Goal: Task Accomplishment & Management: Manage account settings

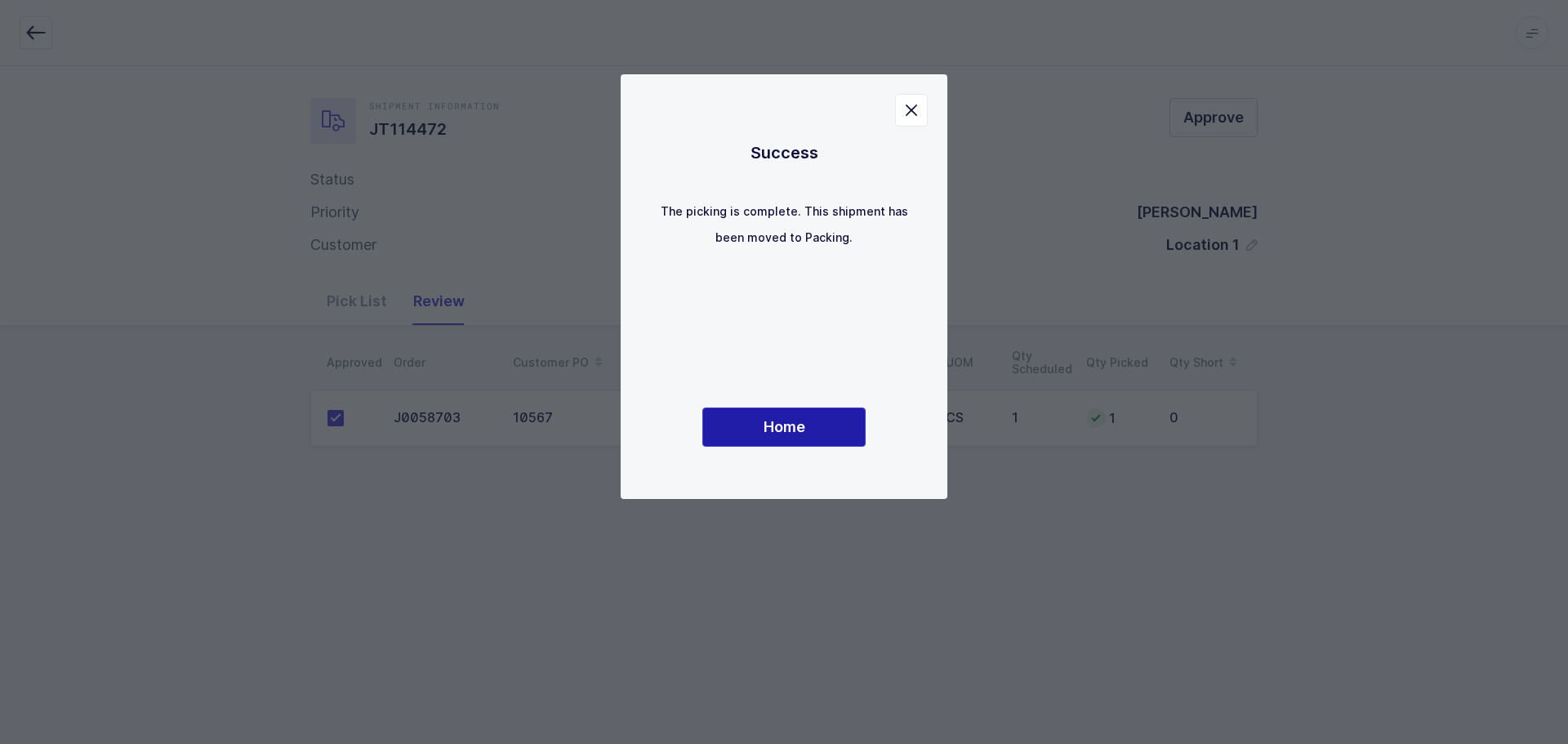
click at [797, 414] on button "Home" at bounding box center [784, 427] width 164 height 39
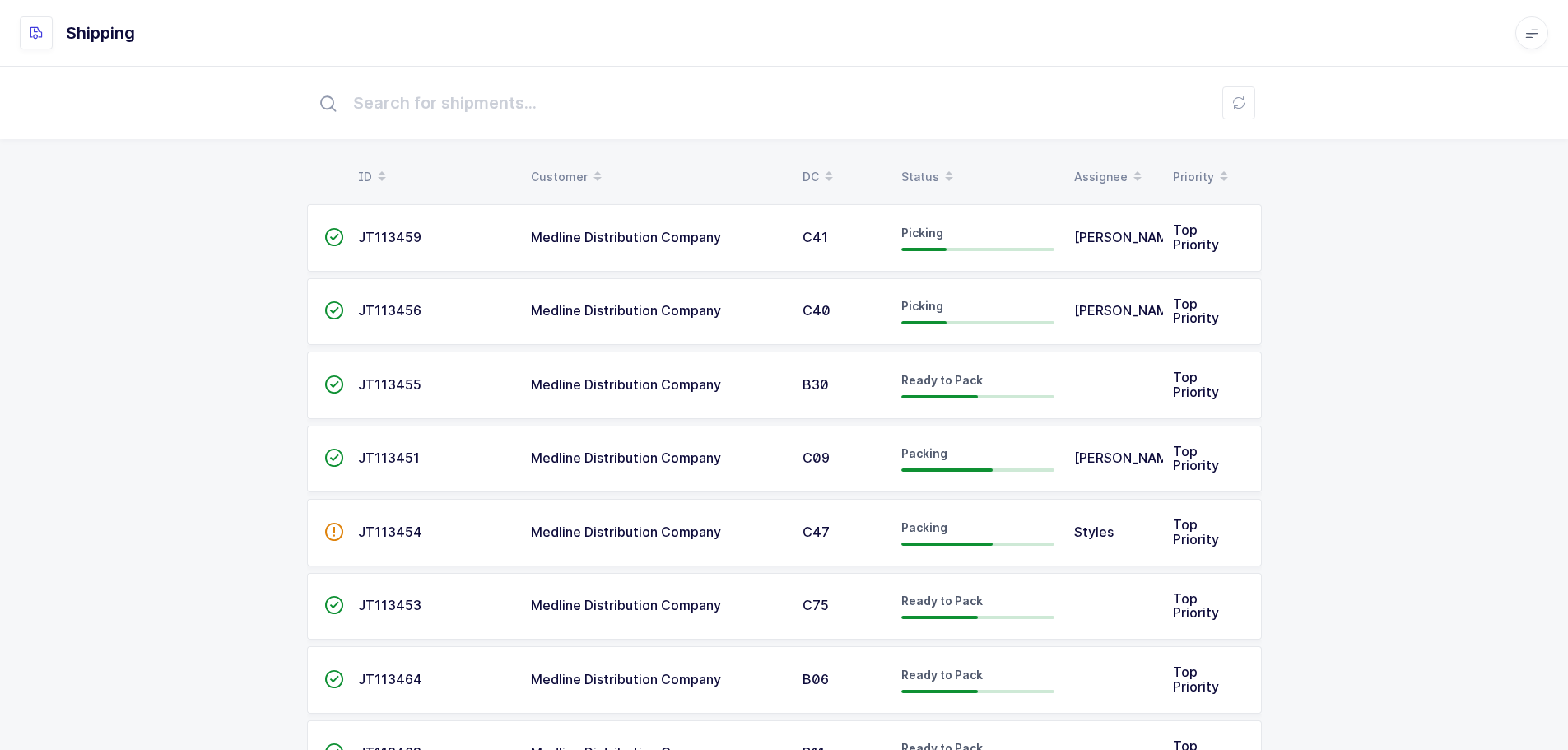
click at [930, 171] on div "Status" at bounding box center [978, 177] width 153 height 28
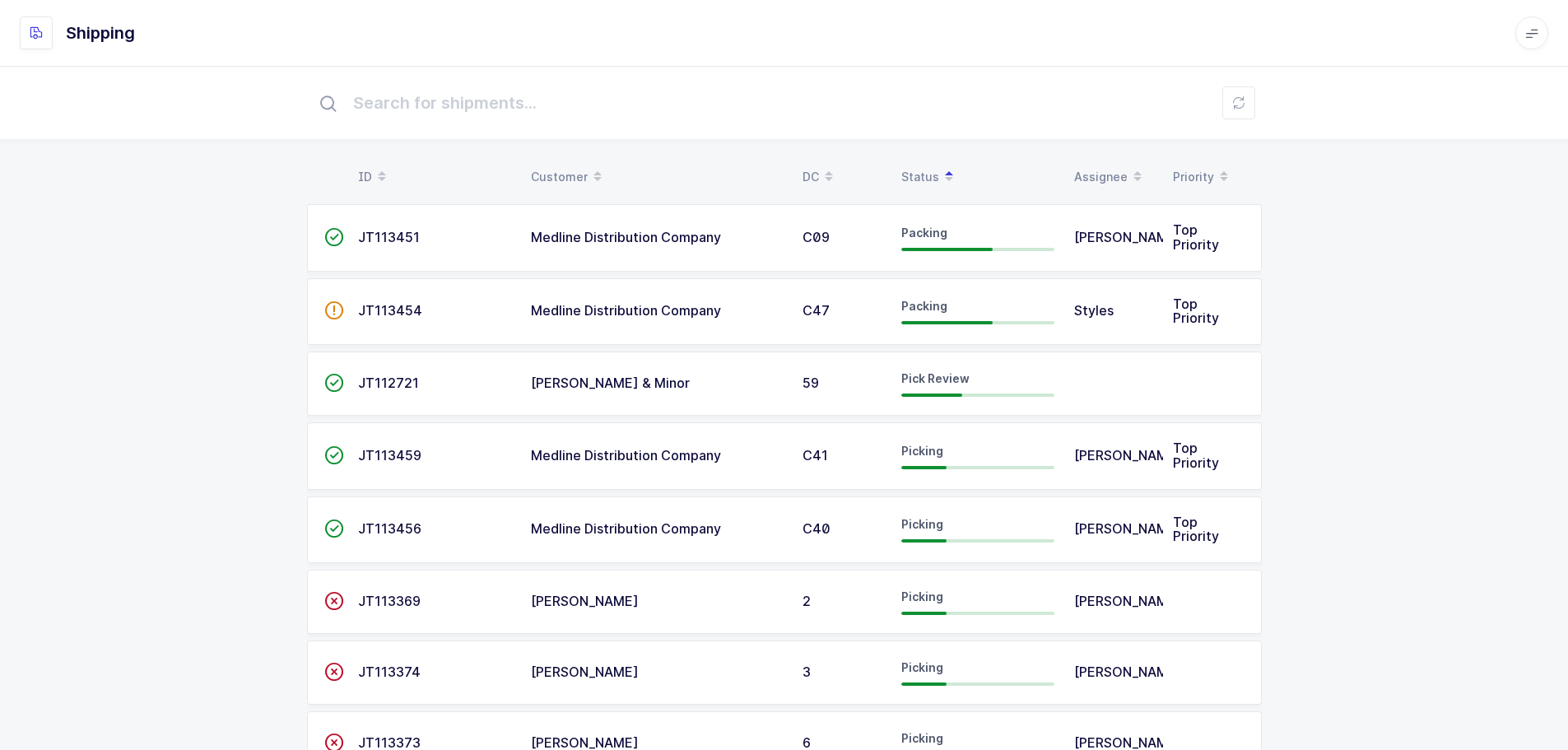
click at [349, 386] on td "JT112721" at bounding box center [434, 383] width 173 height 64
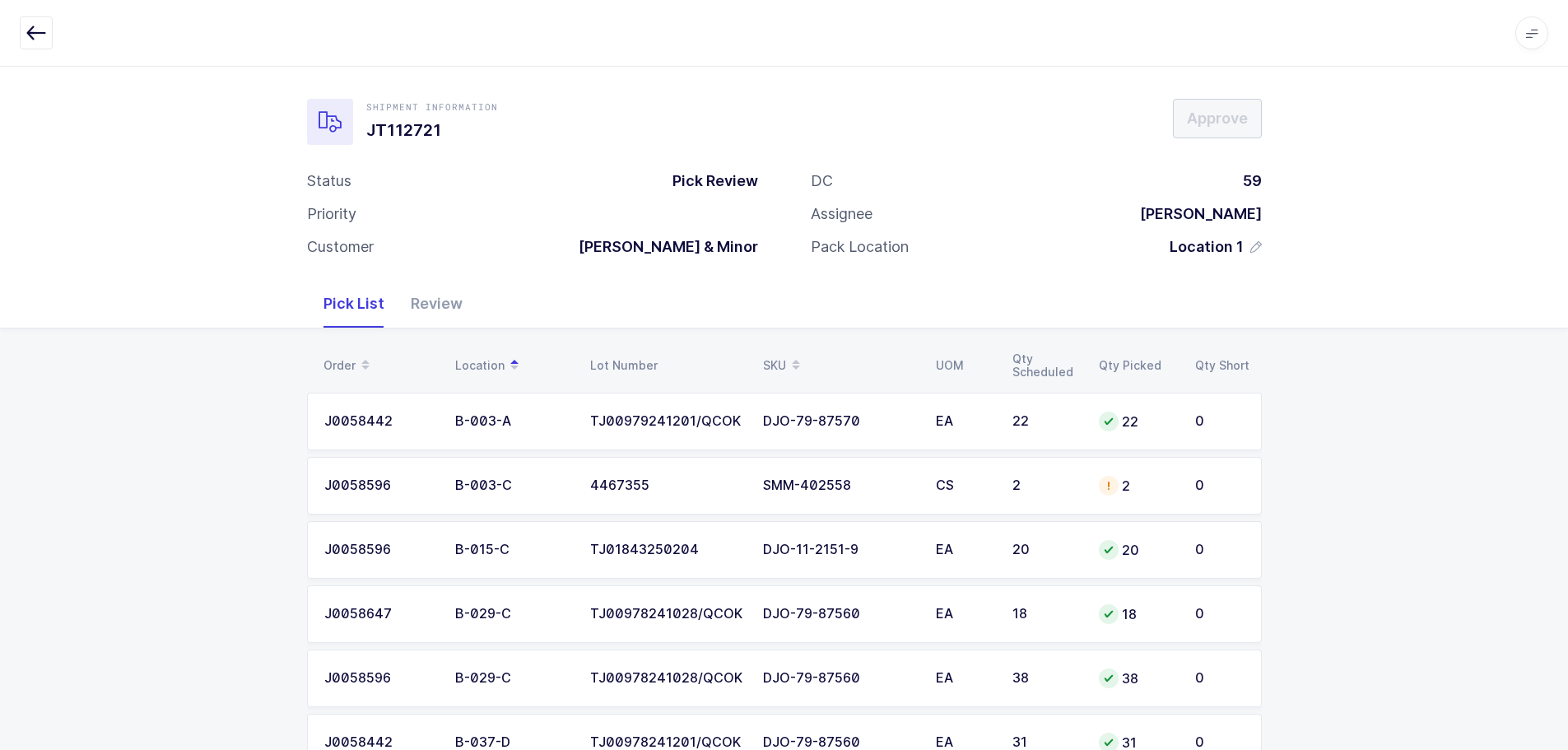
click at [436, 298] on div "Review" at bounding box center [436, 304] width 78 height 48
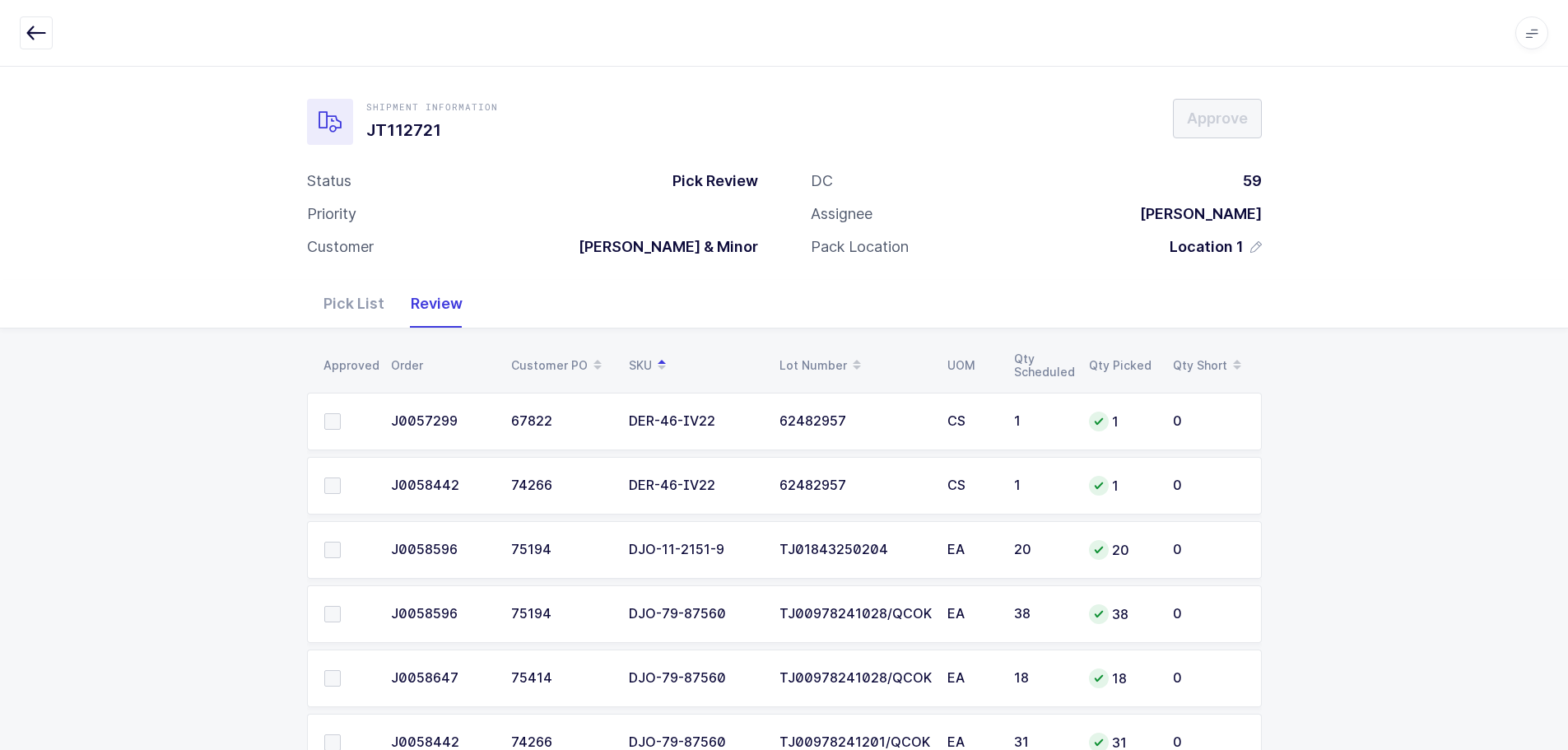
click at [15, 29] on div "Apps Core Warehouse Admin Mission Control Purchasing Baltazar N. Logout Account…" at bounding box center [784, 33] width 1568 height 67
click at [40, 42] on button "button" at bounding box center [36, 32] width 33 height 33
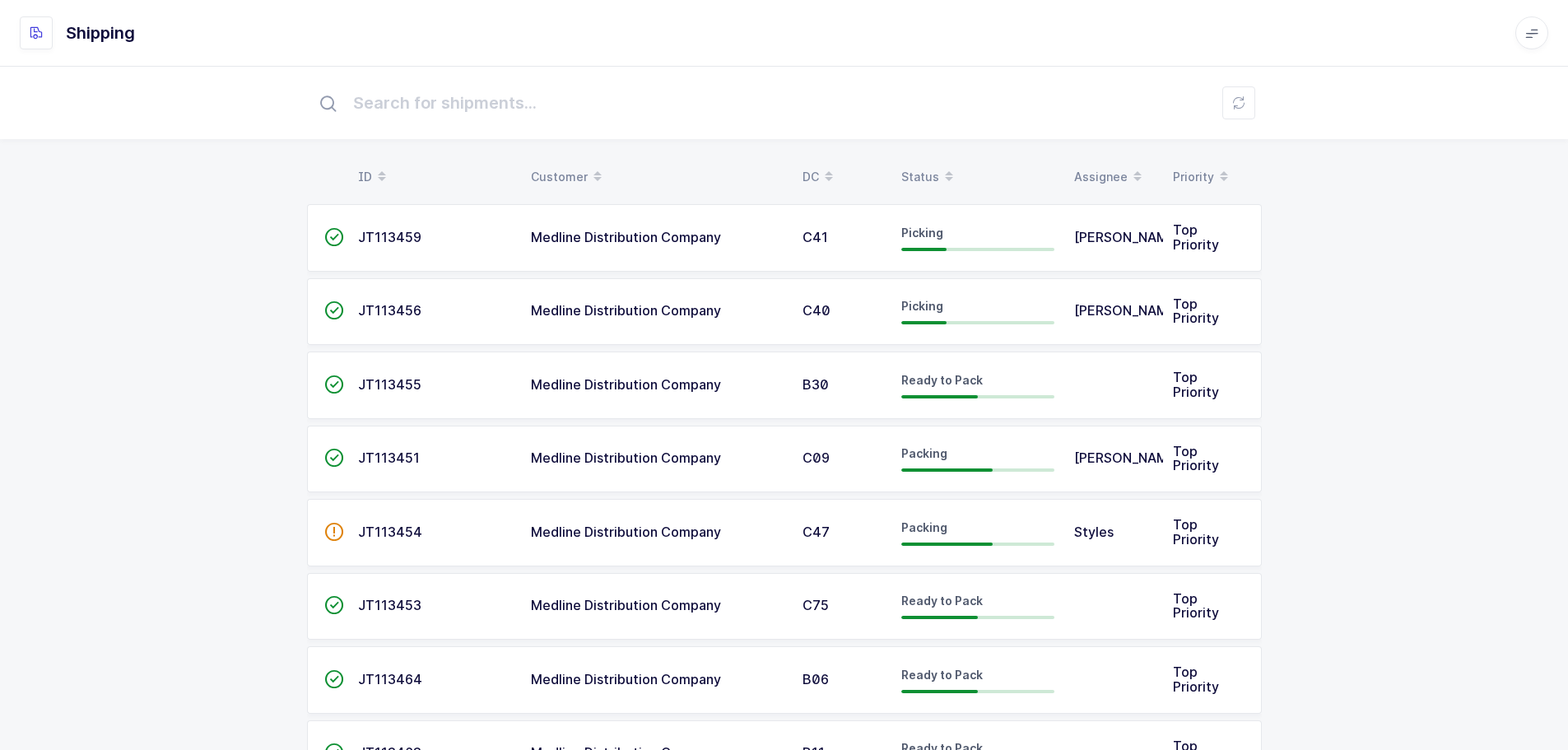
click at [927, 169] on div "Status" at bounding box center [978, 177] width 153 height 28
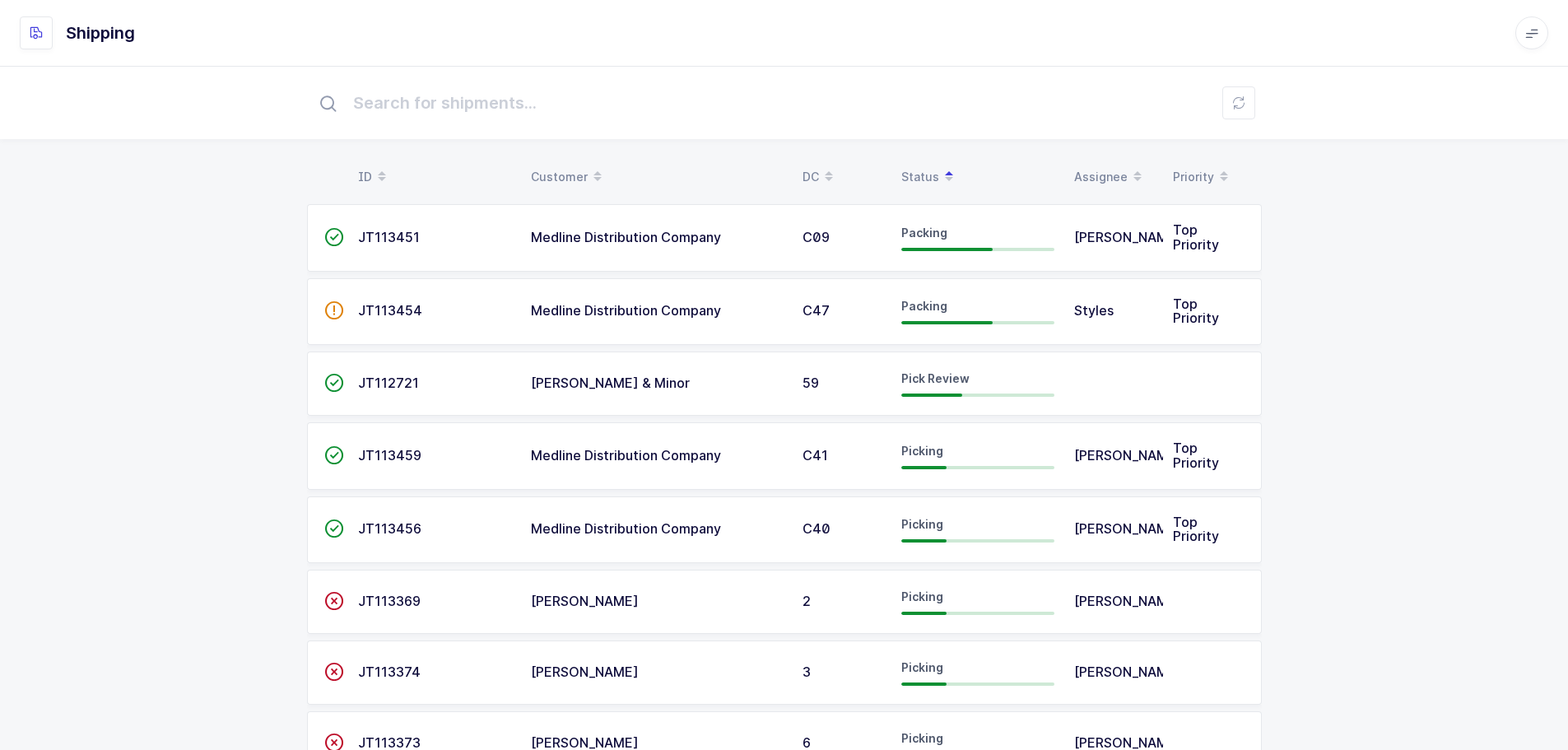
click at [427, 384] on div "JT112721" at bounding box center [434, 383] width 153 height 14
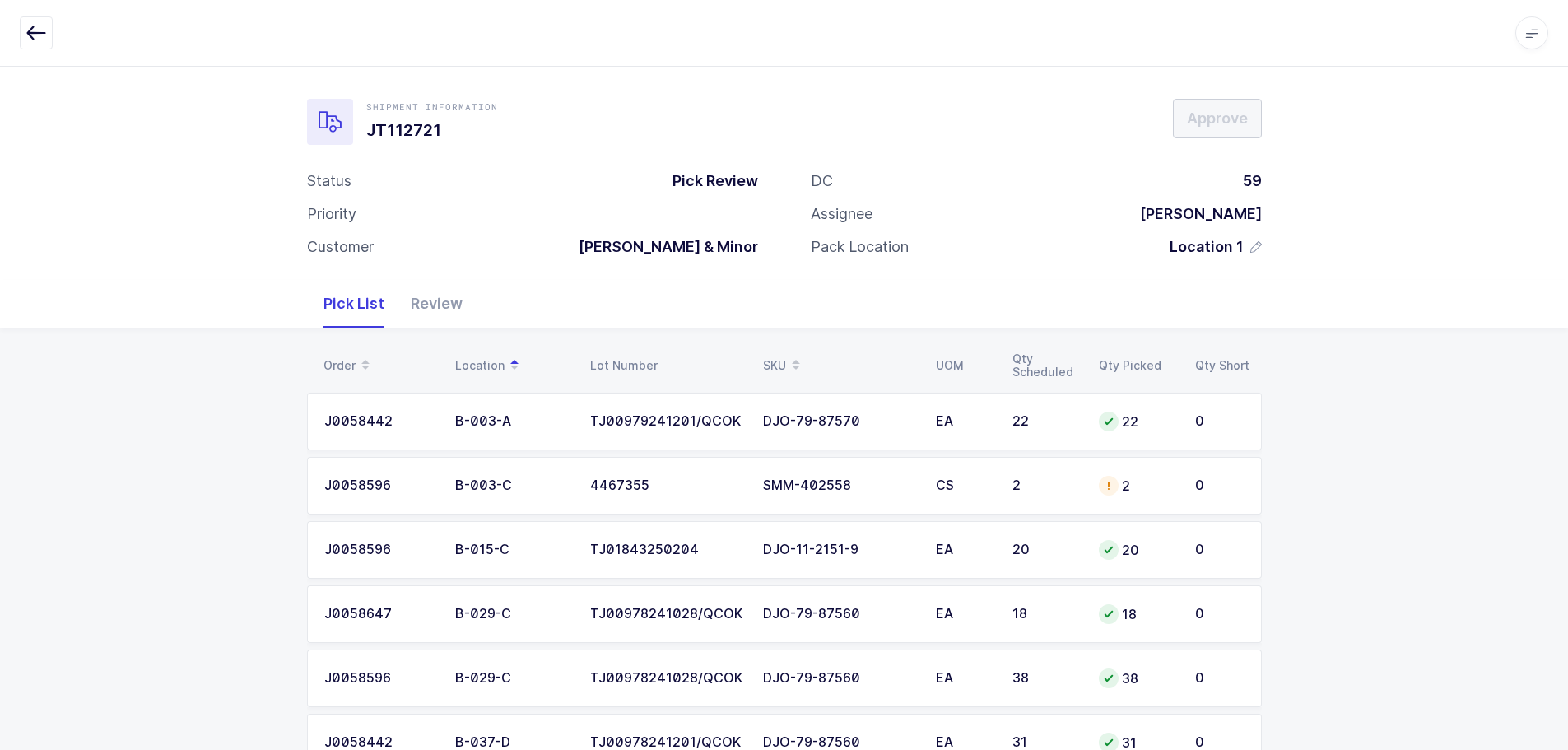
click at [47, 42] on button "button" at bounding box center [36, 32] width 33 height 33
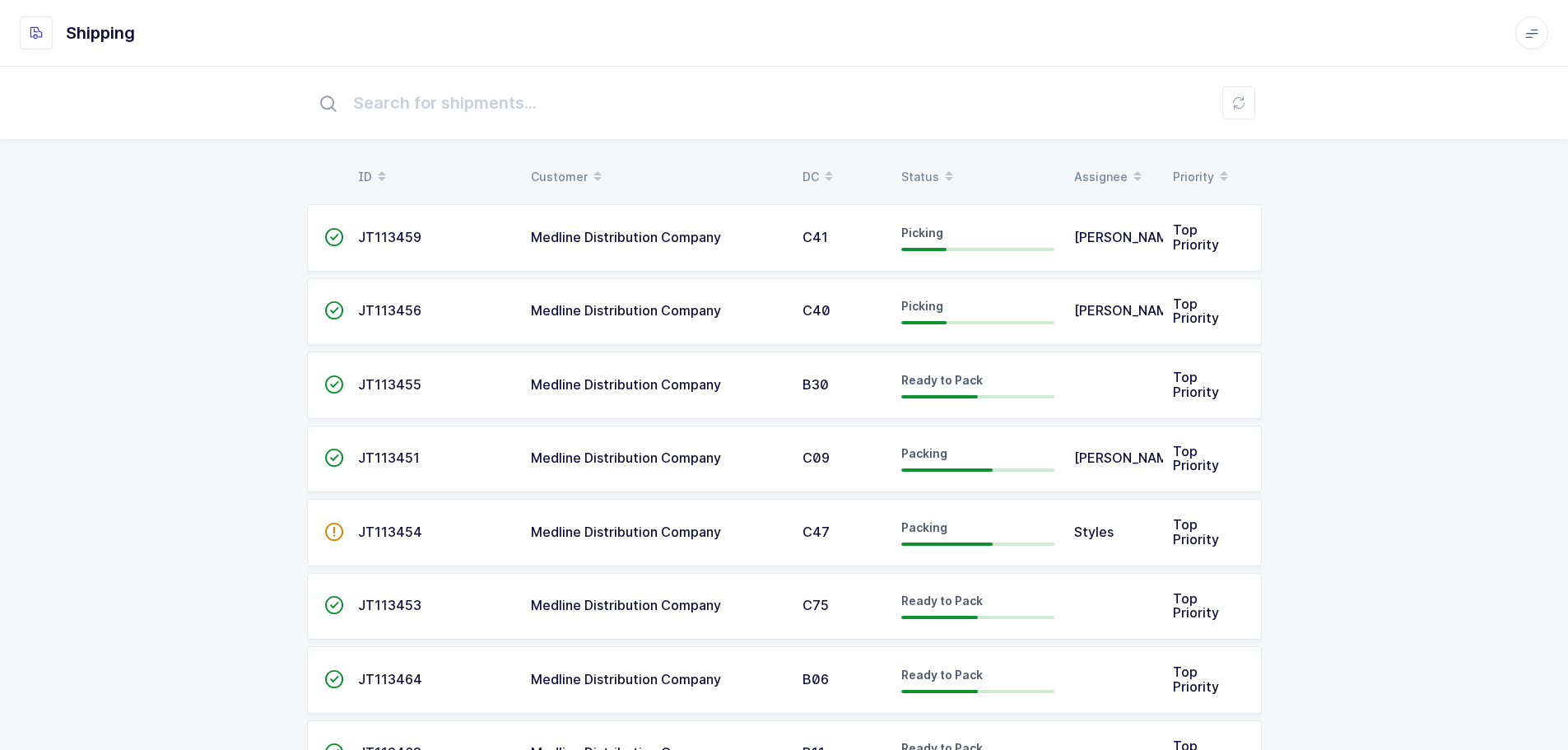
click at [916, 172] on div "Status" at bounding box center [978, 177] width 153 height 28
click at [940, 165] on table "ID Customer DC Status Assignee Priority" at bounding box center [785, 178] width 955 height 41
click at [939, 171] on span at bounding box center [949, 177] width 20 height 28
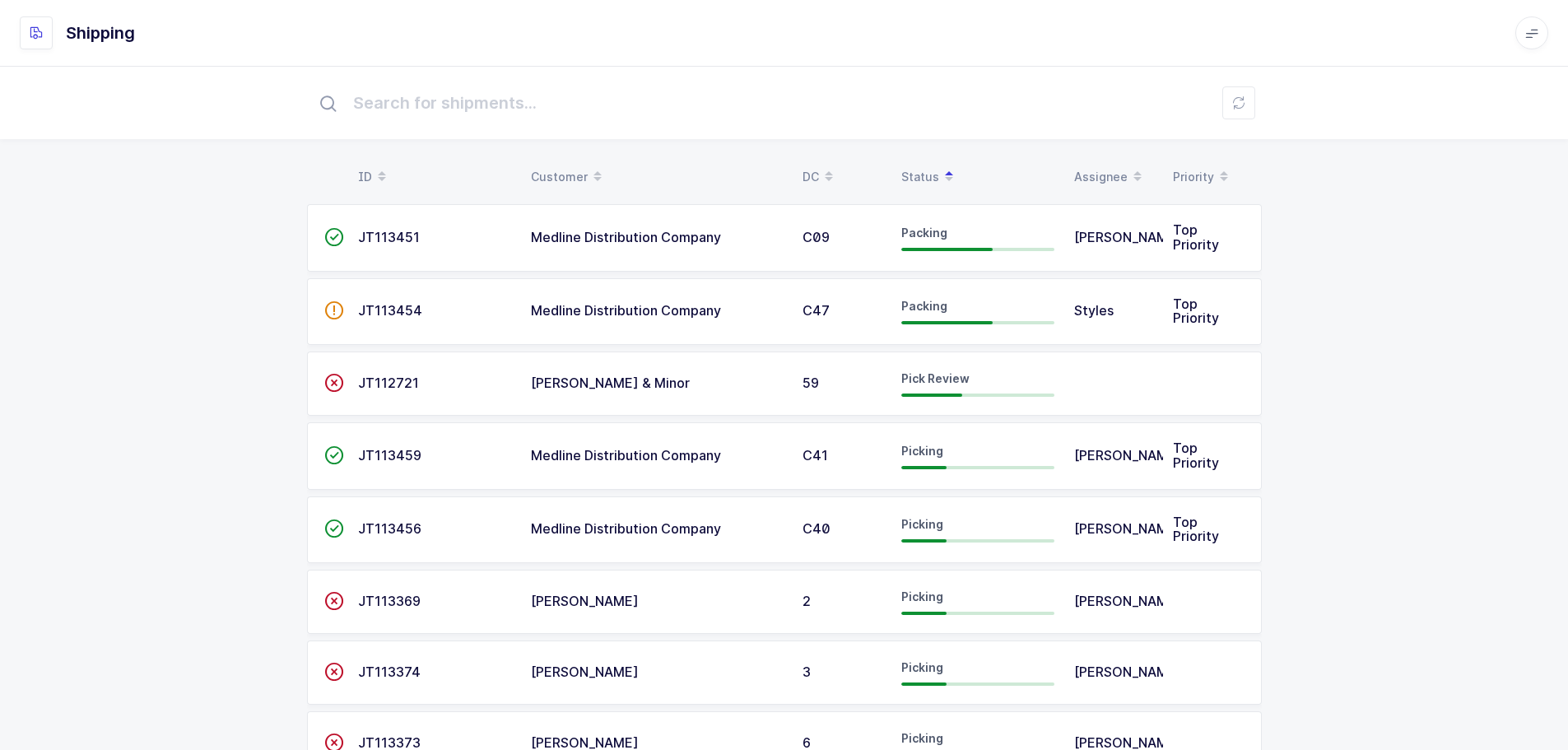
click at [443, 370] on td "JT112721" at bounding box center [434, 383] width 173 height 64
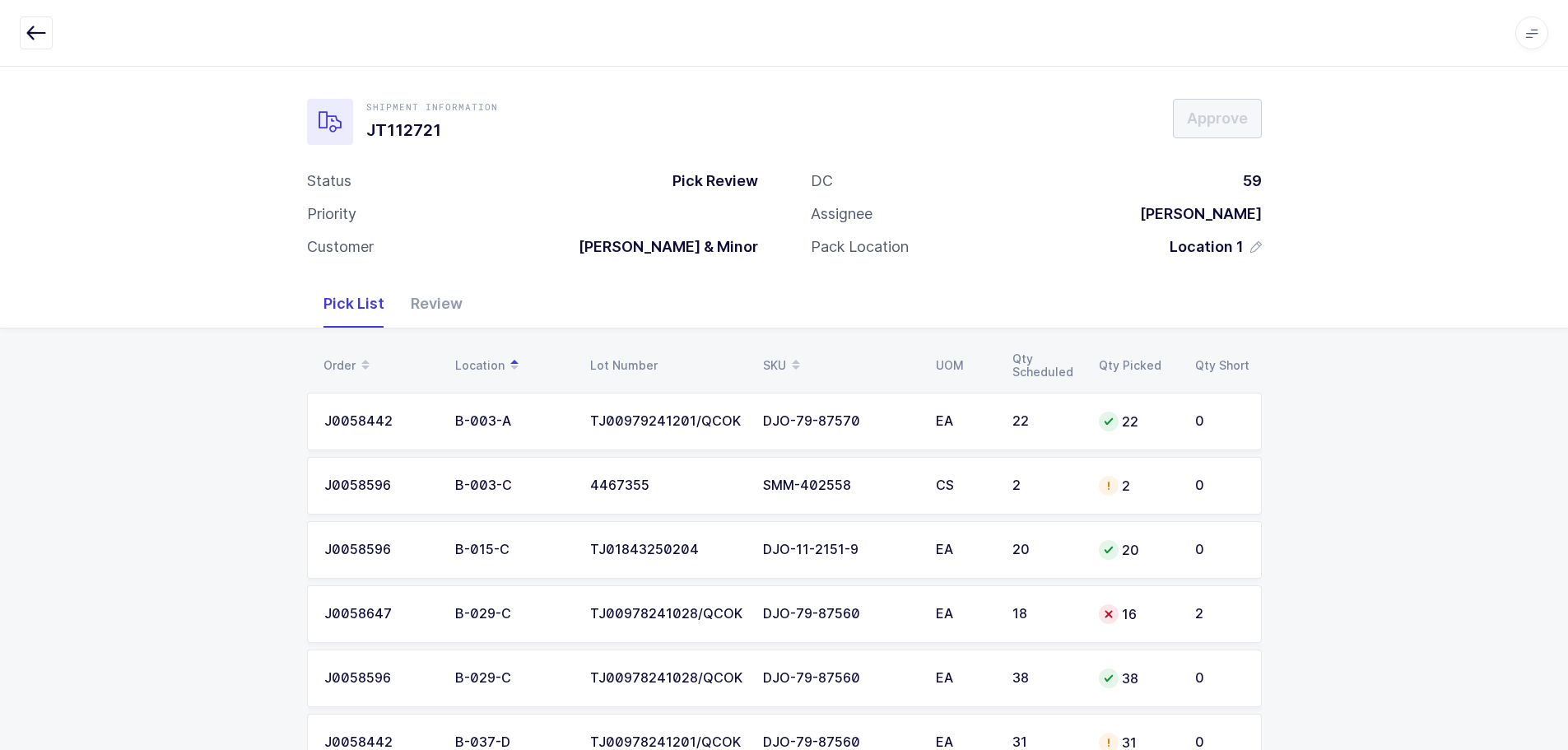
click at [1117, 603] on td "16" at bounding box center [1136, 614] width 96 height 58
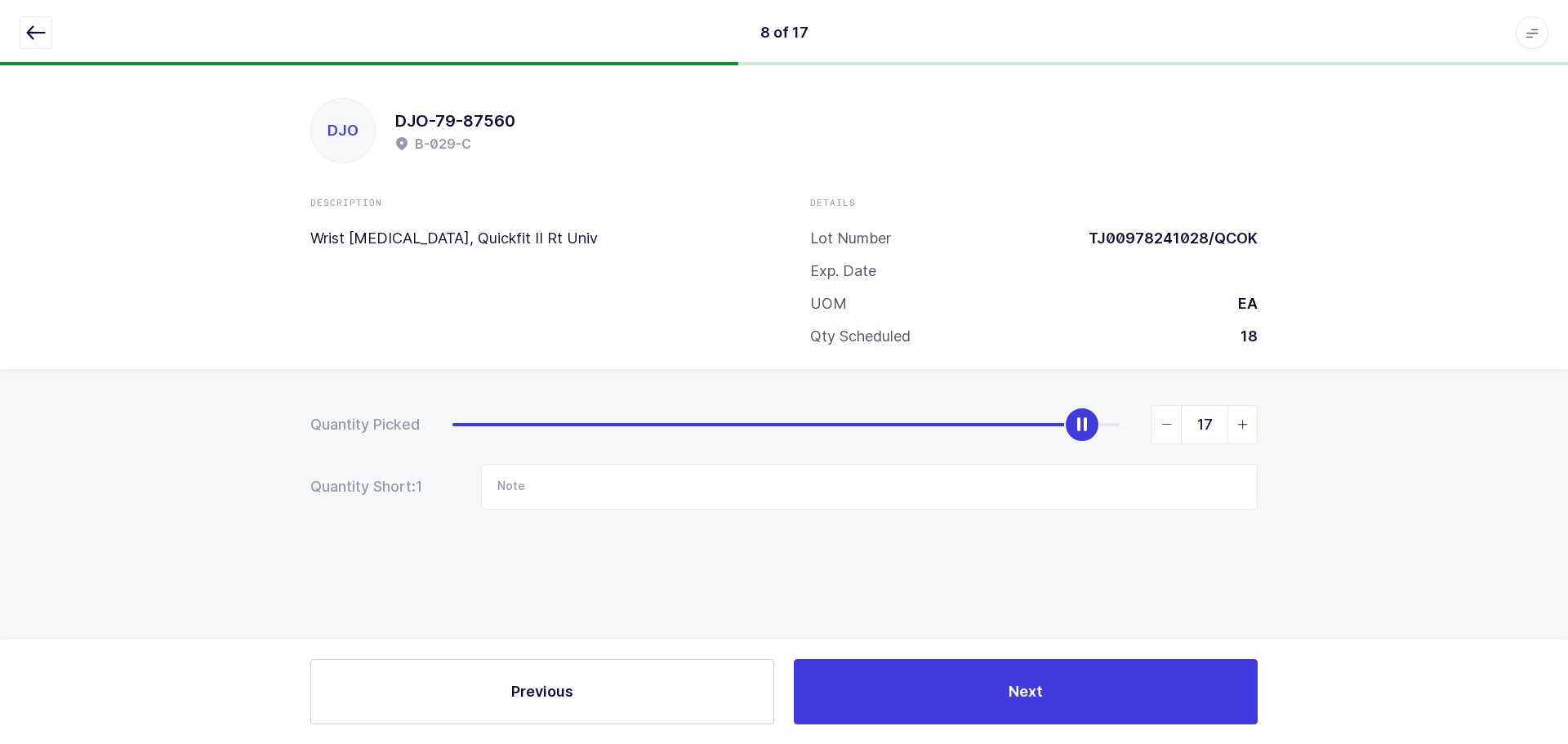
click at [1241, 432] on span "slider between 0 and 18" at bounding box center [1242, 425] width 30 height 38
type input "18"
click at [31, 23] on icon "button" at bounding box center [36, 33] width 20 height 20
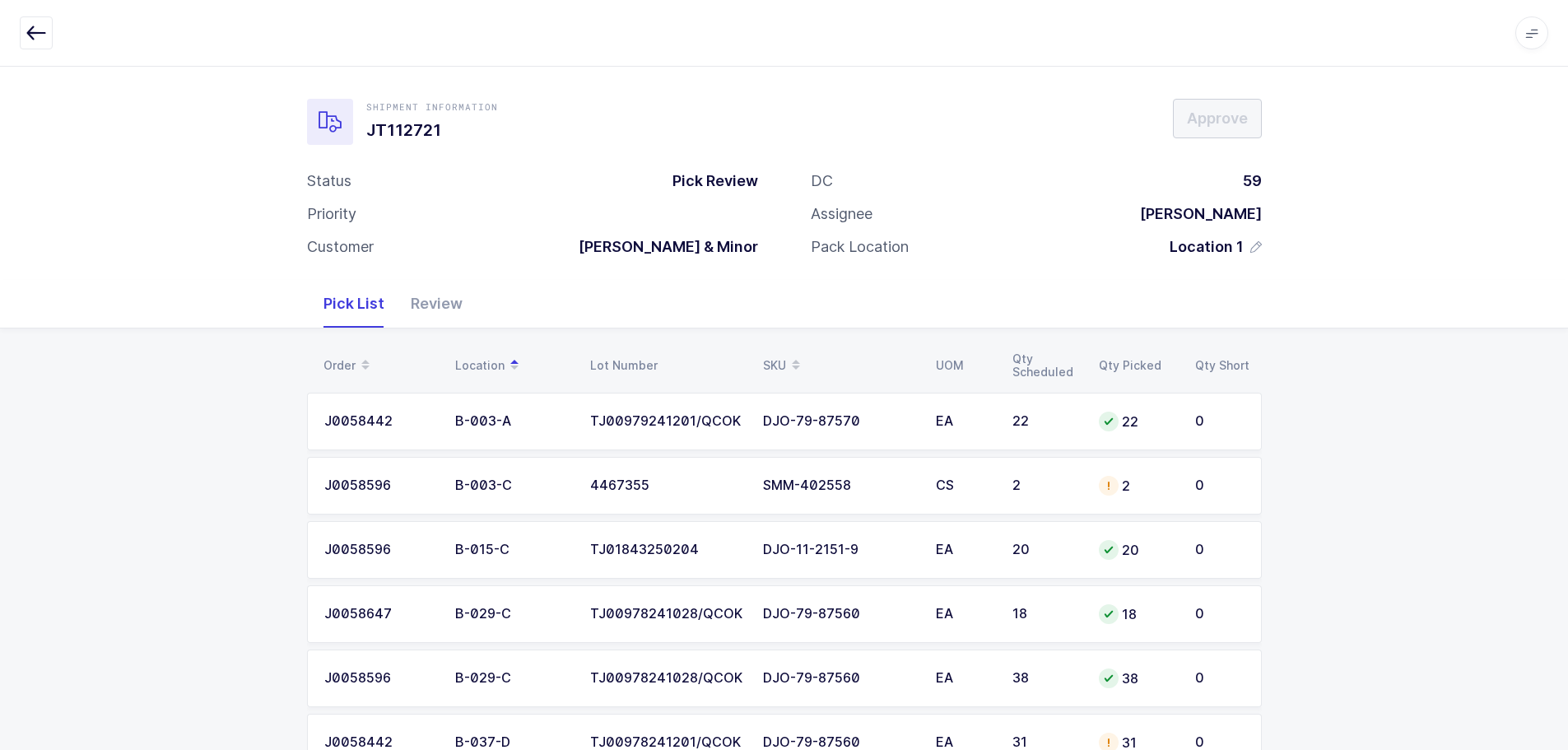
click at [815, 355] on div "SKU" at bounding box center [840, 365] width 153 height 28
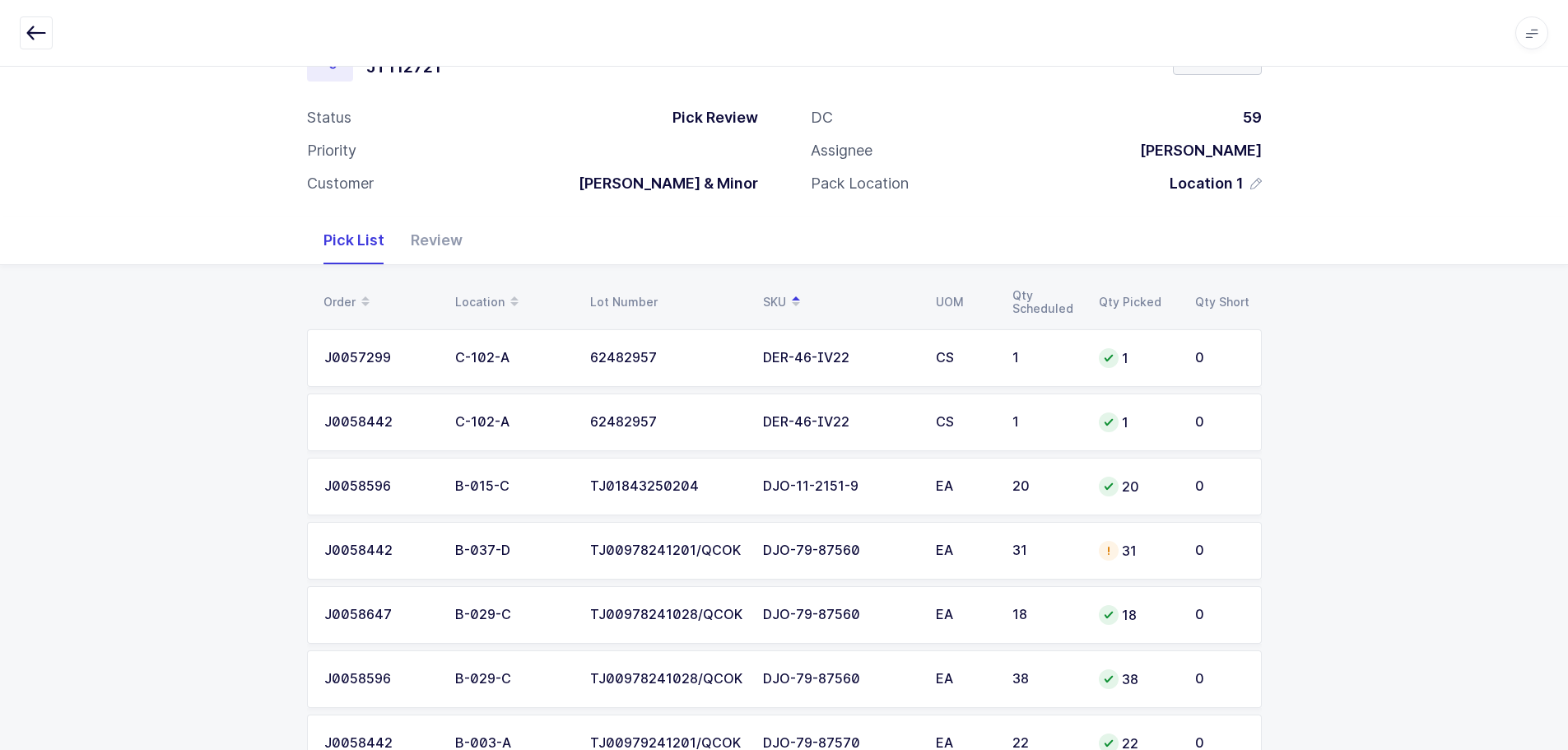
scroll to position [165, 0]
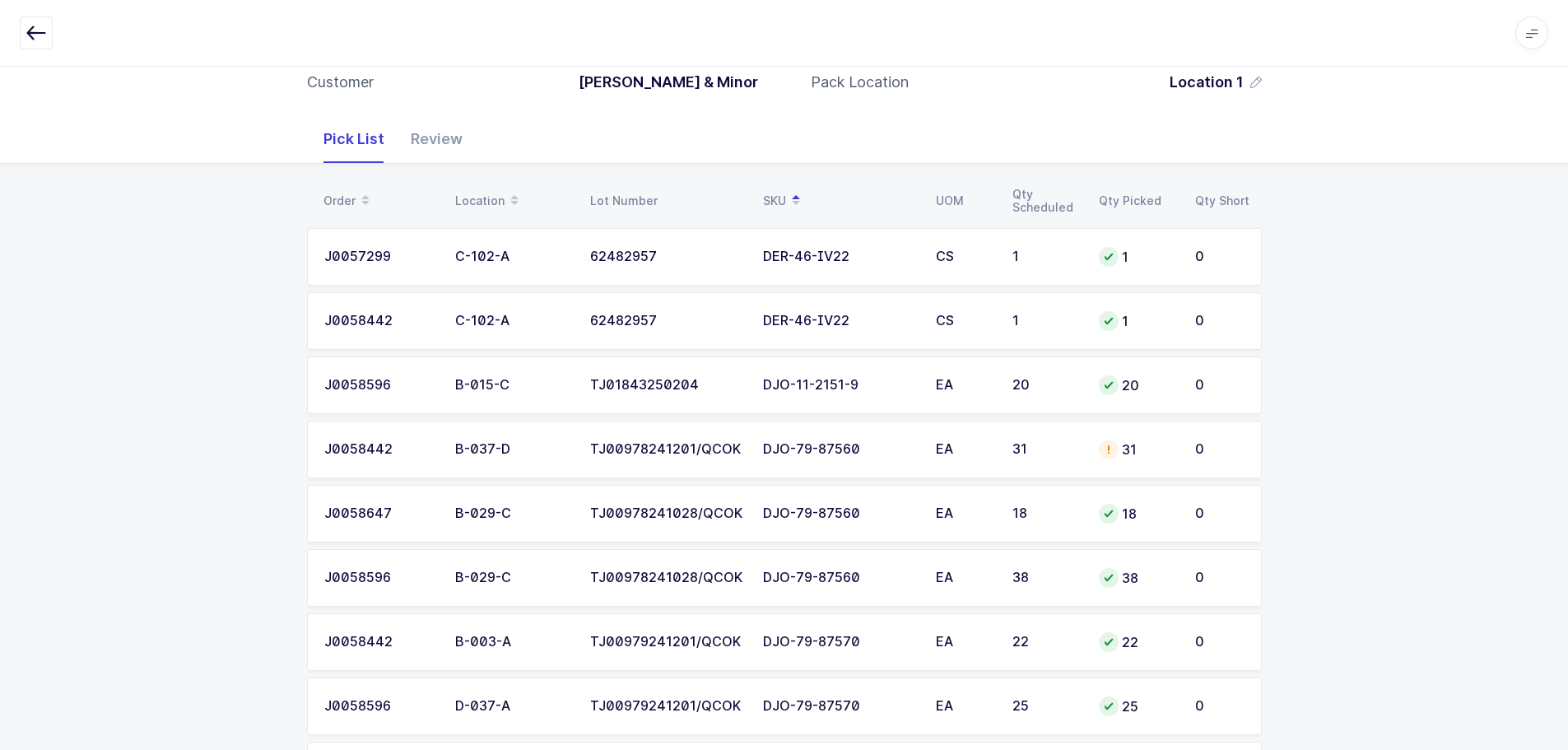
click at [1038, 462] on td "31" at bounding box center [1046, 450] width 87 height 58
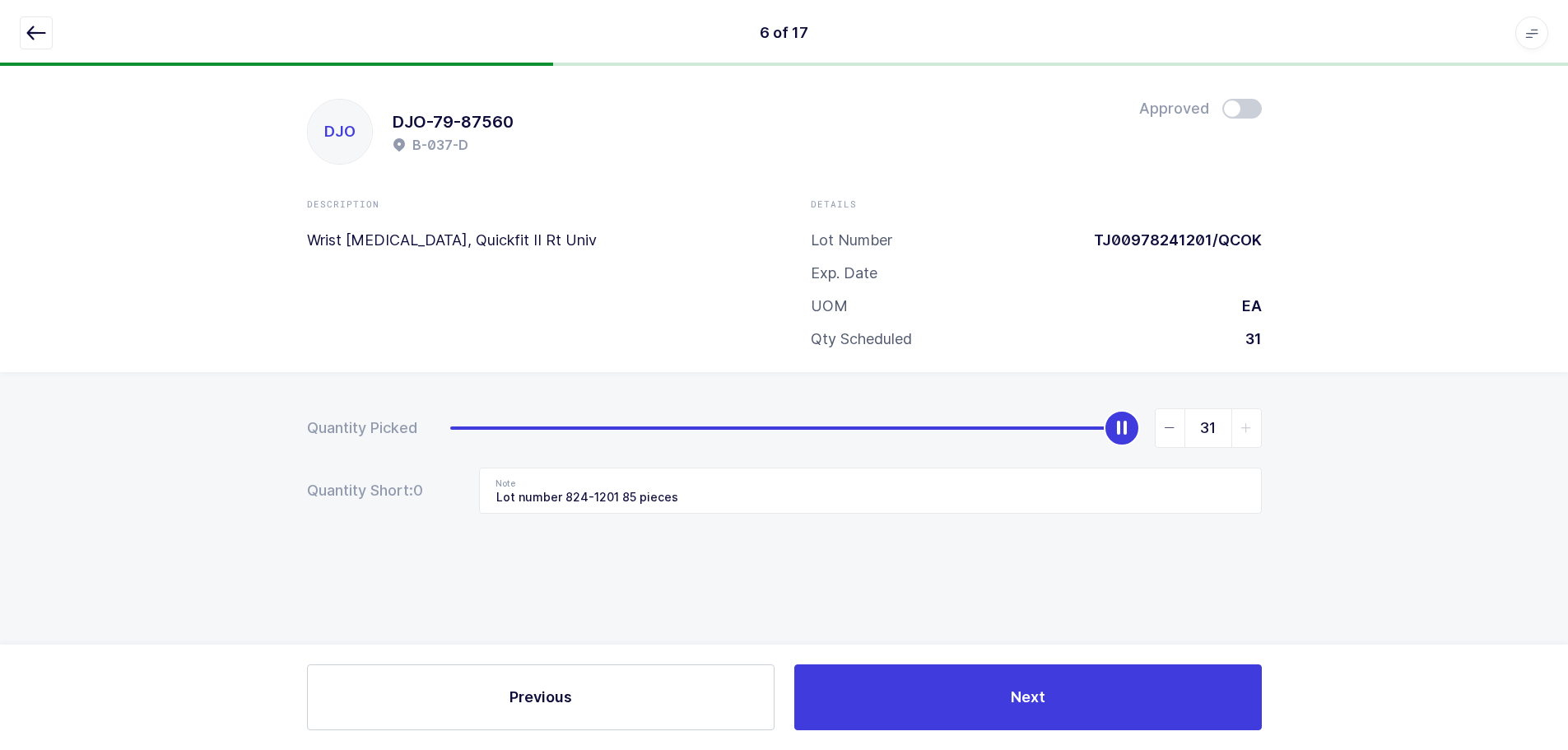
scroll to position [0, 0]
click at [37, 37] on icon "button" at bounding box center [36, 33] width 20 height 20
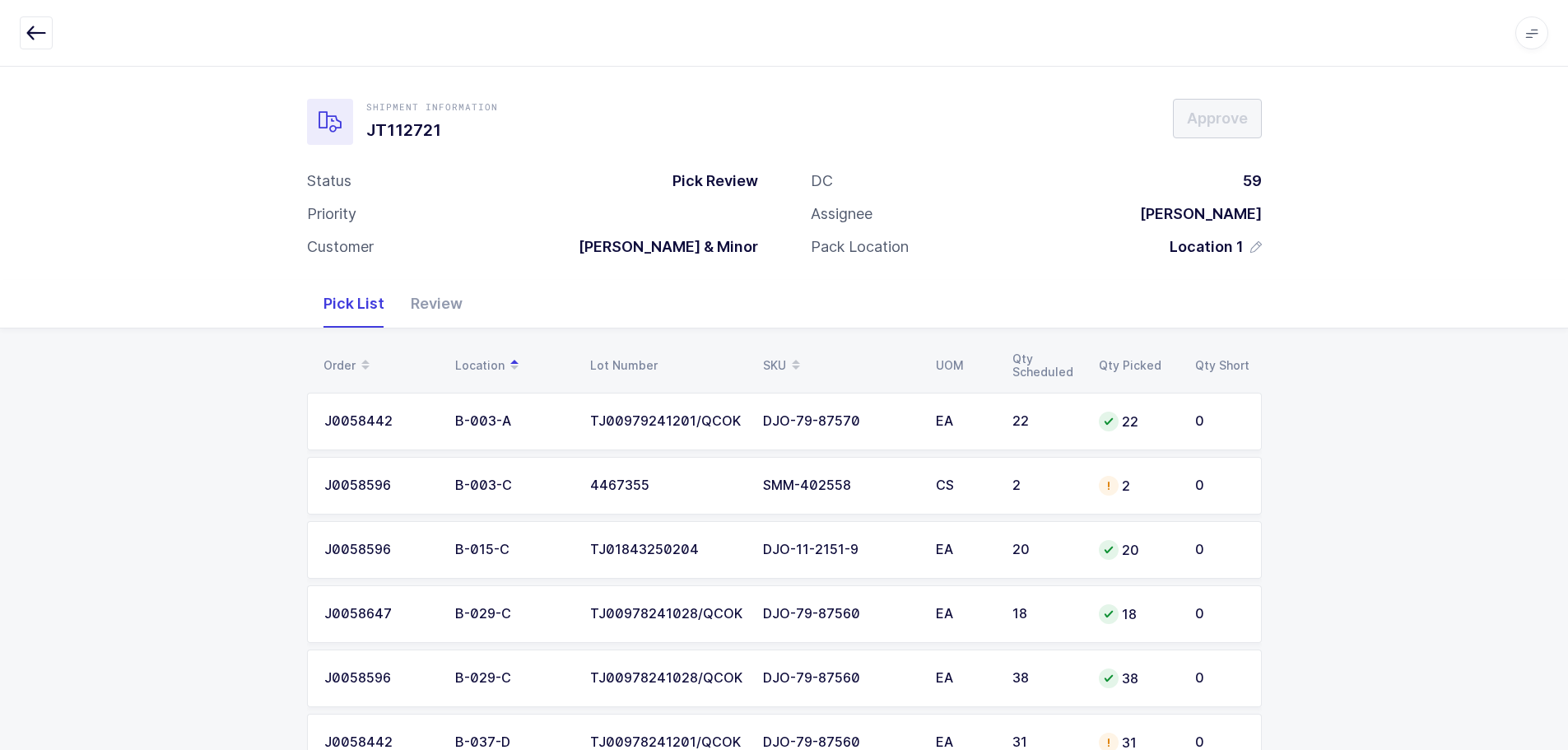
click at [779, 357] on div "SKU" at bounding box center [840, 365] width 153 height 28
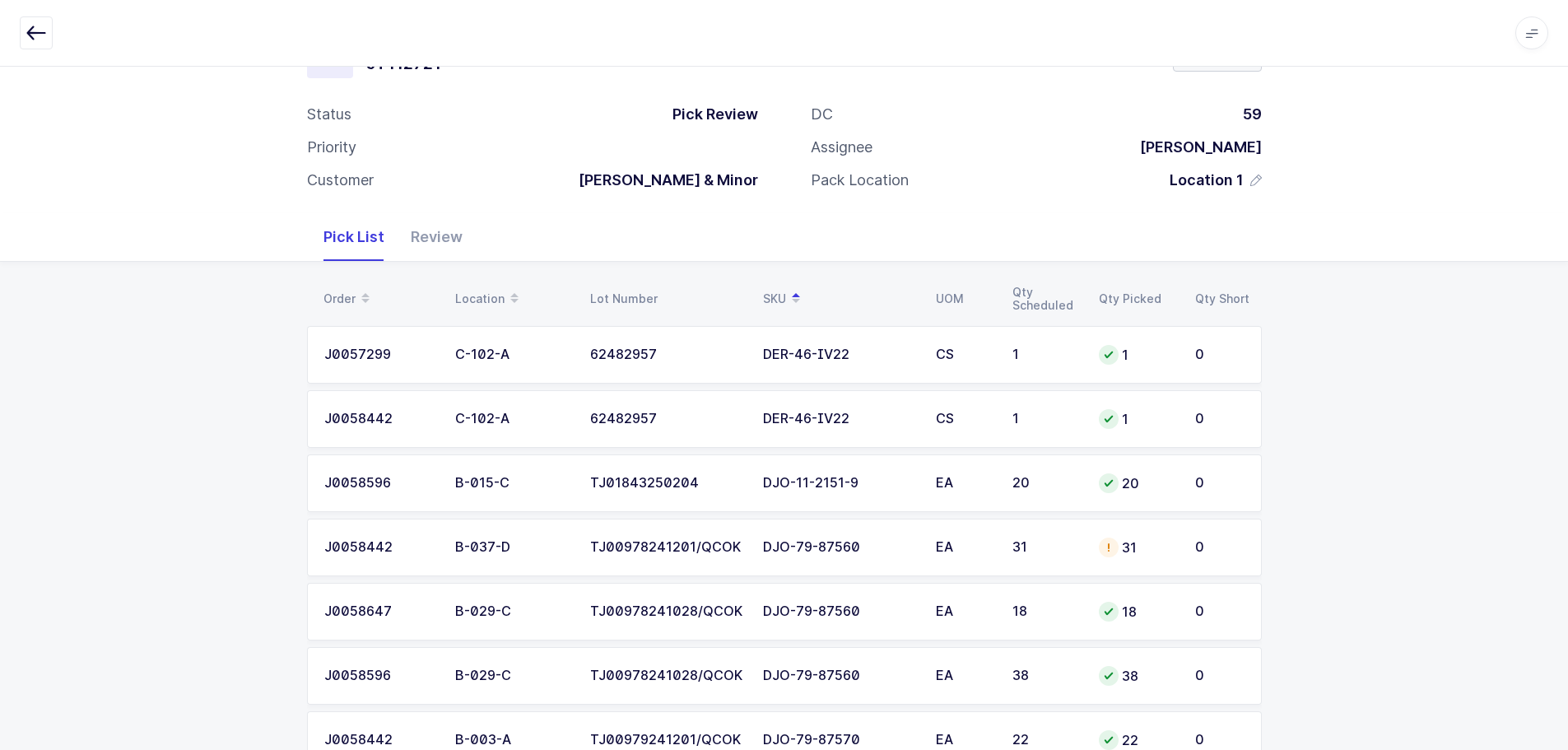
scroll to position [247, 0]
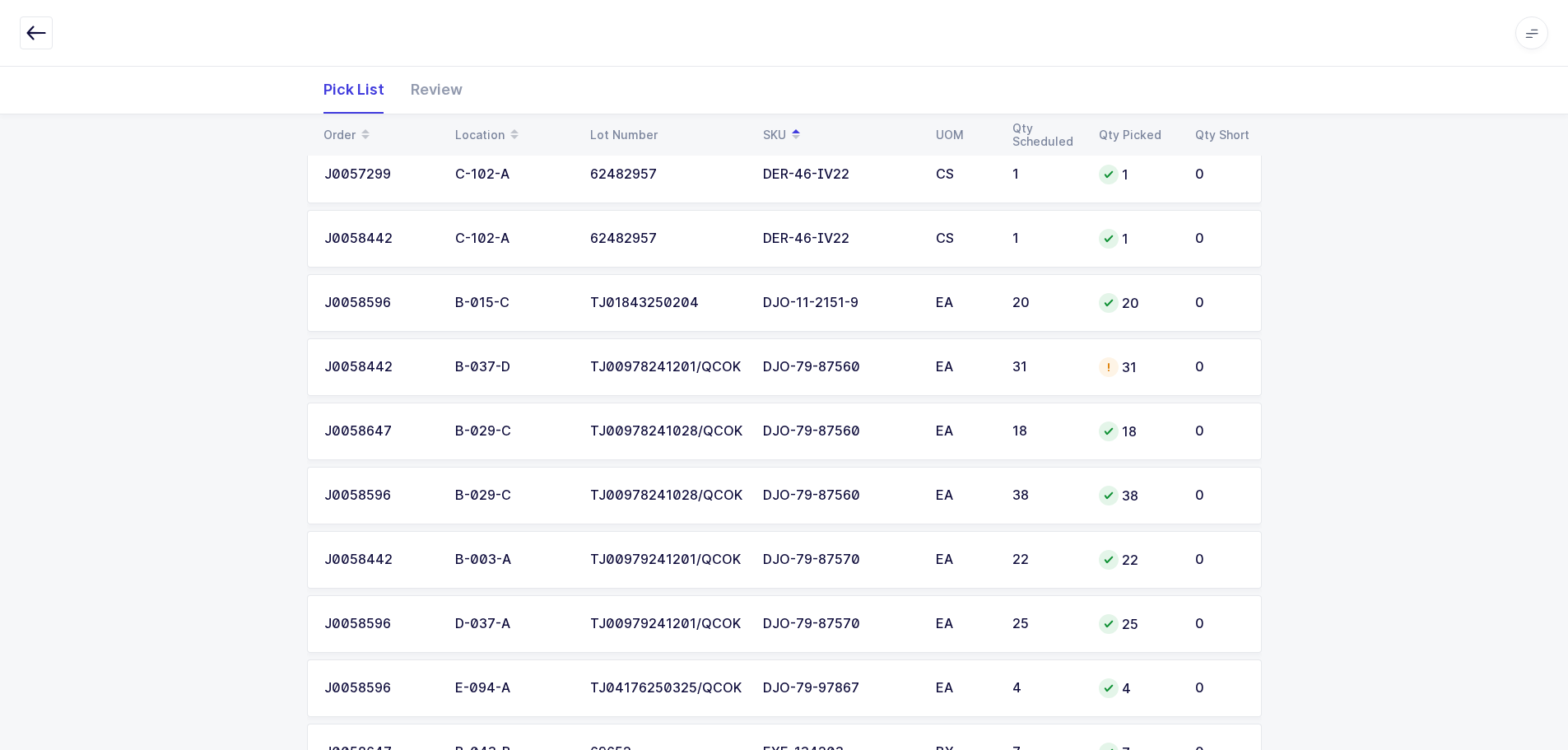
click at [1055, 373] on div "31" at bounding box center [1046, 367] width 67 height 14
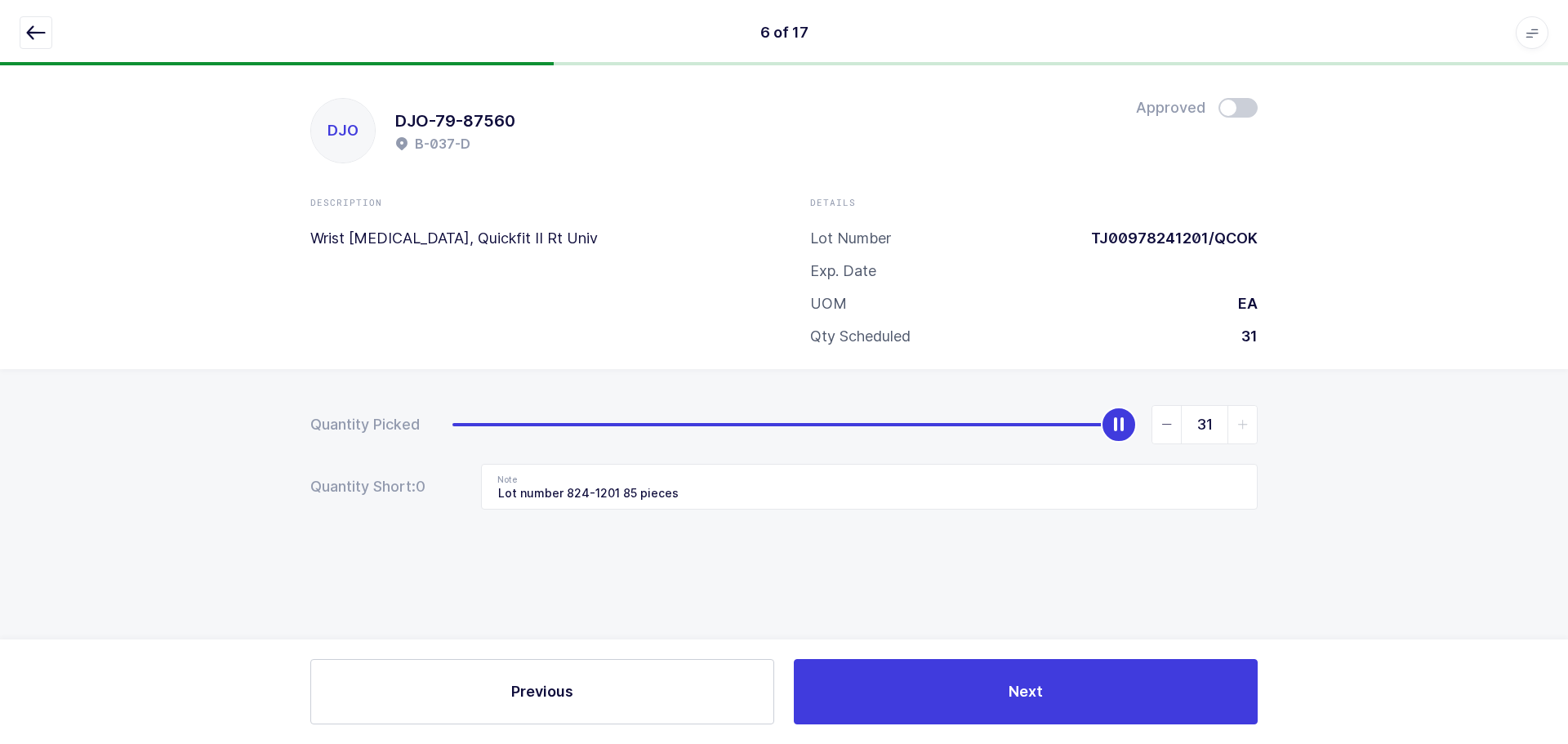
click at [50, 37] on button "button" at bounding box center [36, 32] width 33 height 33
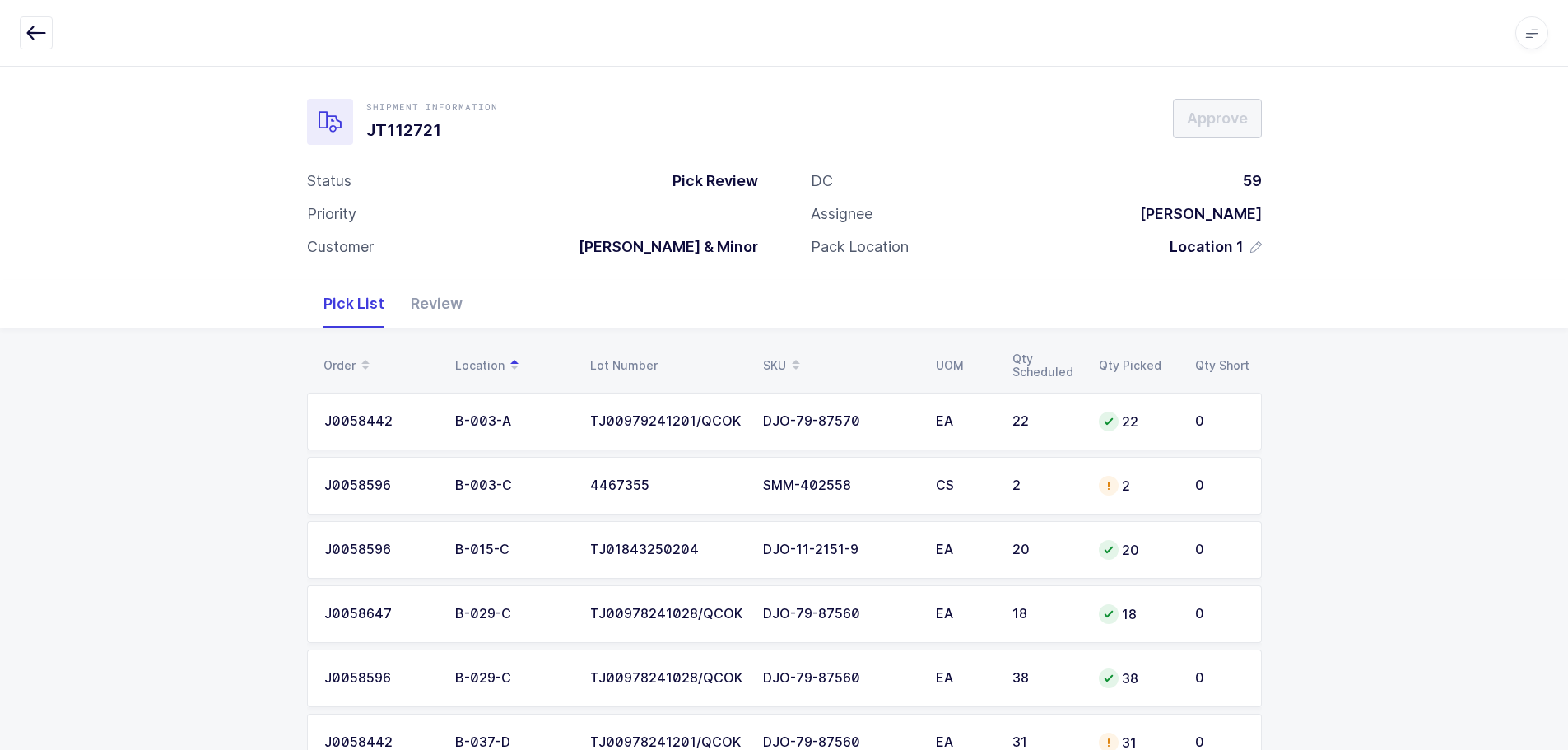
click at [787, 357] on span at bounding box center [796, 365] width 20 height 28
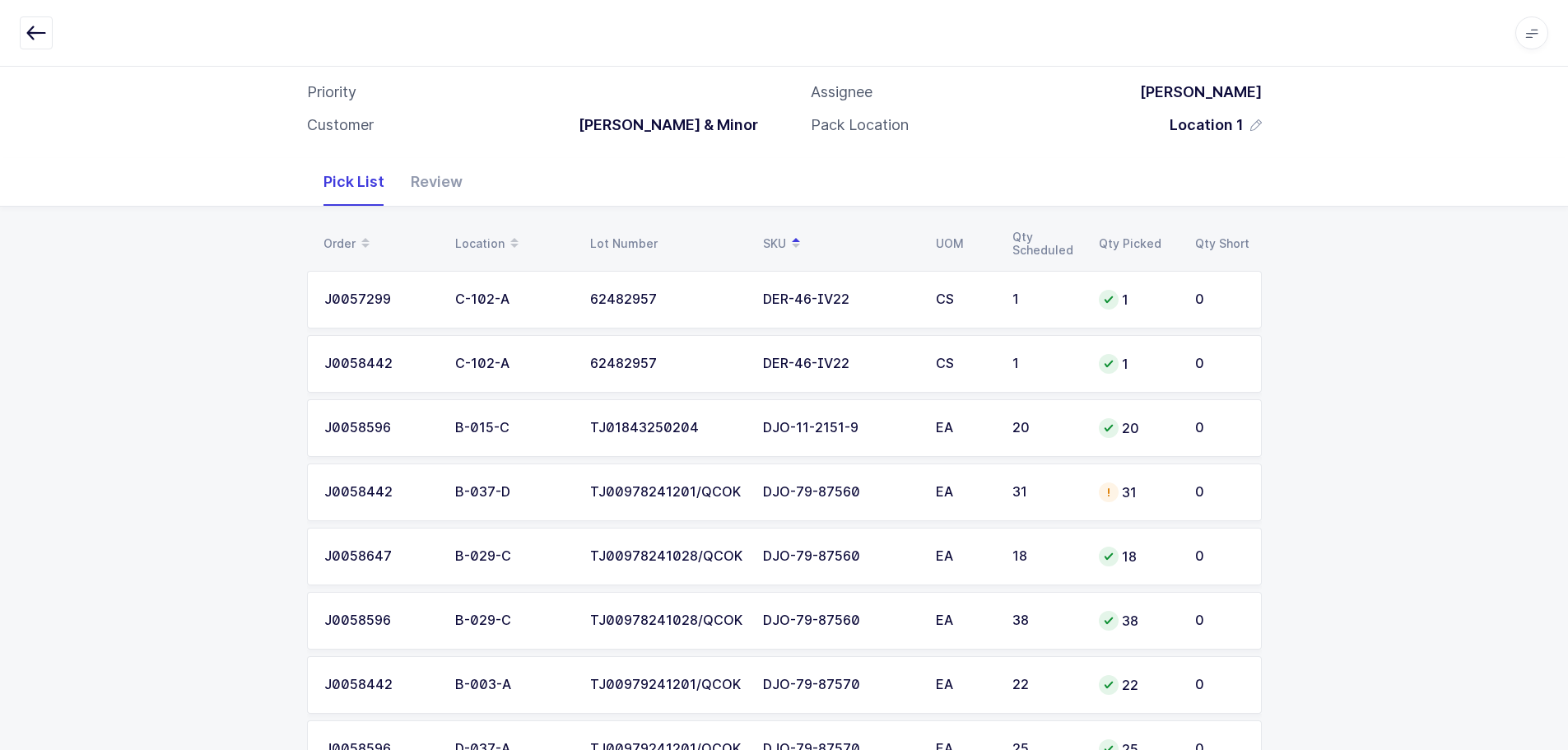
scroll to position [165, 0]
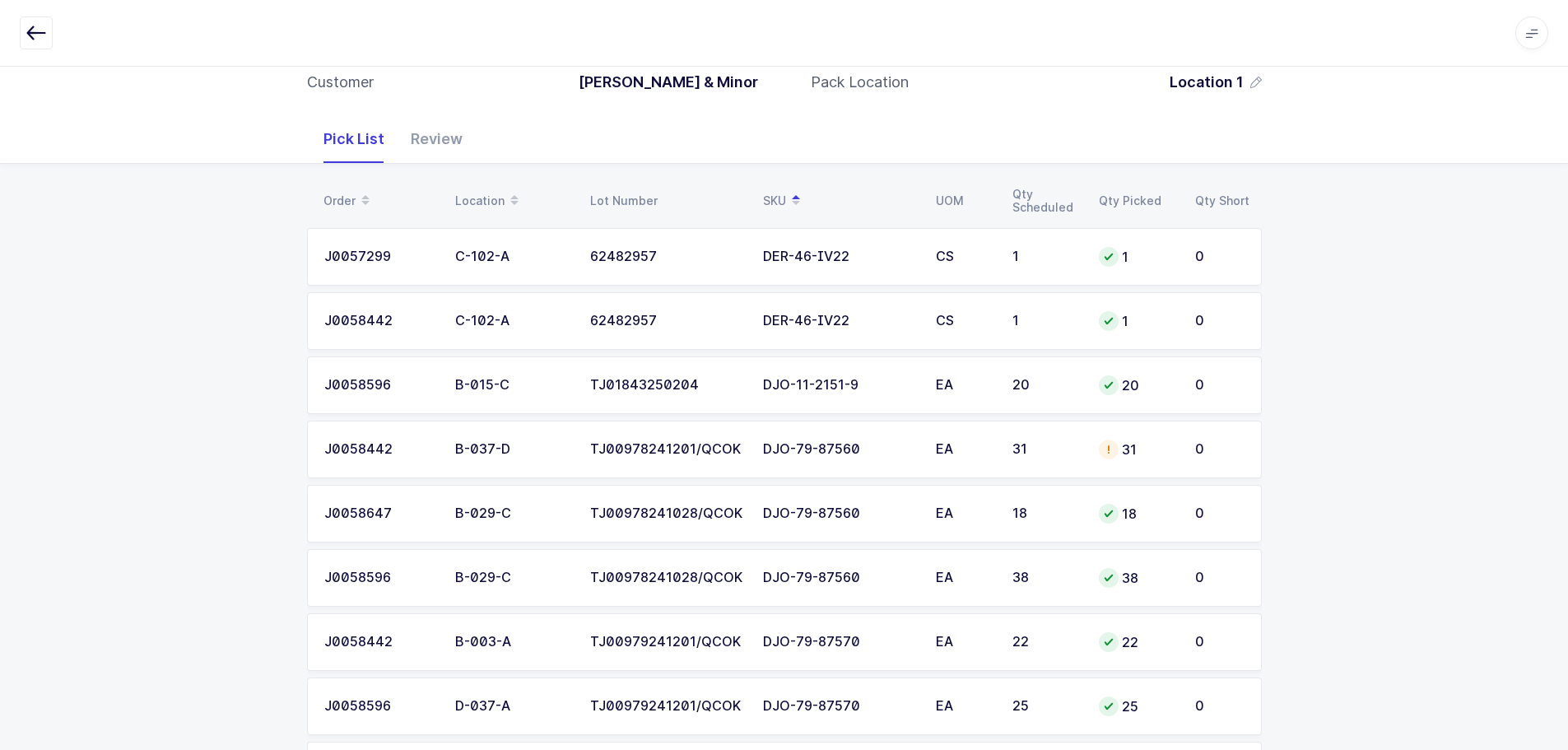
click at [1019, 435] on td "31" at bounding box center [1046, 450] width 87 height 58
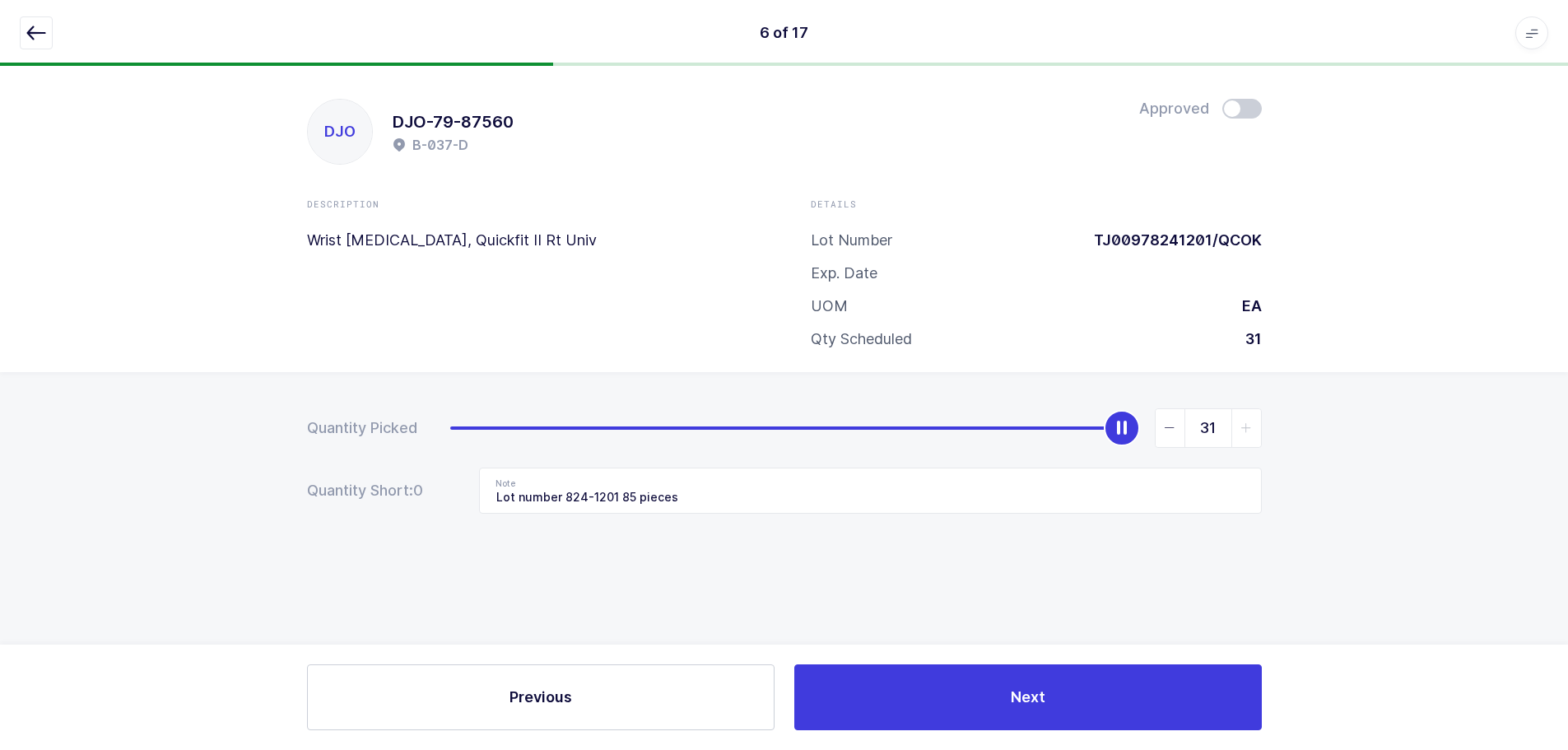
scroll to position [0, 0]
click at [640, 494] on input "Lot number 824-1201 85 pieces" at bounding box center [876, 490] width 783 height 46
type input "Lot number 824-1201 87 pieces"
click at [34, 36] on icon "button" at bounding box center [36, 33] width 20 height 20
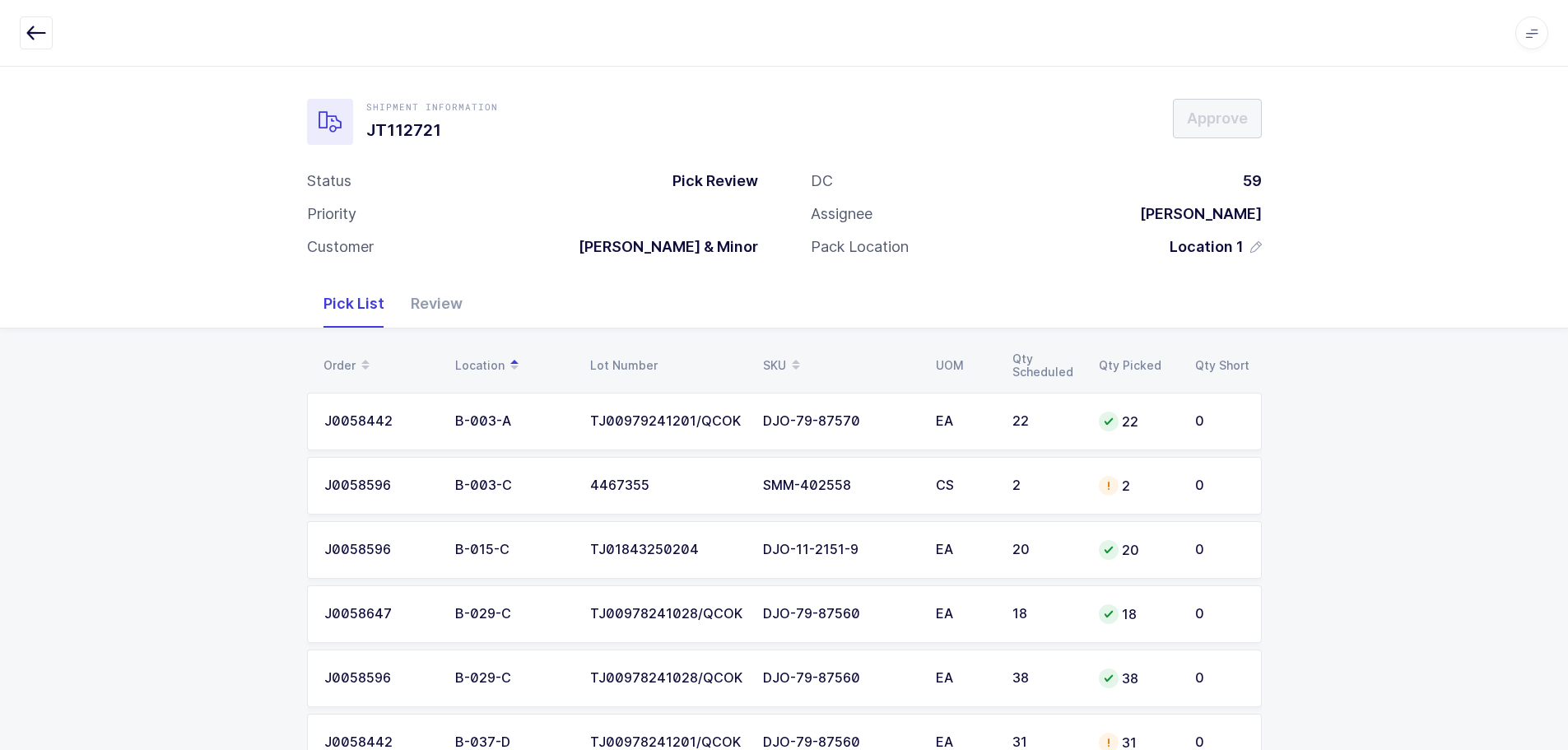
click at [787, 359] on span at bounding box center [796, 365] width 20 height 28
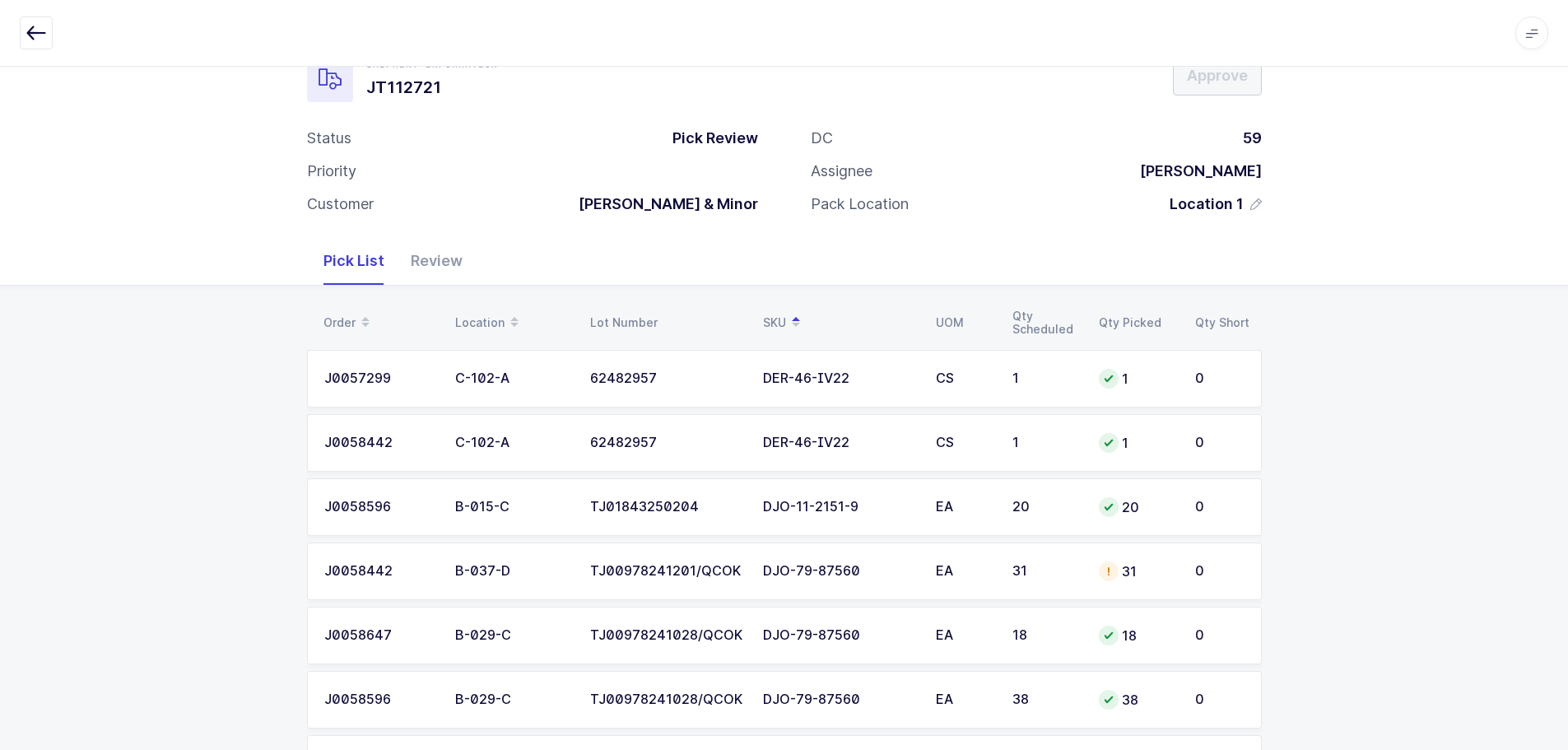
scroll to position [82, 0]
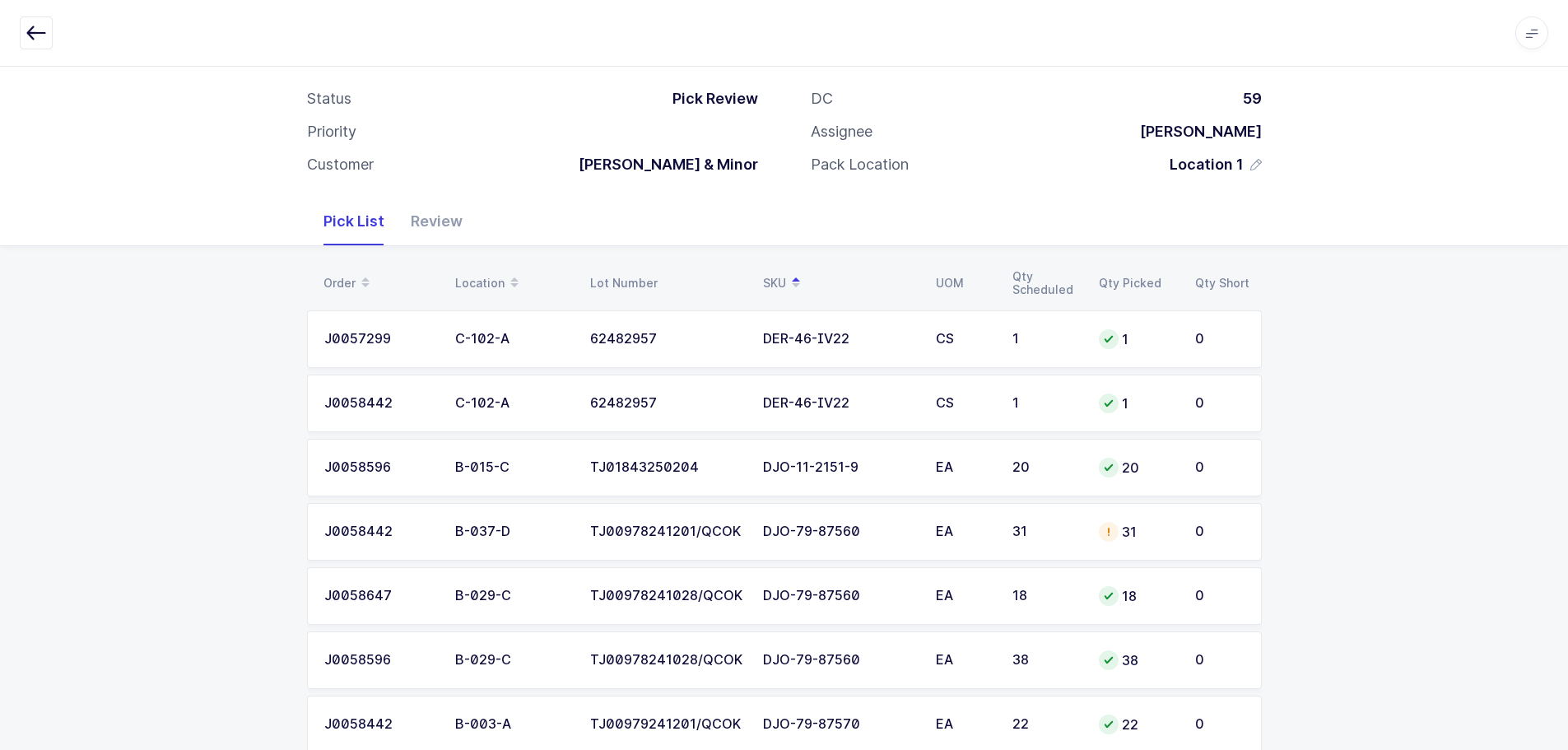
click at [1052, 539] on td "31" at bounding box center [1046, 532] width 87 height 58
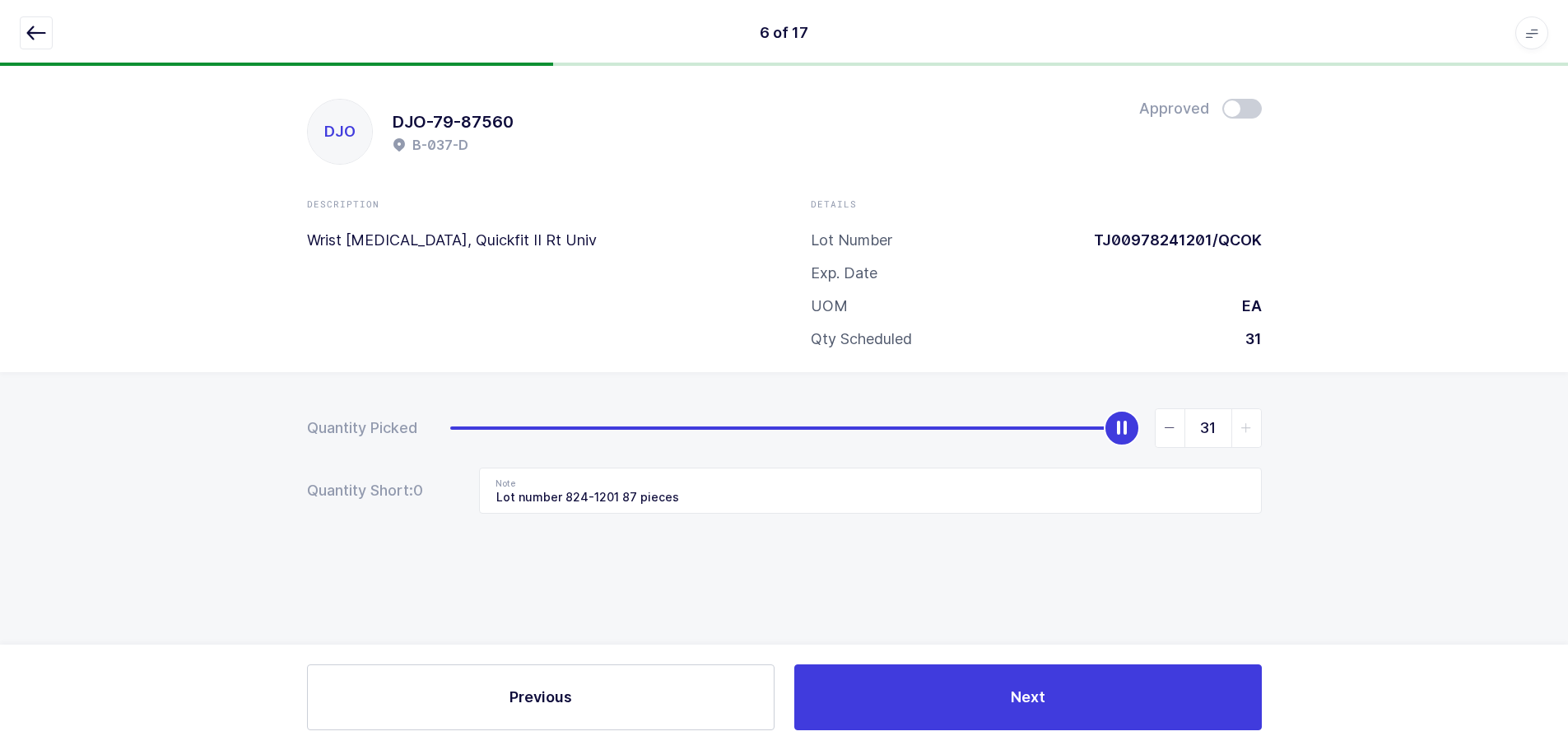
scroll to position [0, 0]
click at [29, 33] on icon "button" at bounding box center [36, 33] width 20 height 20
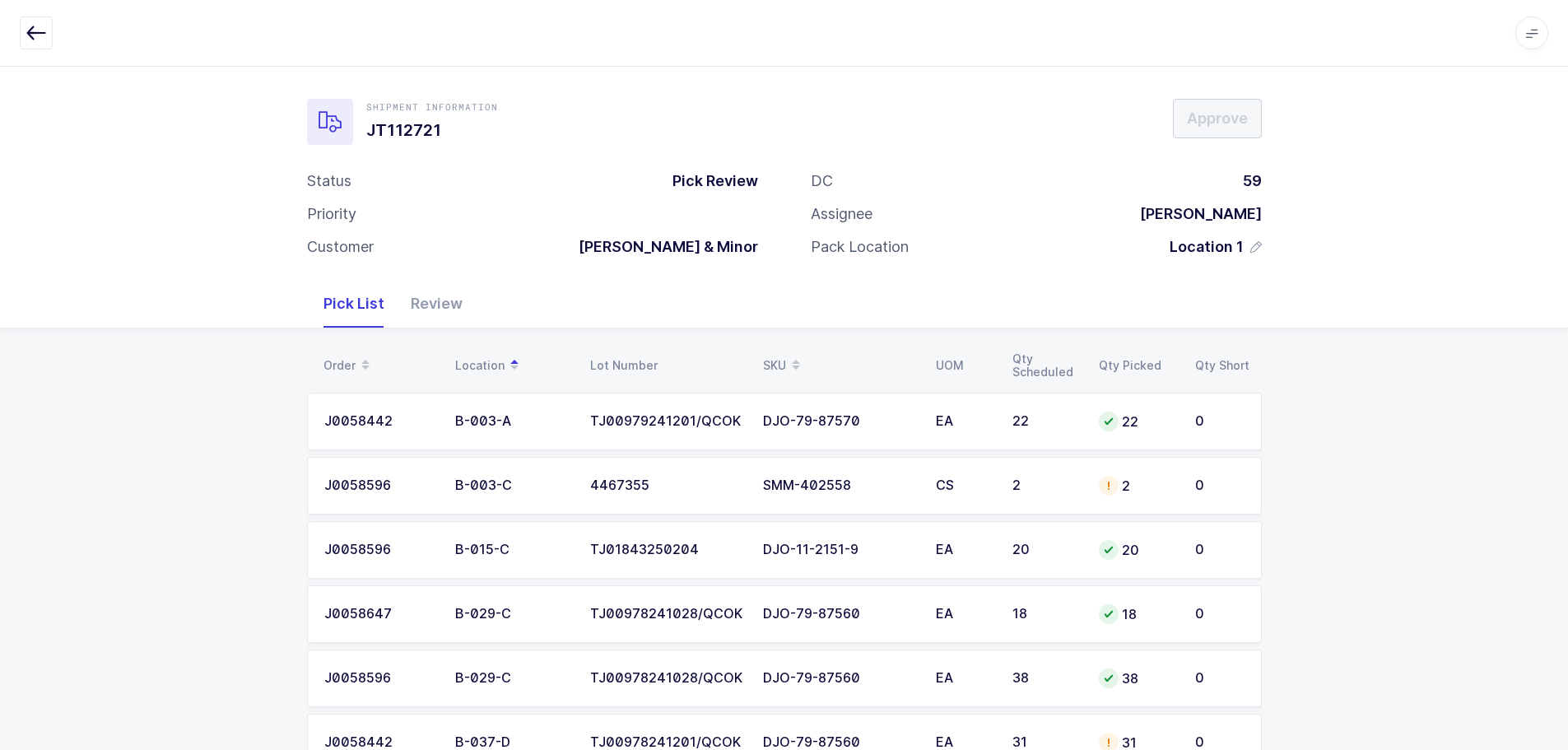
click at [780, 358] on div "SKU" at bounding box center [840, 365] width 153 height 28
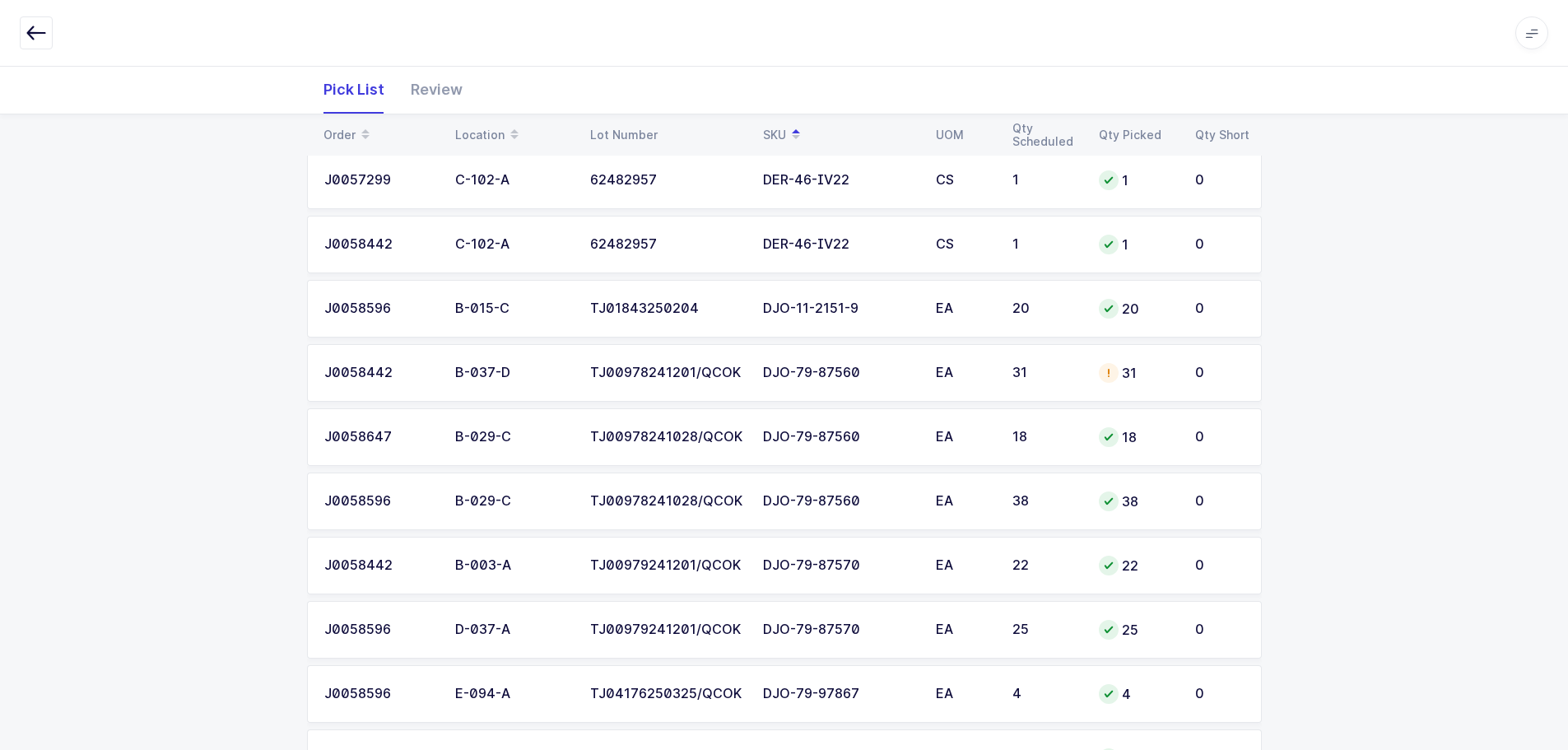
scroll to position [247, 0]
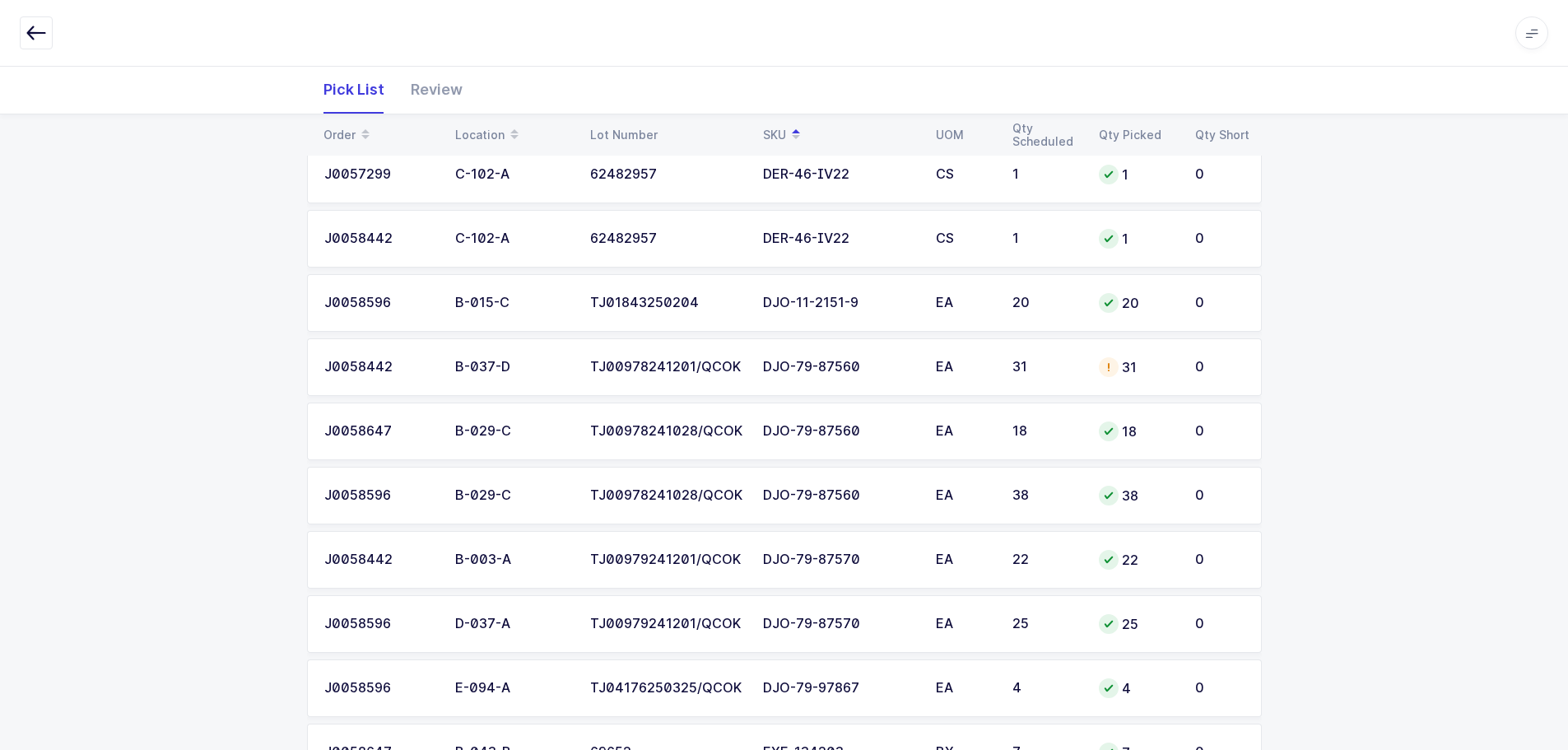
click at [1097, 369] on td "31" at bounding box center [1136, 367] width 96 height 58
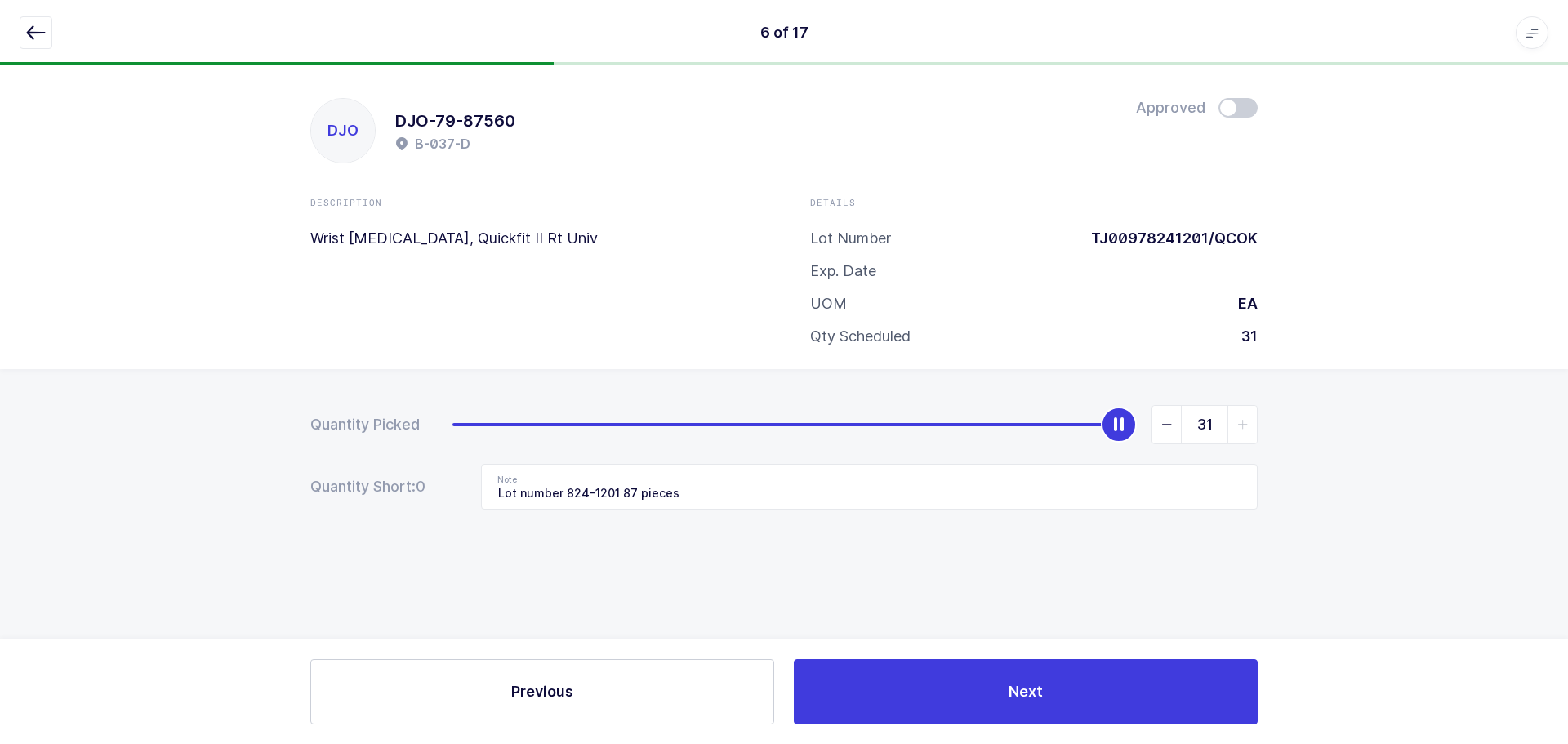
click at [1245, 98] on div "DJO DJO-79-87560 B-037-D Approved Description Wrist Splint, Quickfit II Rt Univ…" at bounding box center [784, 217] width 1568 height 304
click at [1241, 108] on span at bounding box center [1238, 108] width 39 height 20
click at [31, 30] on icon "button" at bounding box center [36, 33] width 20 height 20
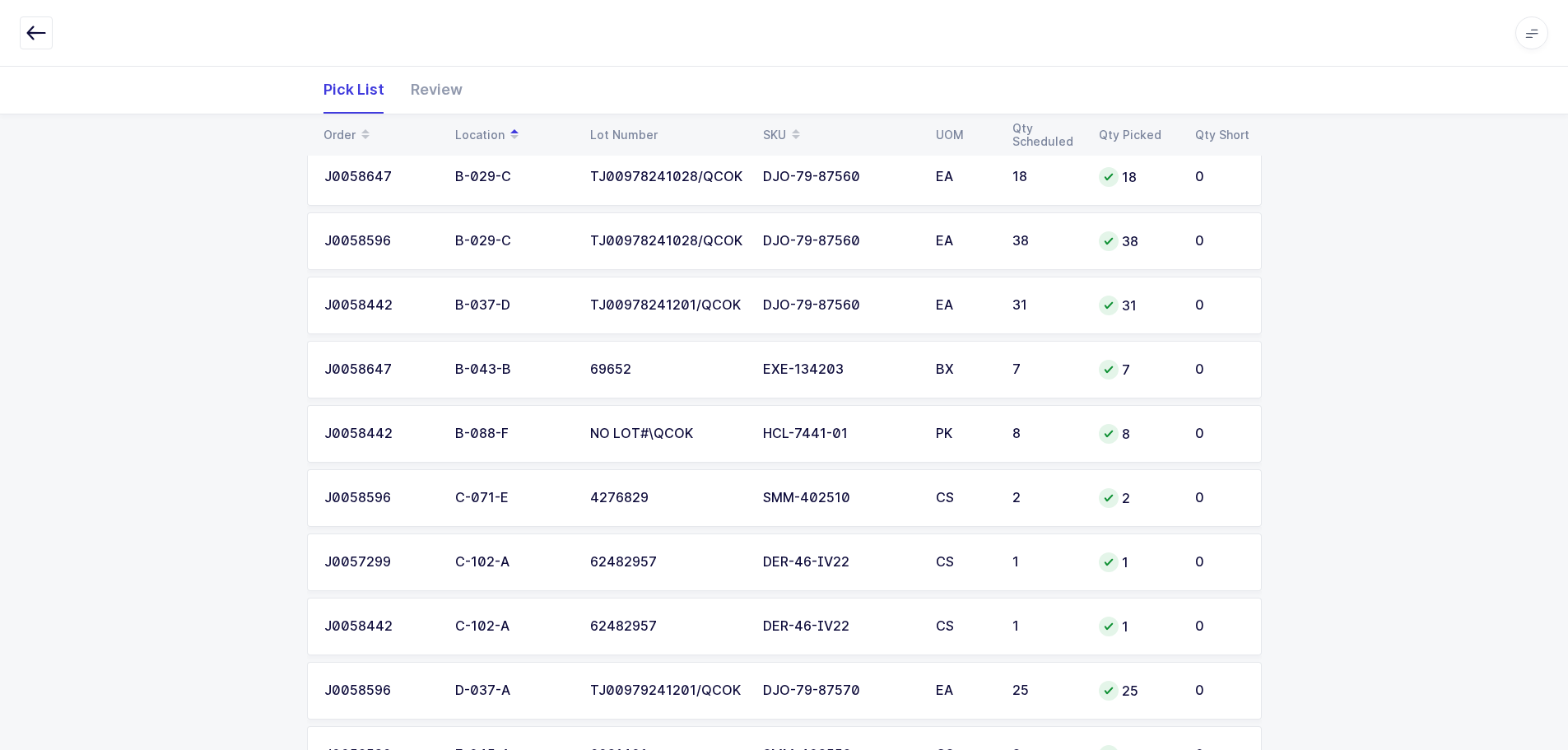
scroll to position [191, 0]
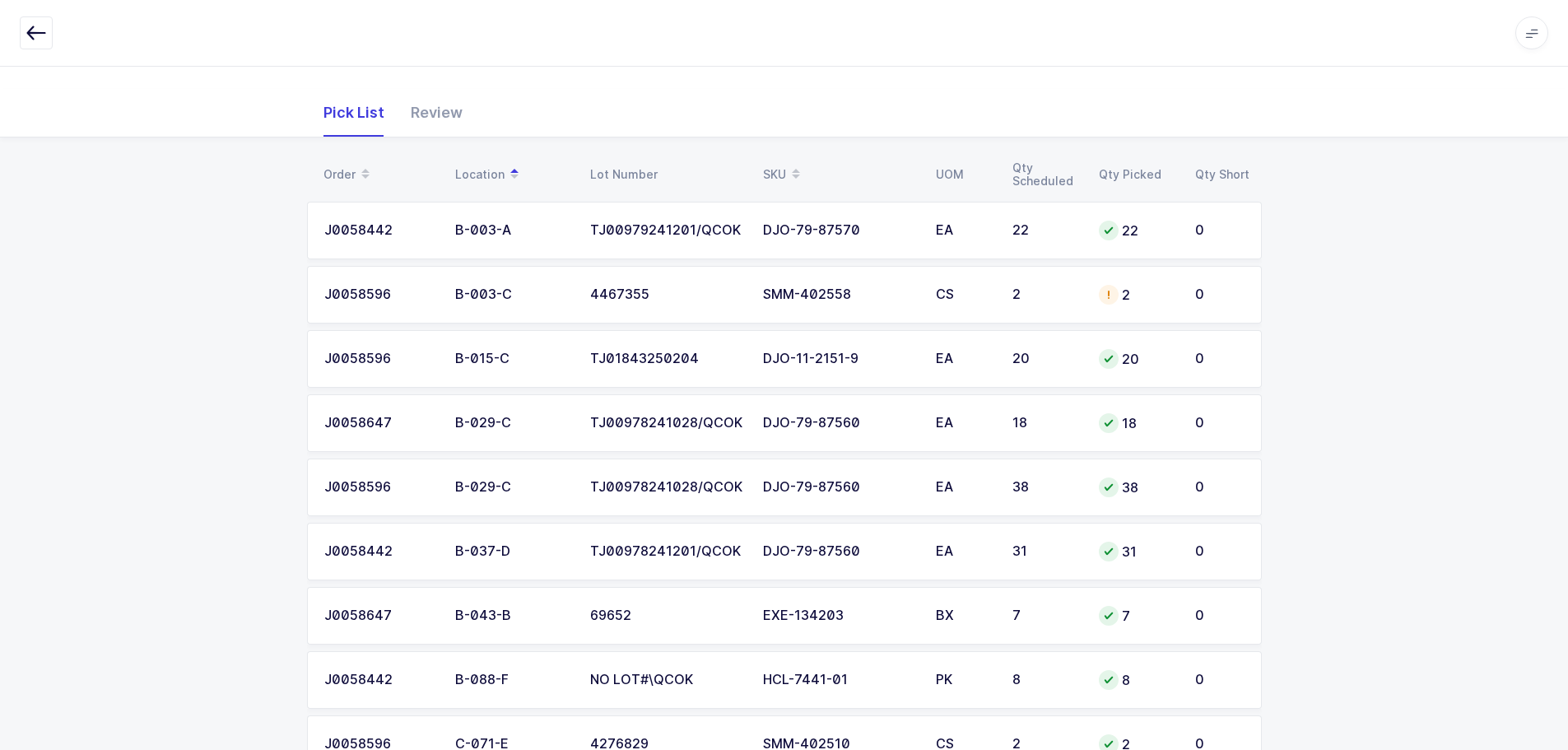
click at [1099, 280] on td "2" at bounding box center [1136, 295] width 96 height 58
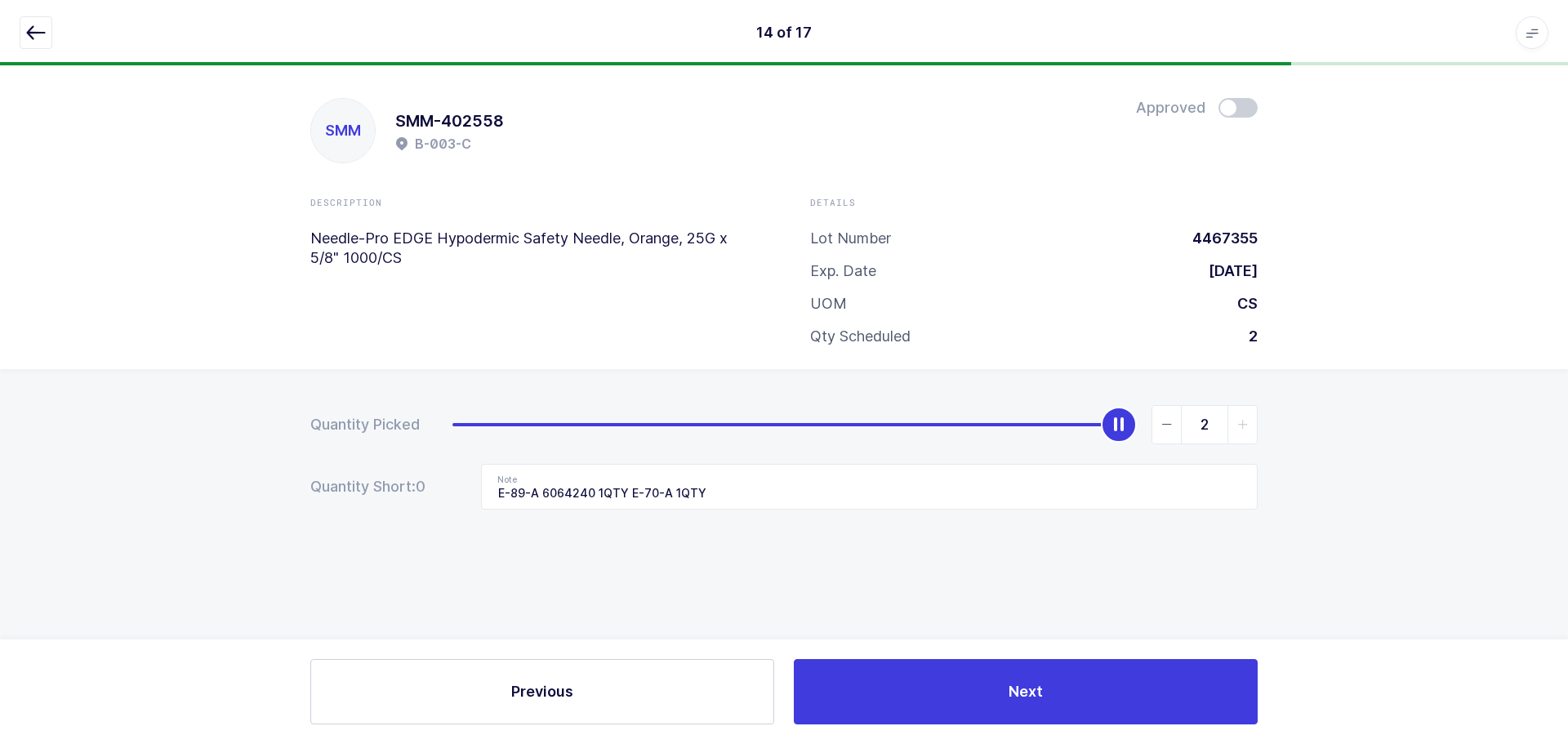
click at [31, 26] on icon "button" at bounding box center [36, 33] width 20 height 20
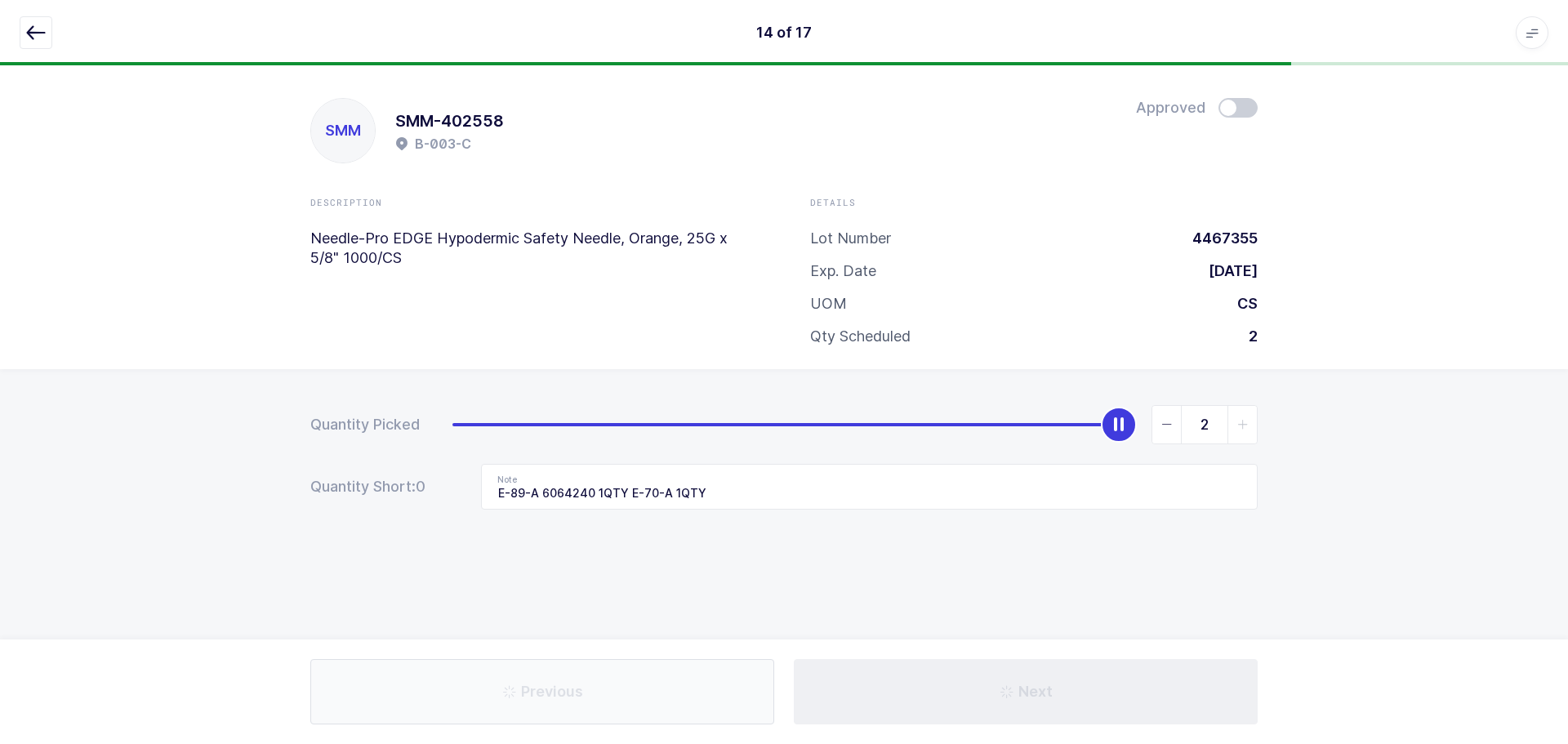
click at [41, 31] on icon "button" at bounding box center [36, 33] width 20 height 20
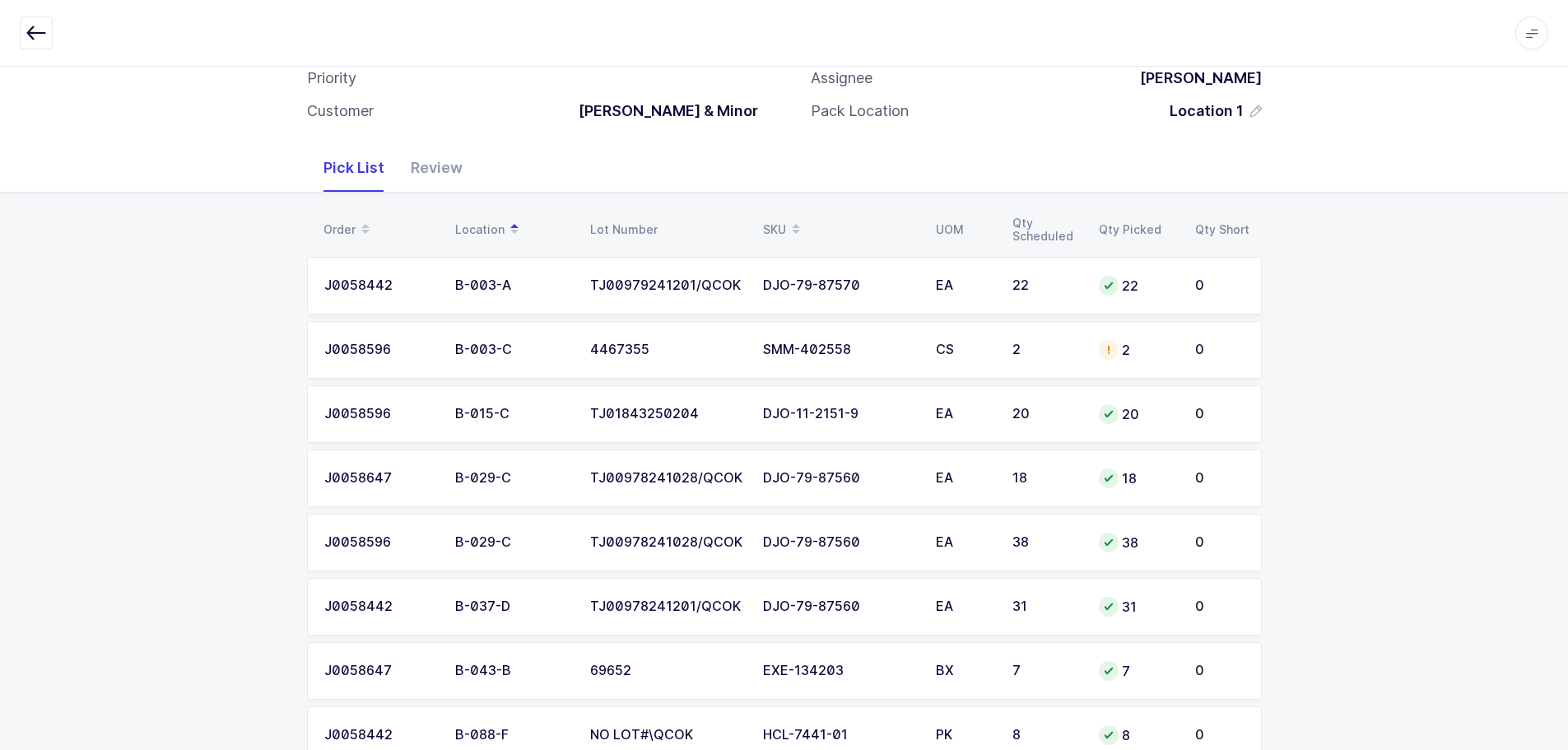
scroll to position [165, 0]
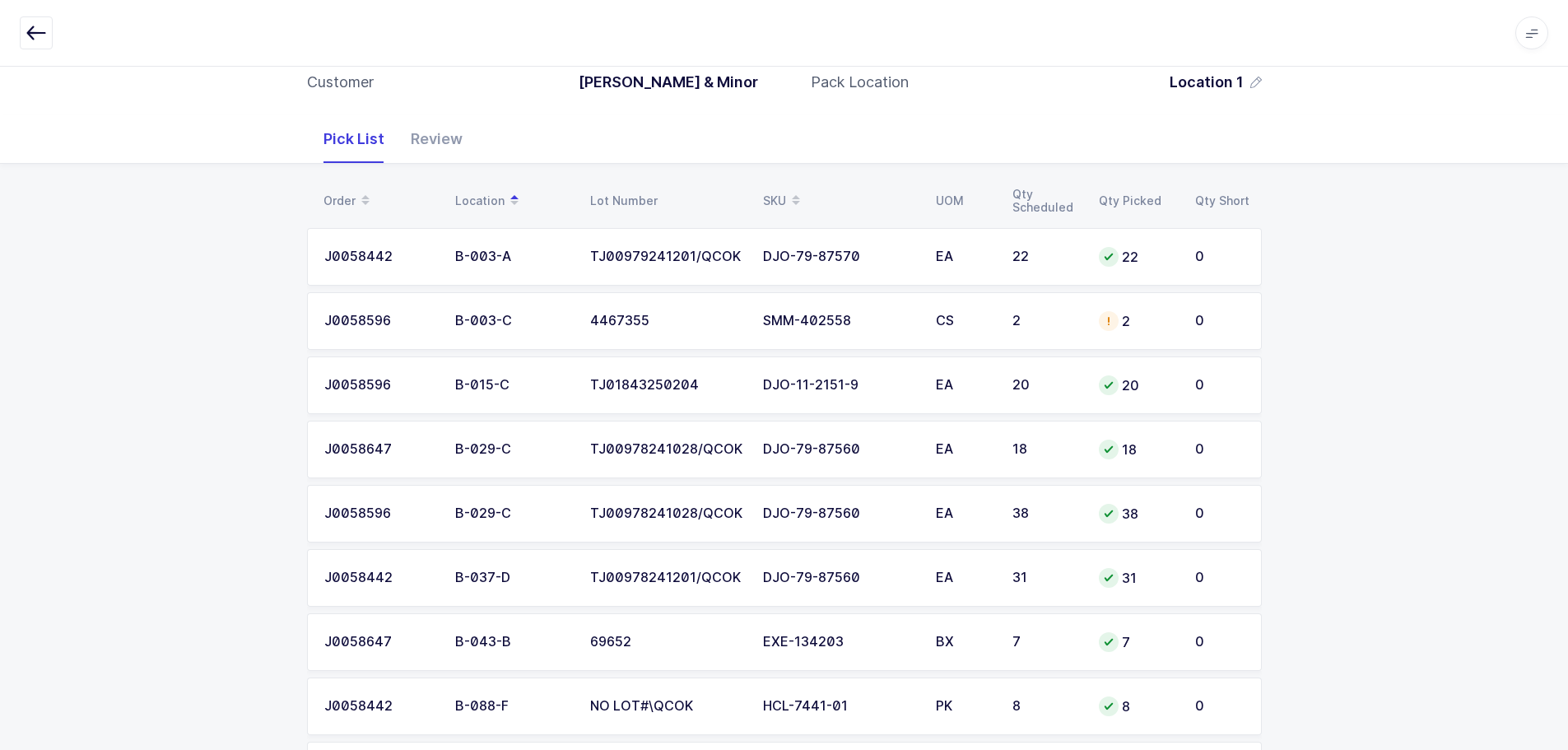
click at [817, 296] on td "SMM-402558" at bounding box center [840, 321] width 173 height 58
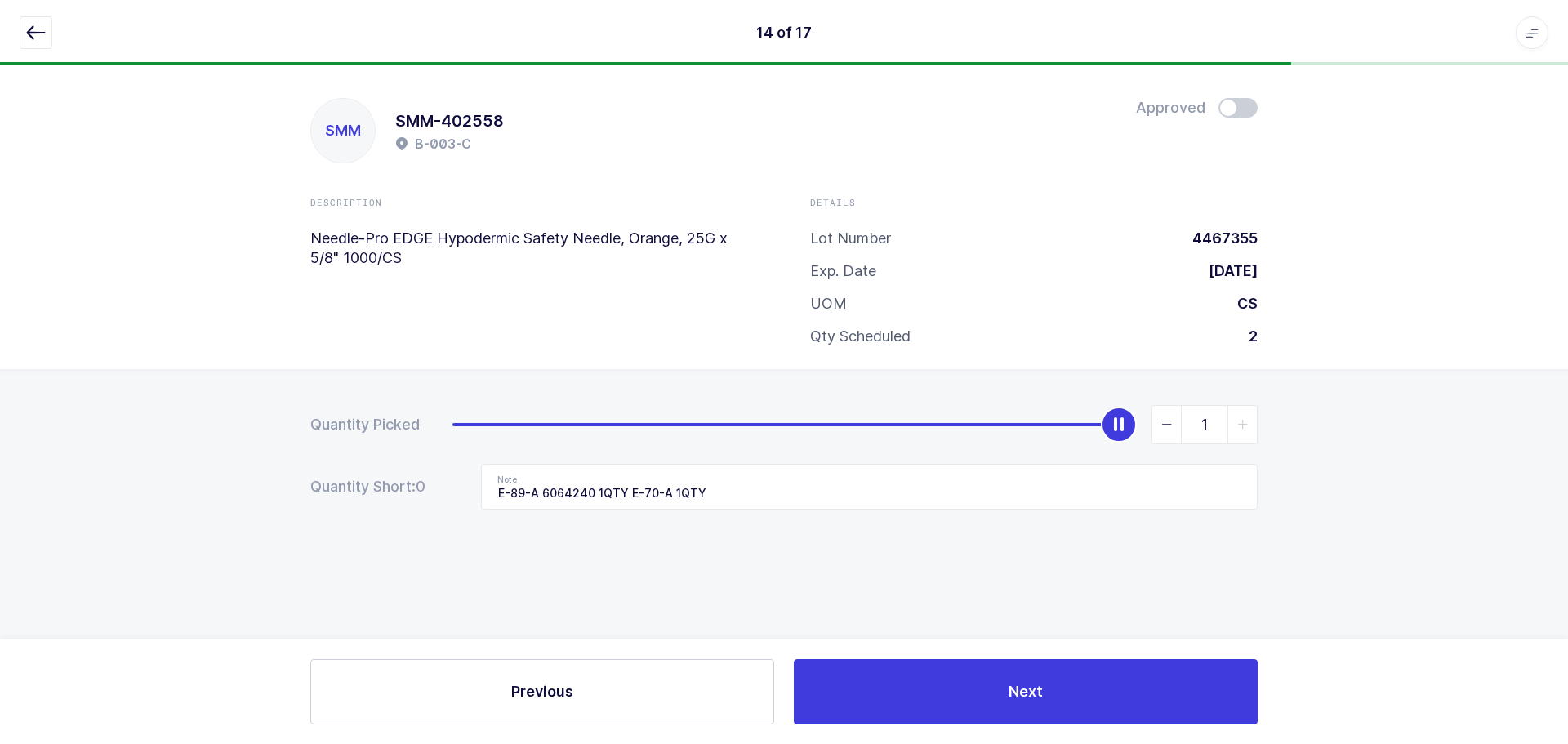
type input "0"
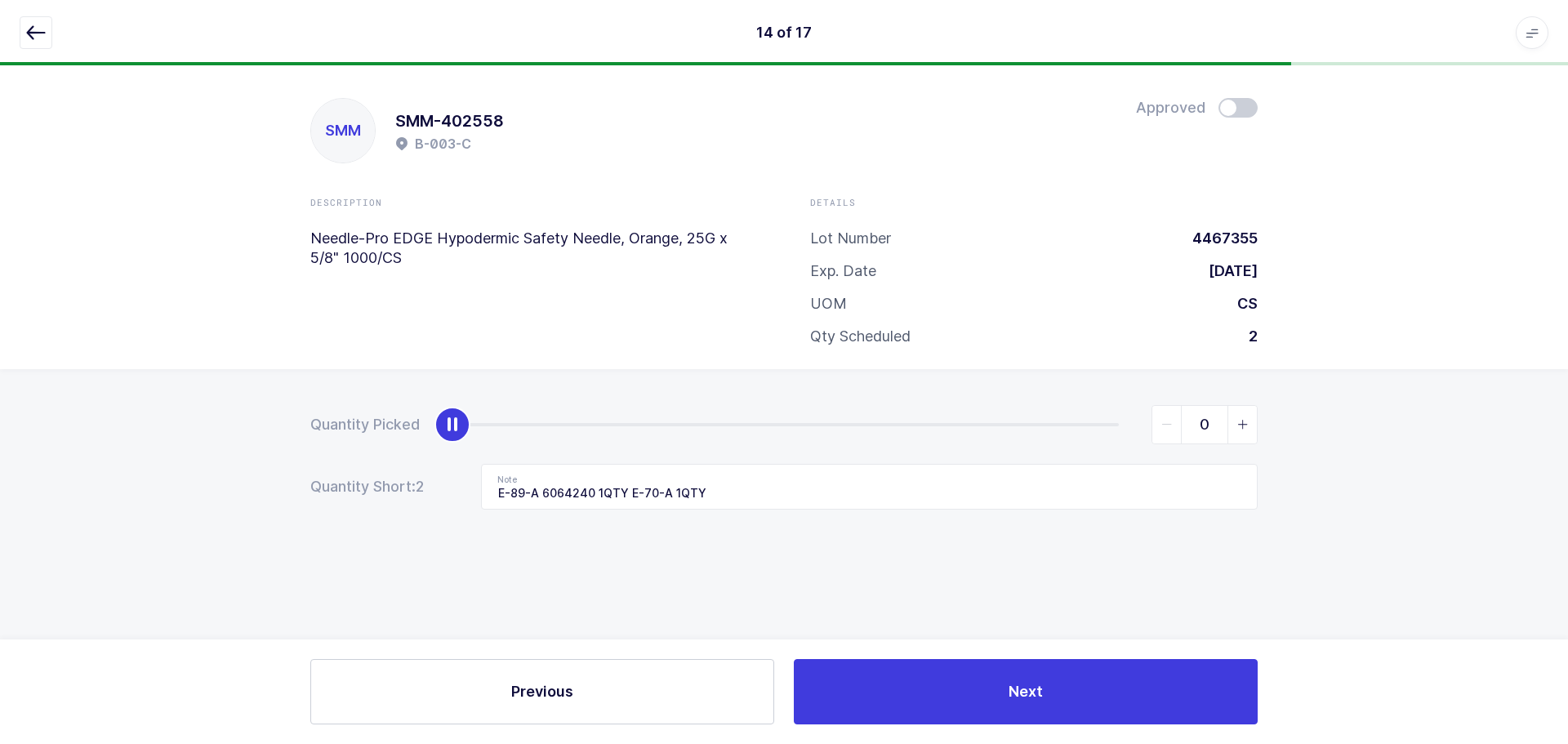
drag, startPoint x: 1103, startPoint y: 434, endPoint x: 286, endPoint y: 448, distance: 817.1
click at [286, 448] on div "Quantity Picked 0 Quantity Short: 2 Note E-89-A 6064240 1QTY E-70-A 1QTY" at bounding box center [784, 514] width 1568 height 291
drag, startPoint x: 752, startPoint y: 495, endPoint x: 323, endPoint y: 495, distance: 429.0
click at [323, 495] on div "Quantity Short: 2 Note E-89-A 6064240 1QTY E-70-A 1QTY" at bounding box center [784, 486] width 948 height 46
click at [30, 25] on icon "button" at bounding box center [36, 33] width 20 height 20
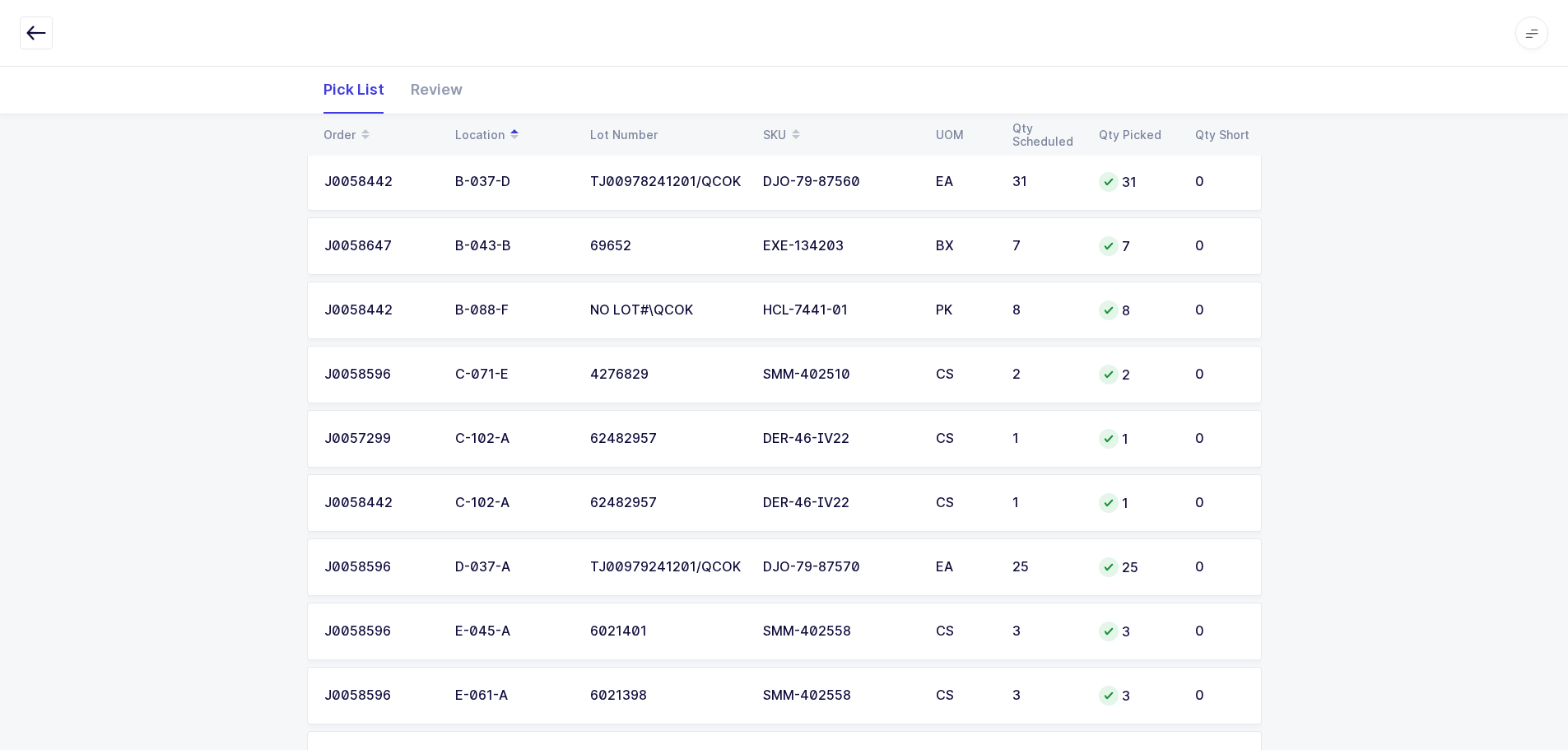
scroll to position [767, 0]
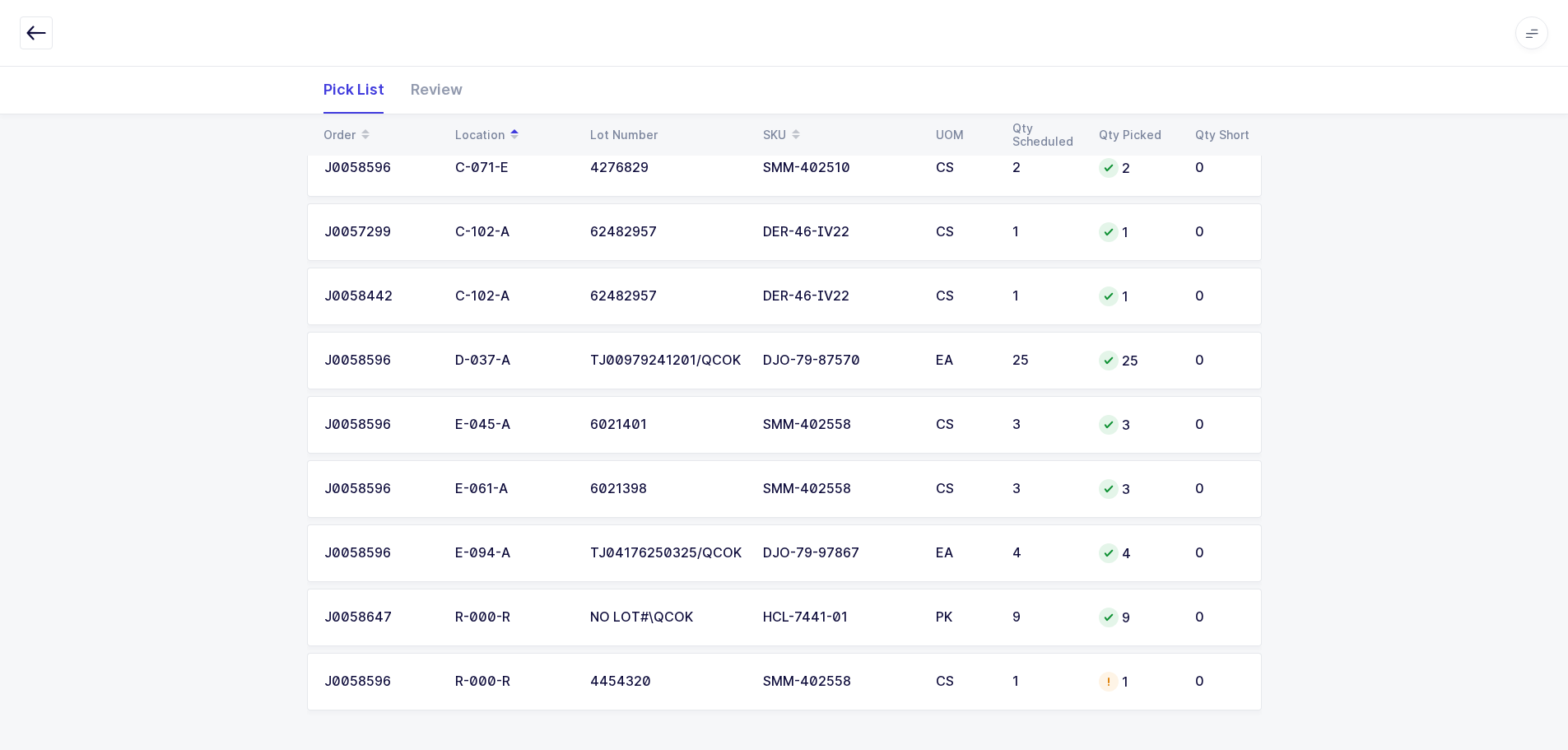
click at [975, 691] on td "CS" at bounding box center [964, 681] width 77 height 58
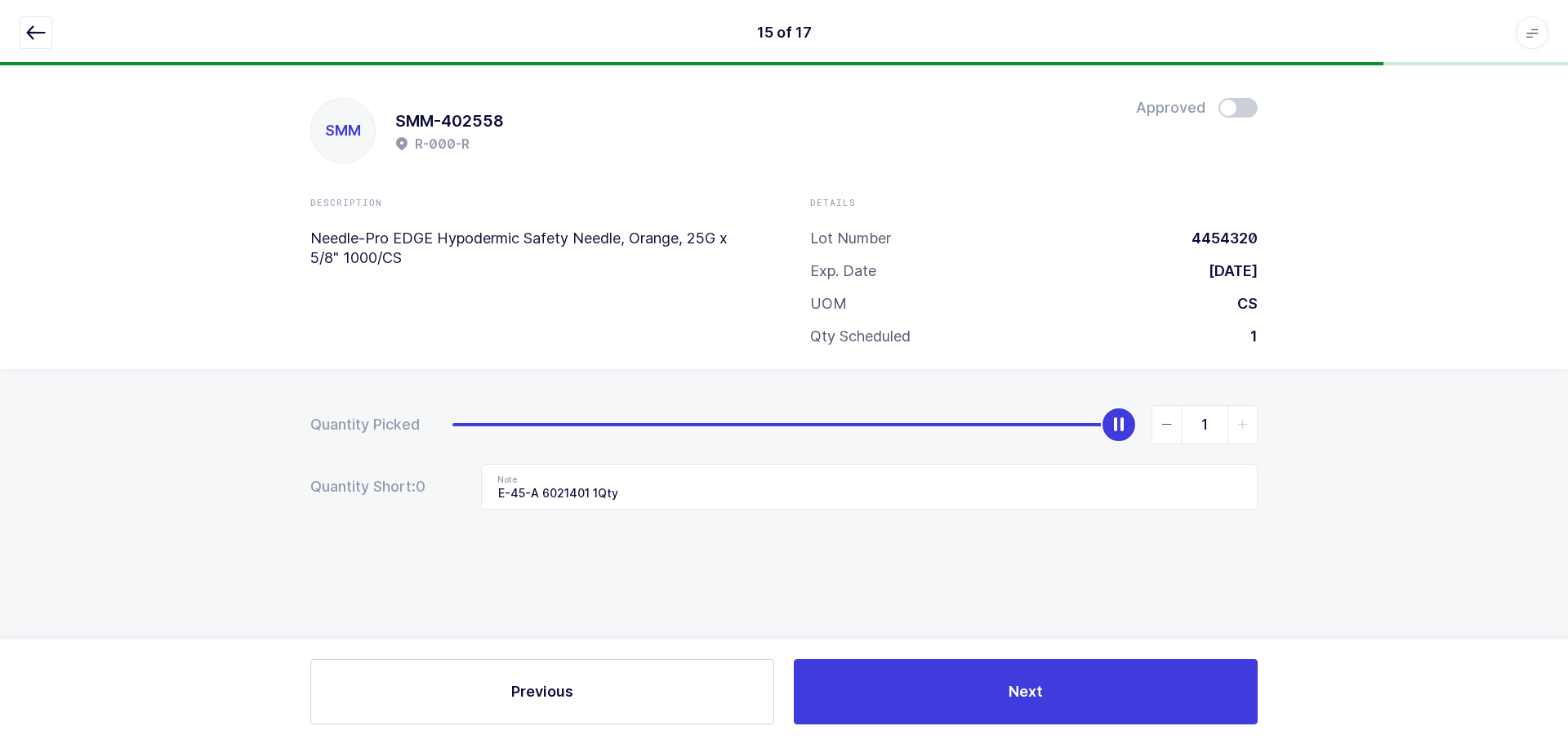
drag, startPoint x: 1159, startPoint y: 434, endPoint x: 1152, endPoint y: 459, distance: 26.0
click at [1159, 434] on span "slider between 0 and 1" at bounding box center [1167, 425] width 30 height 38
type input "0"
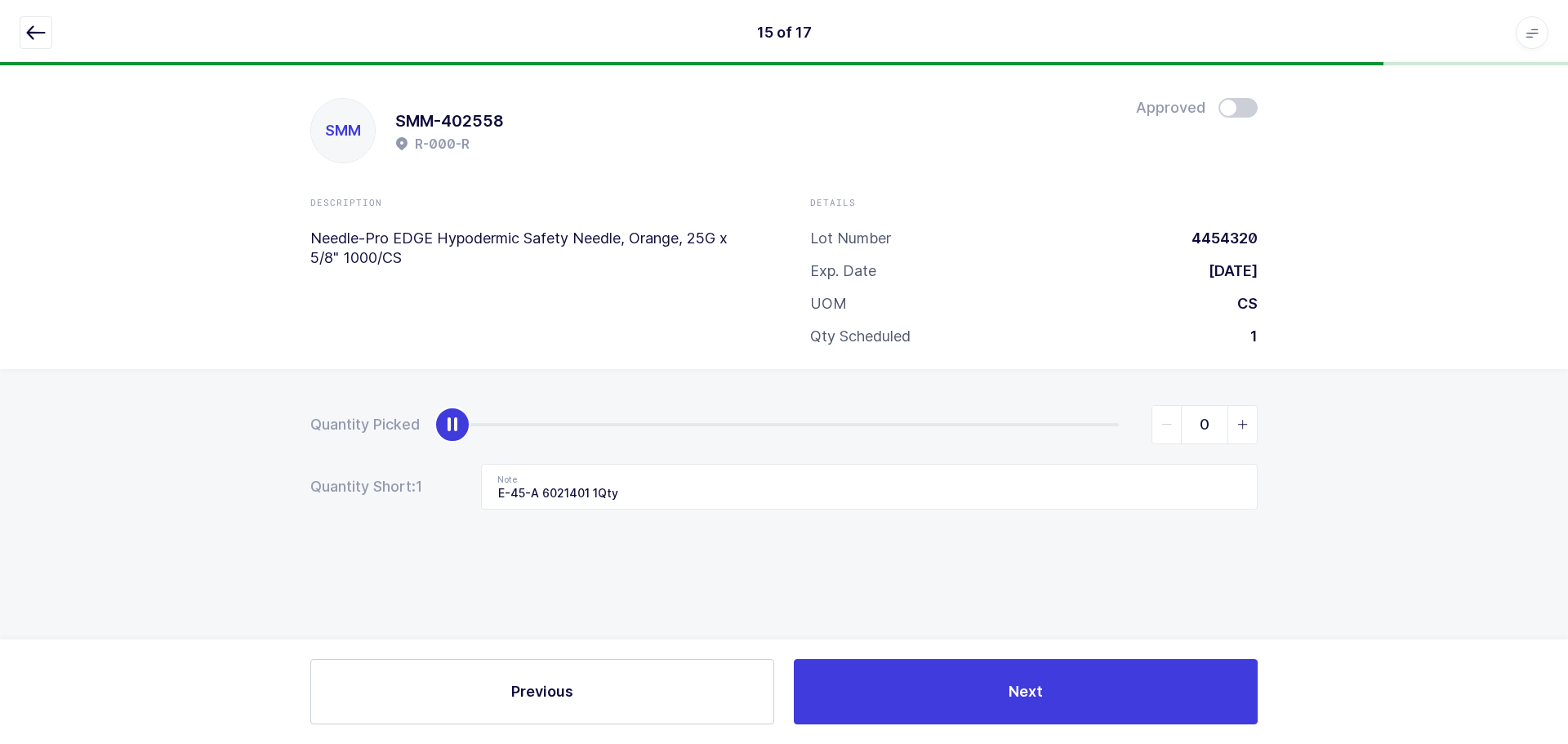
drag, startPoint x: 662, startPoint y: 522, endPoint x: 652, endPoint y: 512, distance: 14.1
click at [652, 513] on div "Quantity Picked 0 Quantity Short: 1 Note E-45-A 6021401 1Qty" at bounding box center [784, 514] width 1568 height 291
drag, startPoint x: 645, startPoint y: 489, endPoint x: 410, endPoint y: 486, distance: 235.0
click at [410, 486] on div "Quantity Short: 1 Note E-45-A 6021401 1Qty" at bounding box center [784, 486] width 948 height 46
click at [28, 28] on icon "button" at bounding box center [36, 33] width 20 height 20
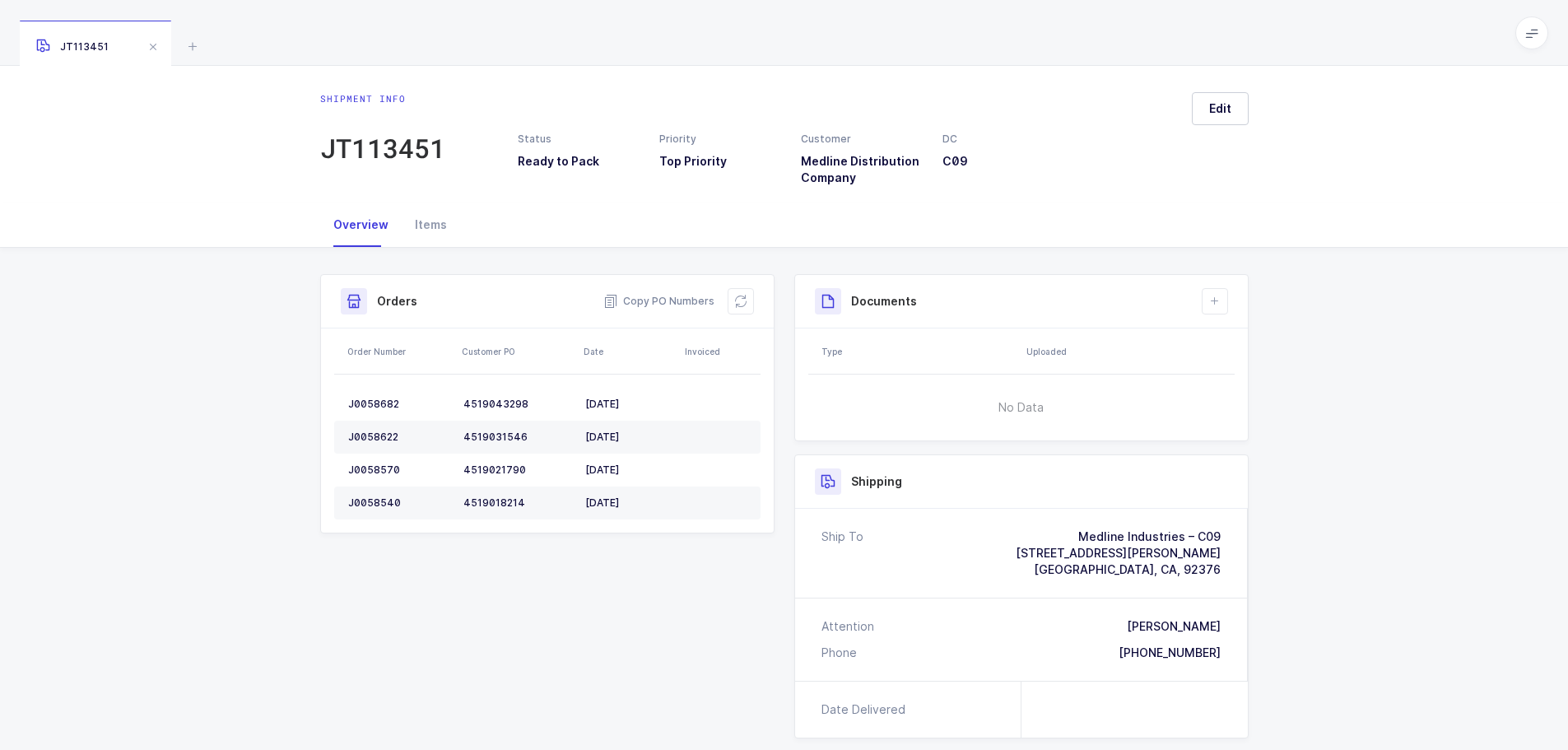
click at [183, 41] on icon at bounding box center [193, 46] width 20 height 20
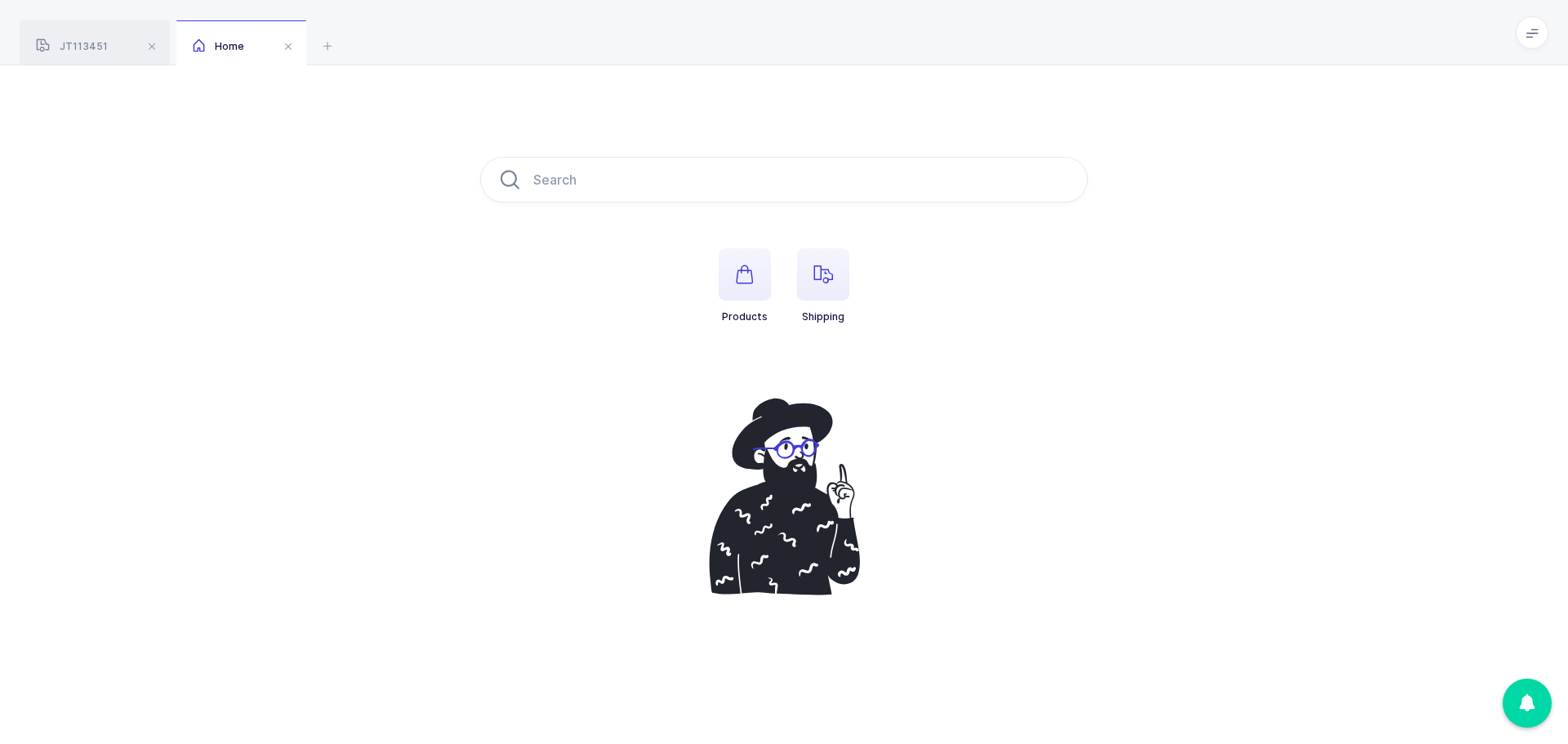
click at [838, 281] on span "button" at bounding box center [822, 275] width 52 height 52
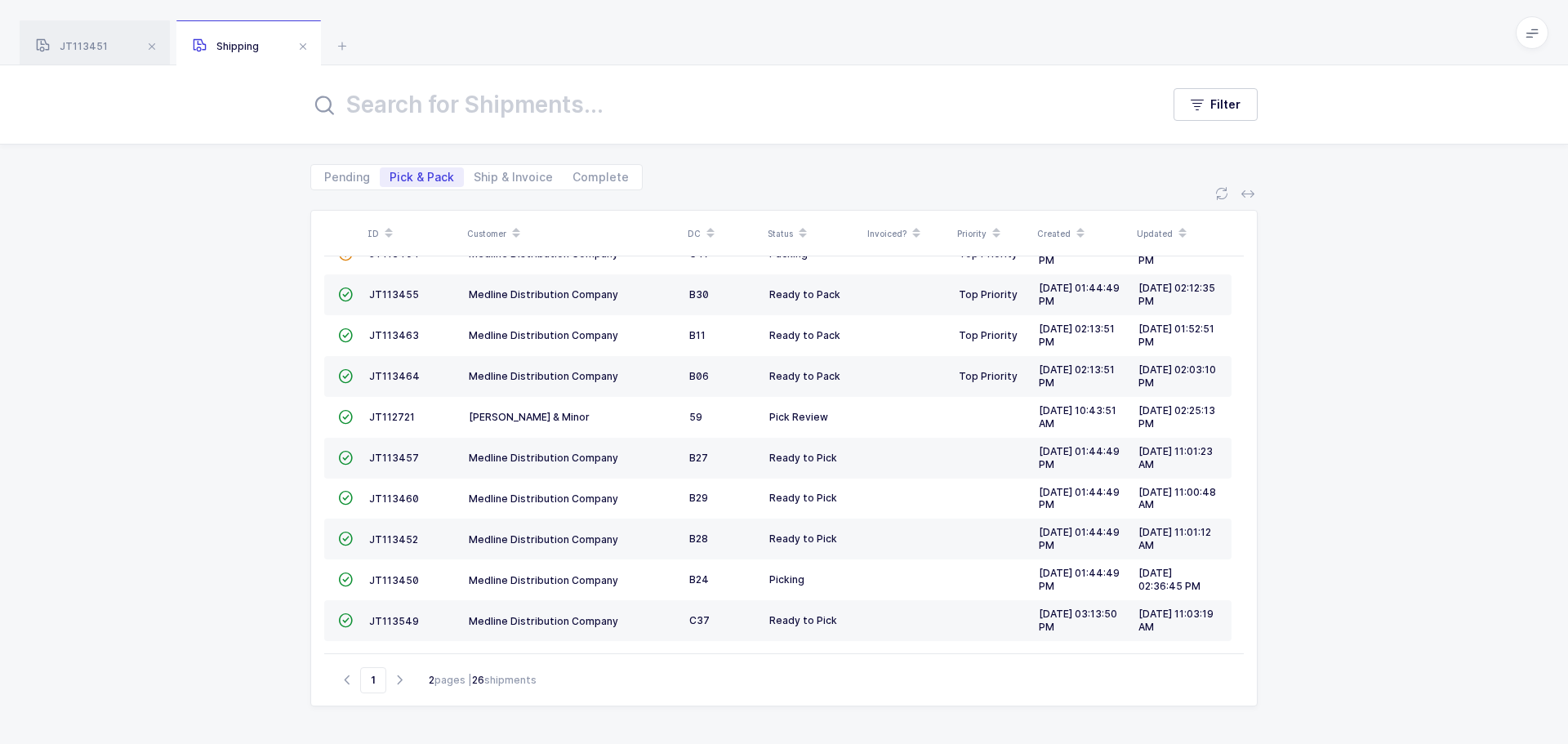
scroll to position [444, 0]
click at [399, 418] on span "JT112721" at bounding box center [392, 417] width 46 height 13
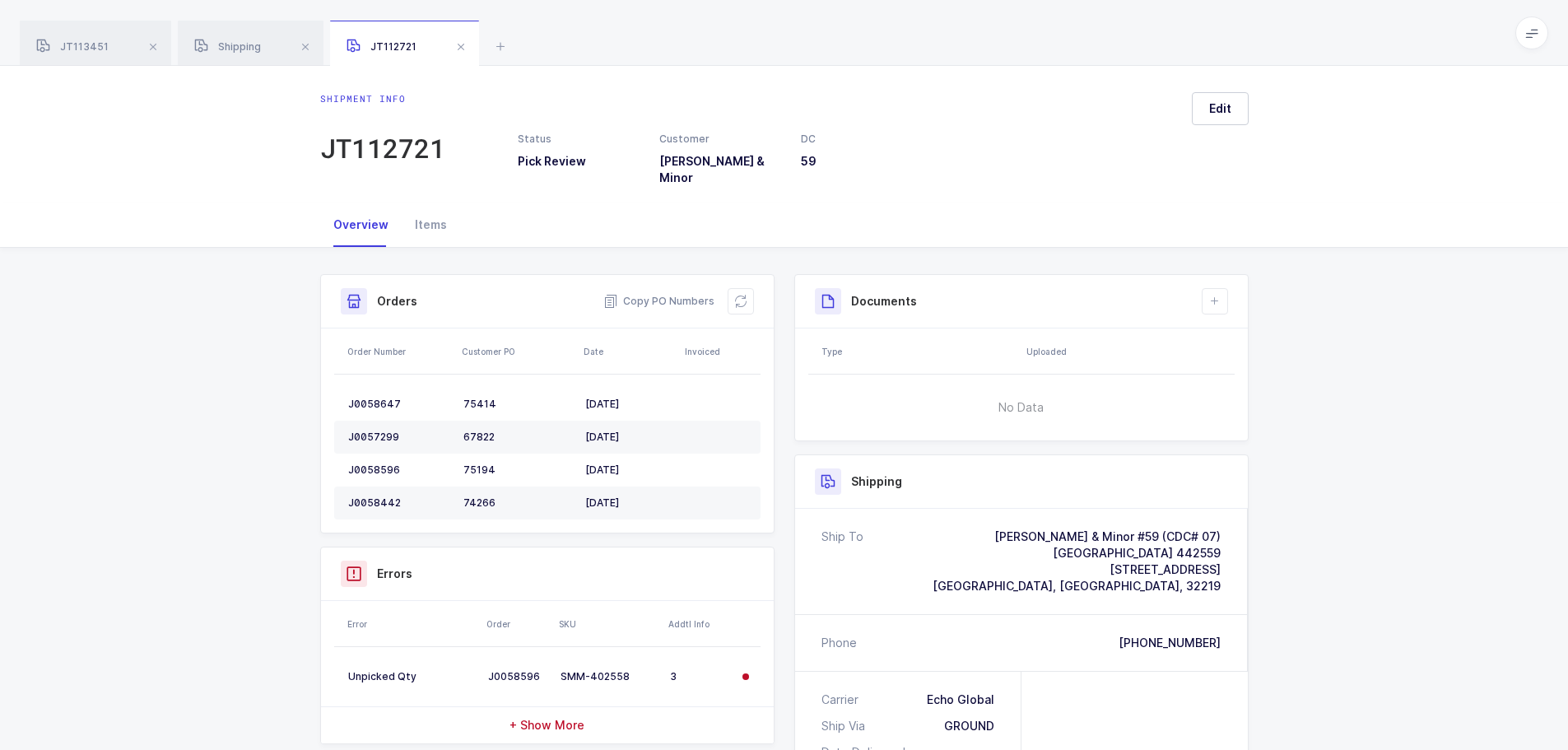
click at [746, 289] on button at bounding box center [740, 301] width 26 height 26
click at [741, 295] on icon at bounding box center [741, 301] width 14 height 14
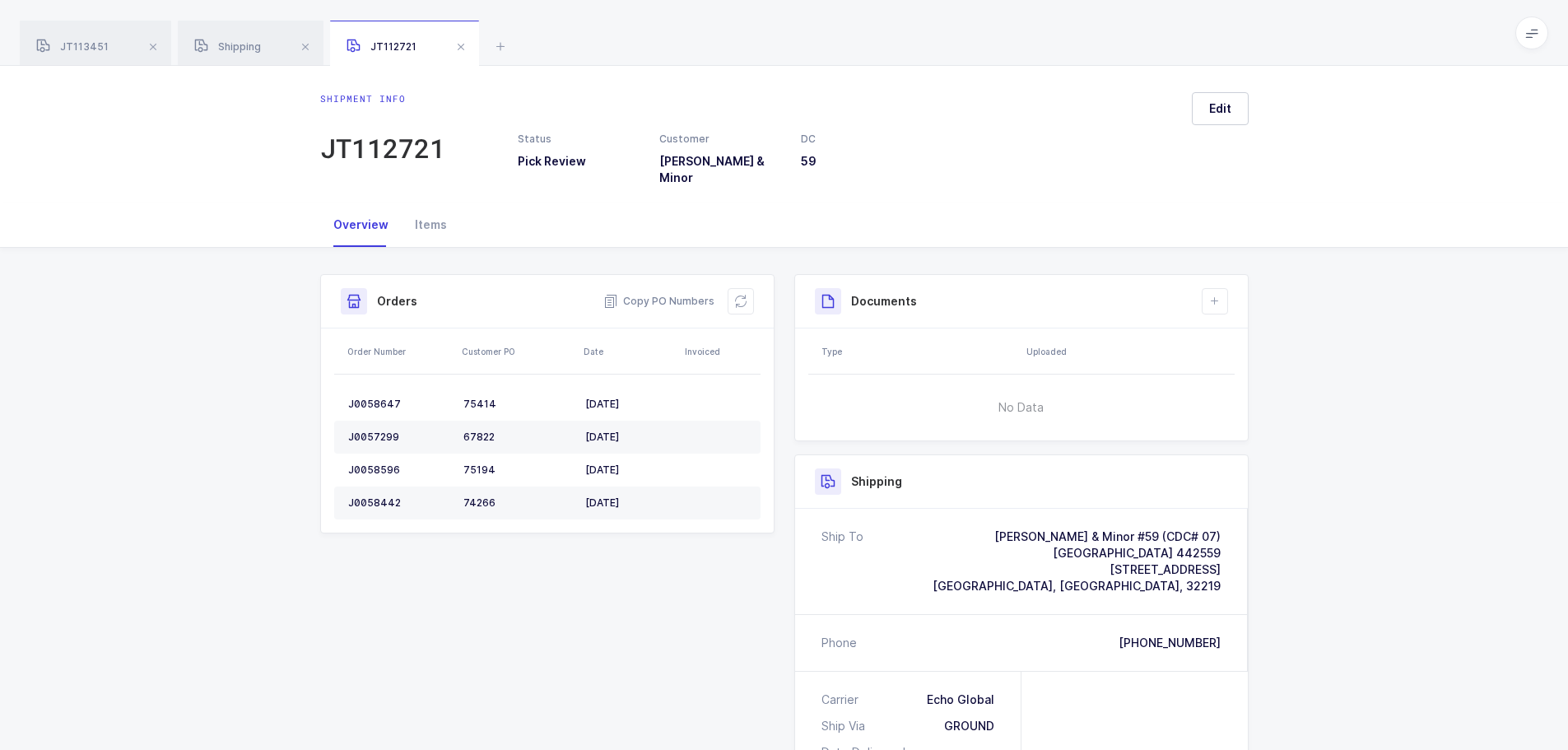
click at [146, 52] on span at bounding box center [153, 47] width 20 height 20
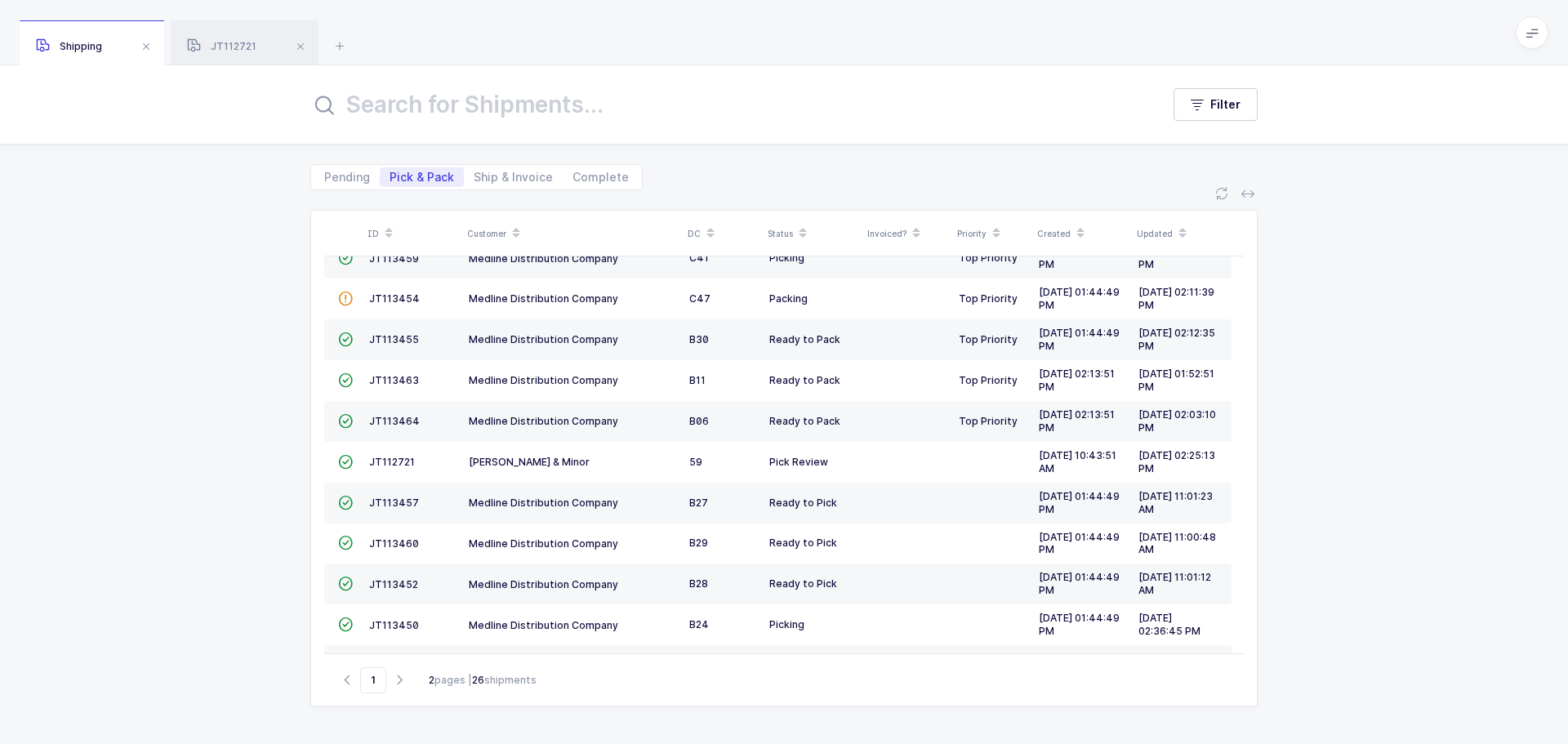
click at [148, 50] on span at bounding box center [147, 46] width 20 height 20
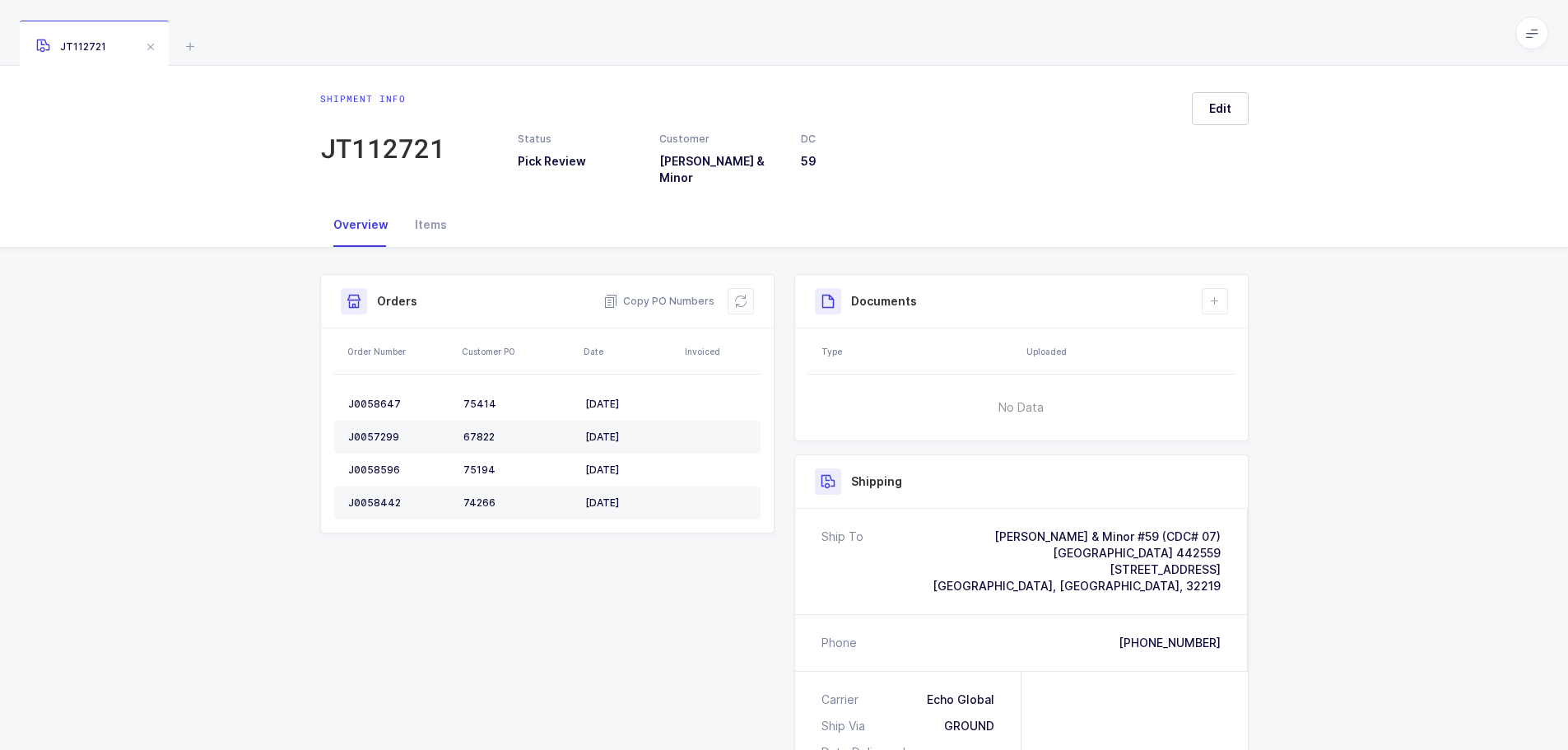
drag, startPoint x: 148, startPoint y: 43, endPoint x: 159, endPoint y: 42, distance: 11.0
click at [148, 43] on span at bounding box center [150, 47] width 20 height 20
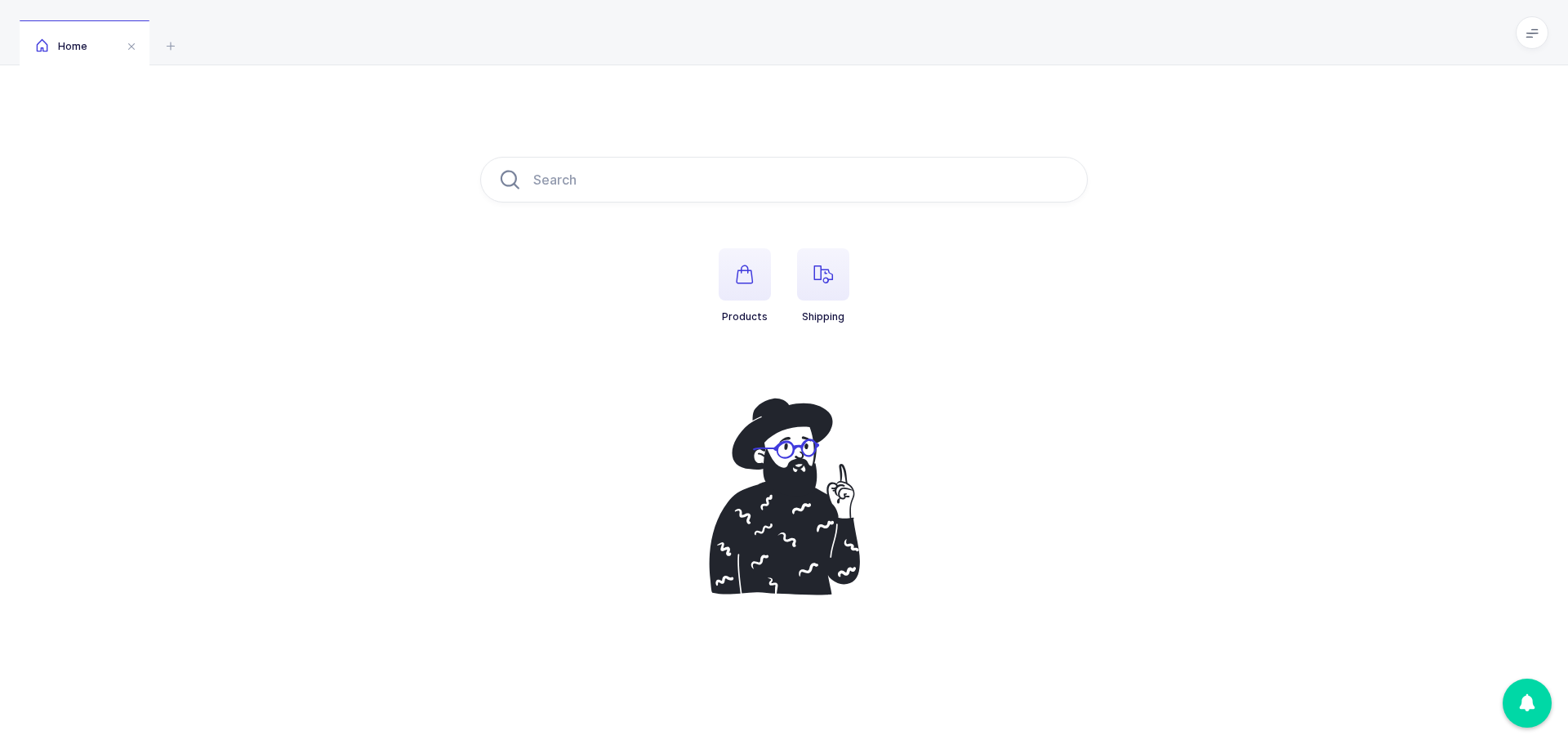
click at [818, 270] on icon "button" at bounding box center [823, 275] width 20 height 20
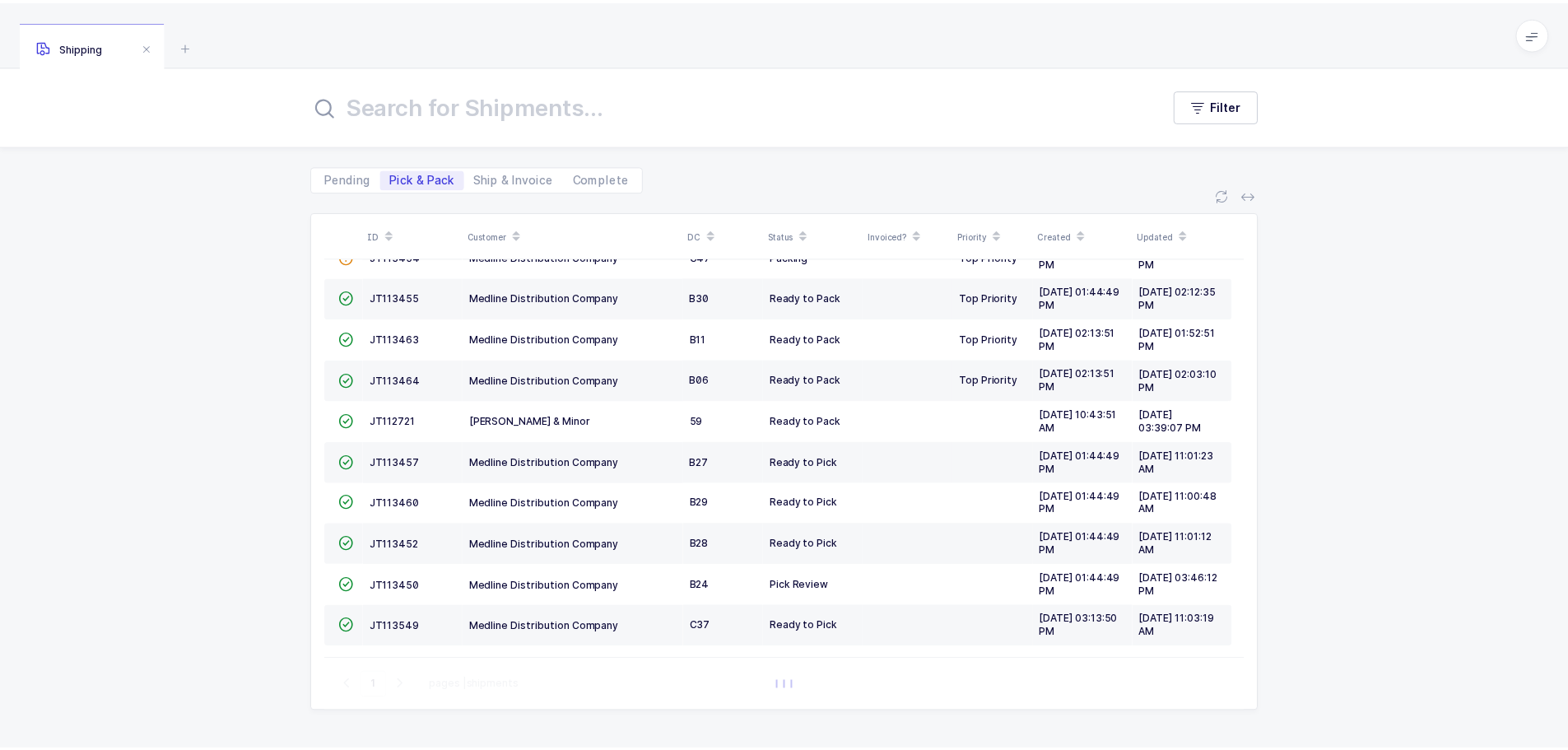
scroll to position [448, 0]
click at [410, 584] on span "JT113450" at bounding box center [397, 584] width 50 height 13
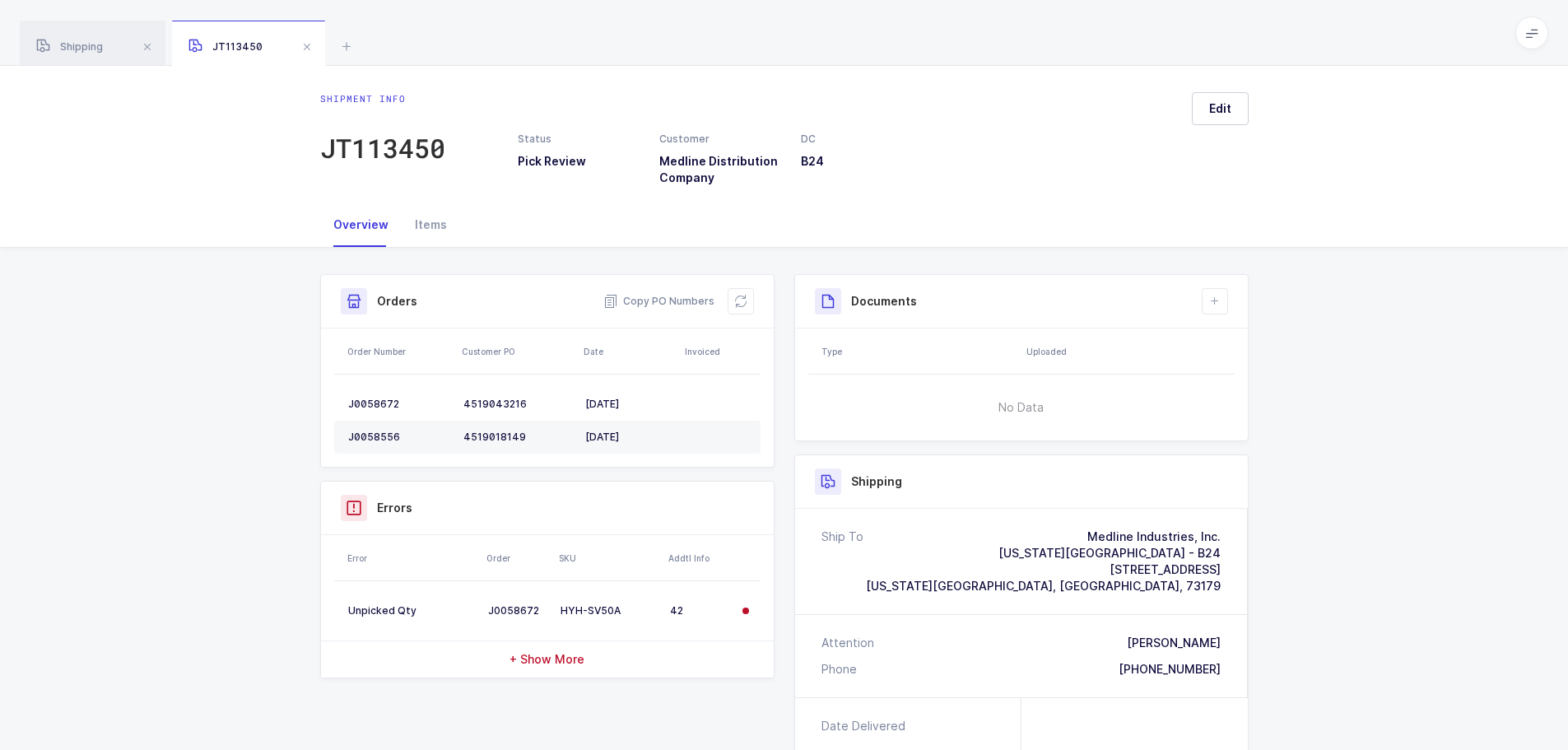
click at [738, 300] on icon at bounding box center [741, 301] width 14 height 14
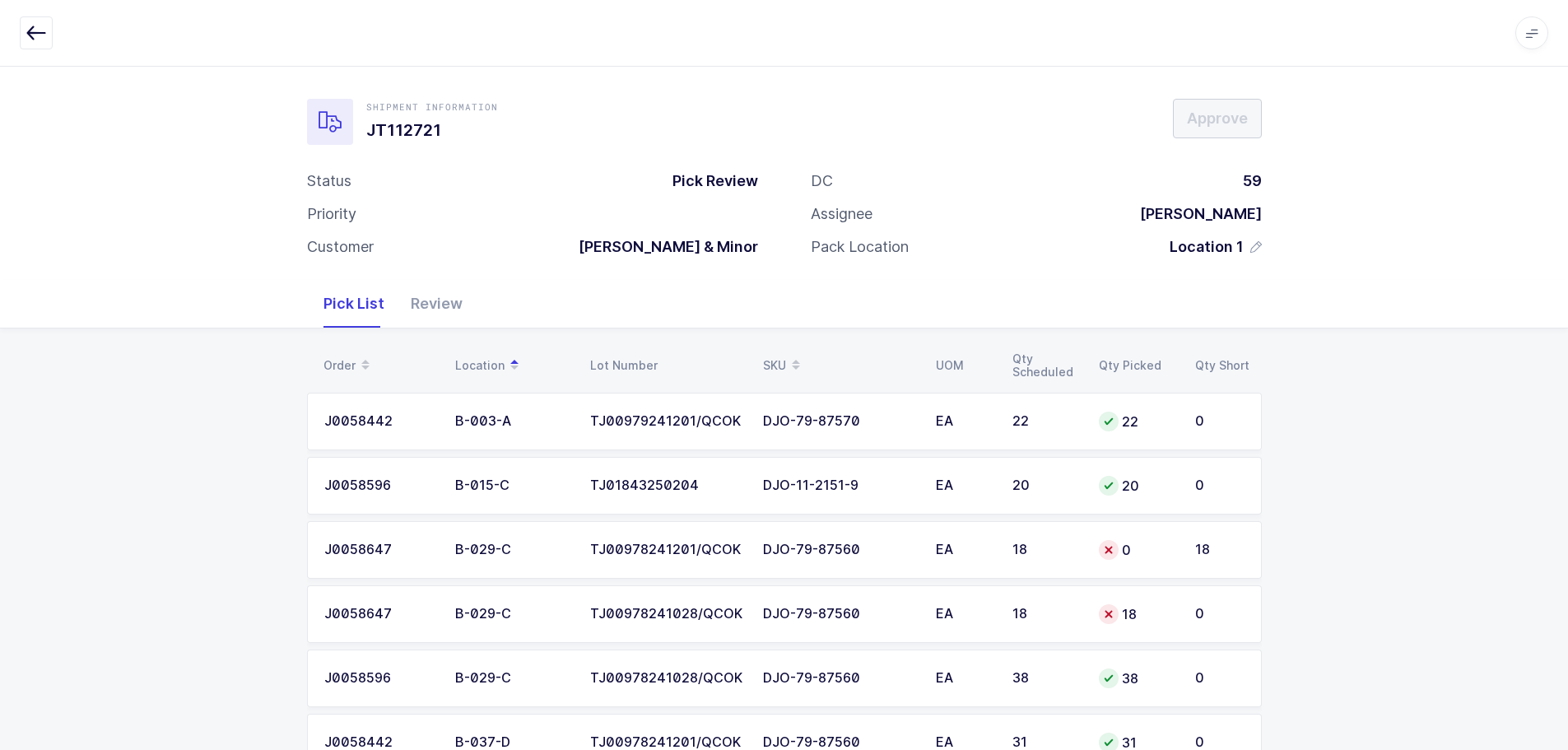
click at [1145, 541] on div "0" at bounding box center [1136, 550] width 77 height 20
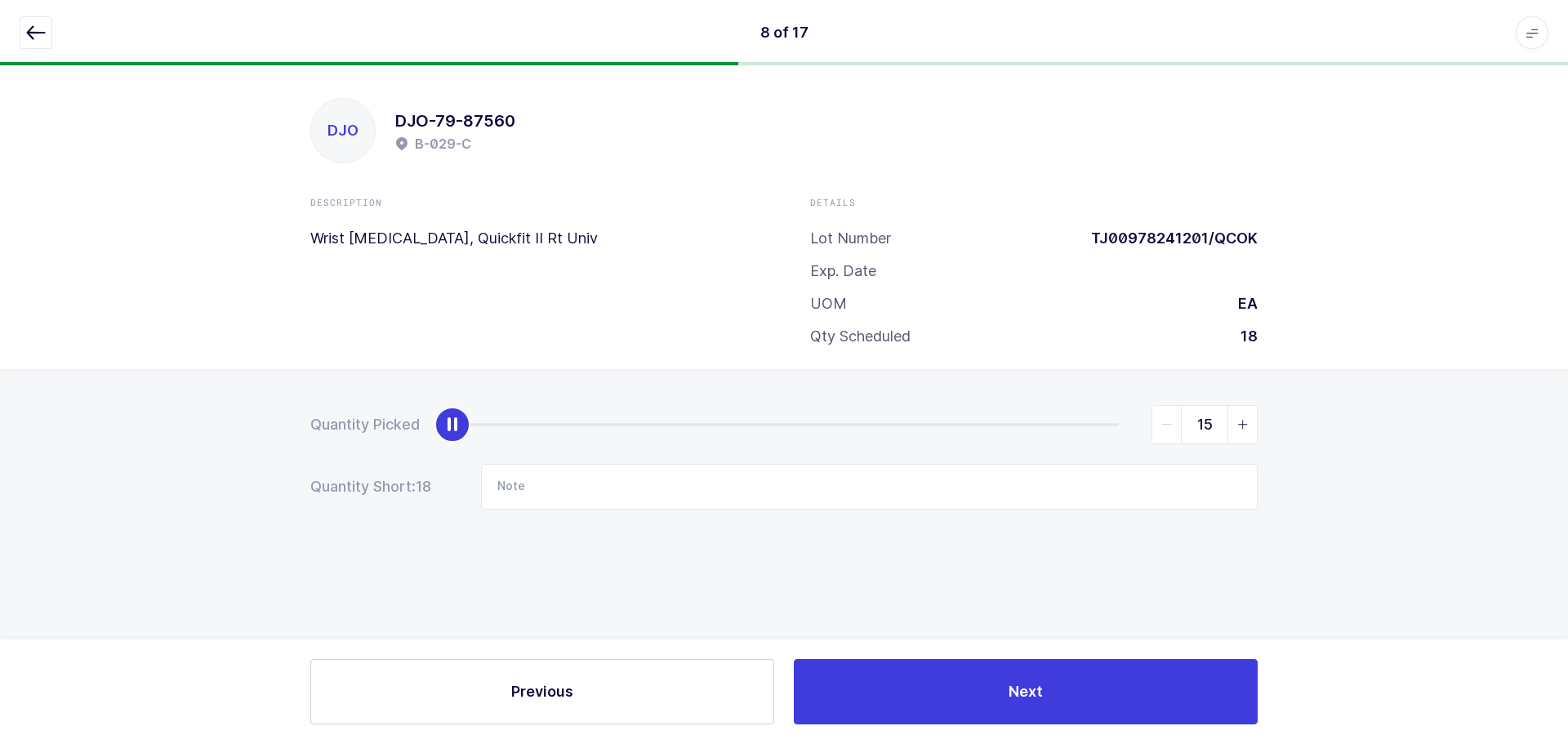
type input "18"
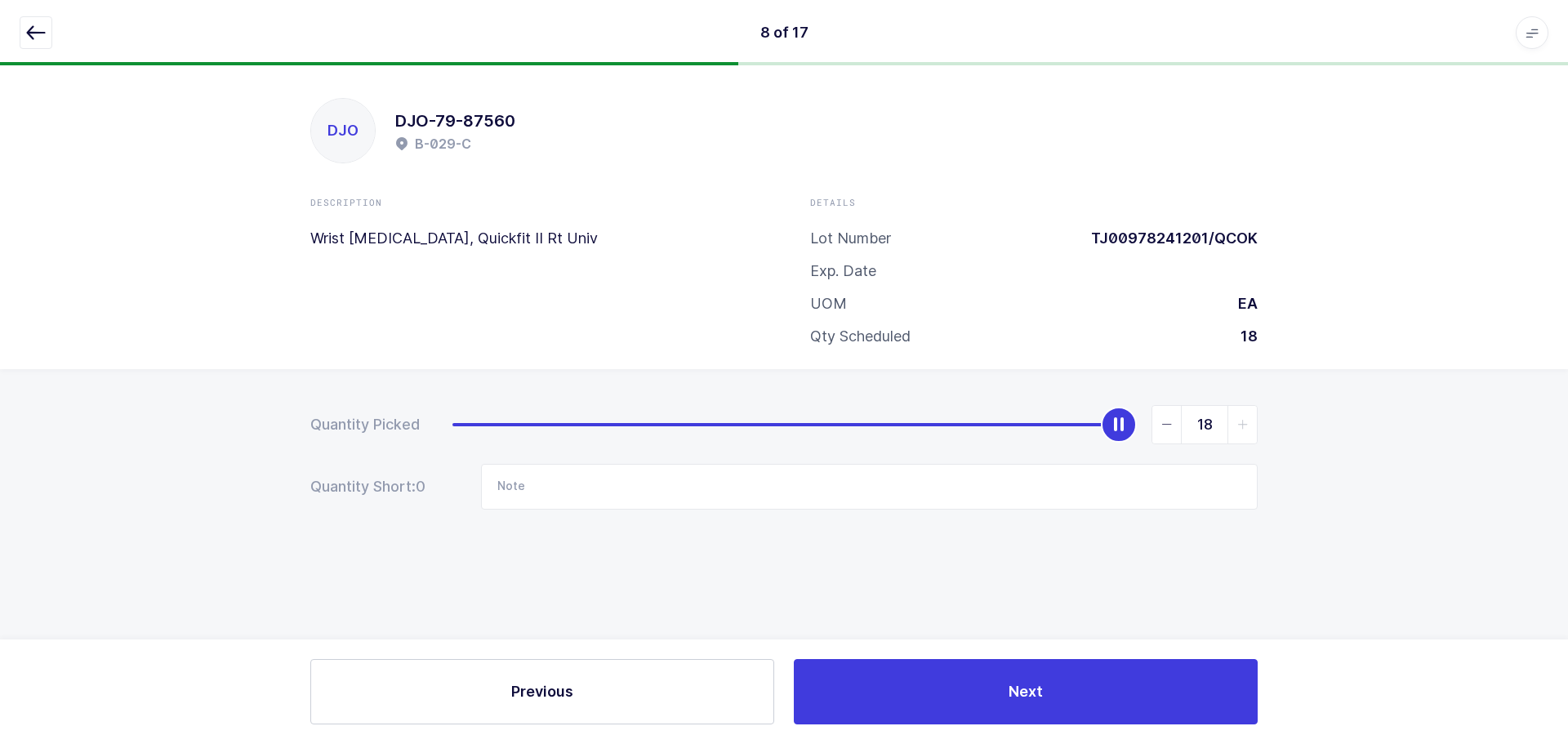
drag, startPoint x: 465, startPoint y: 427, endPoint x: 1498, endPoint y: 426, distance: 1033.0
click at [1500, 427] on div "Quantity Picked 18 Quantity Short: 0 Note" at bounding box center [784, 514] width 1568 height 291
drag, startPoint x: 50, startPoint y: 33, endPoint x: 138, endPoint y: 80, distance: 99.8
click at [48, 33] on button "button" at bounding box center [36, 32] width 33 height 33
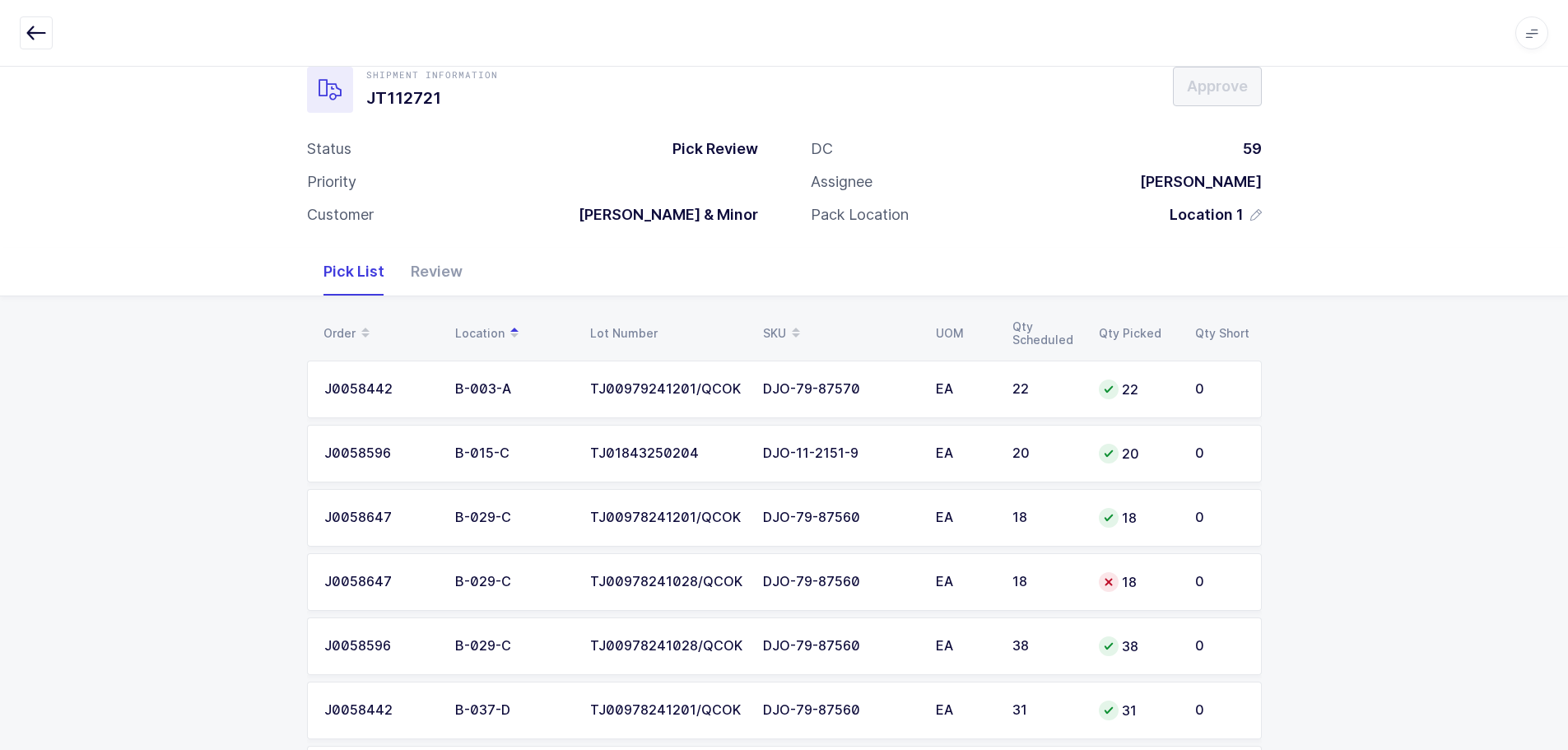
scroll to position [82, 0]
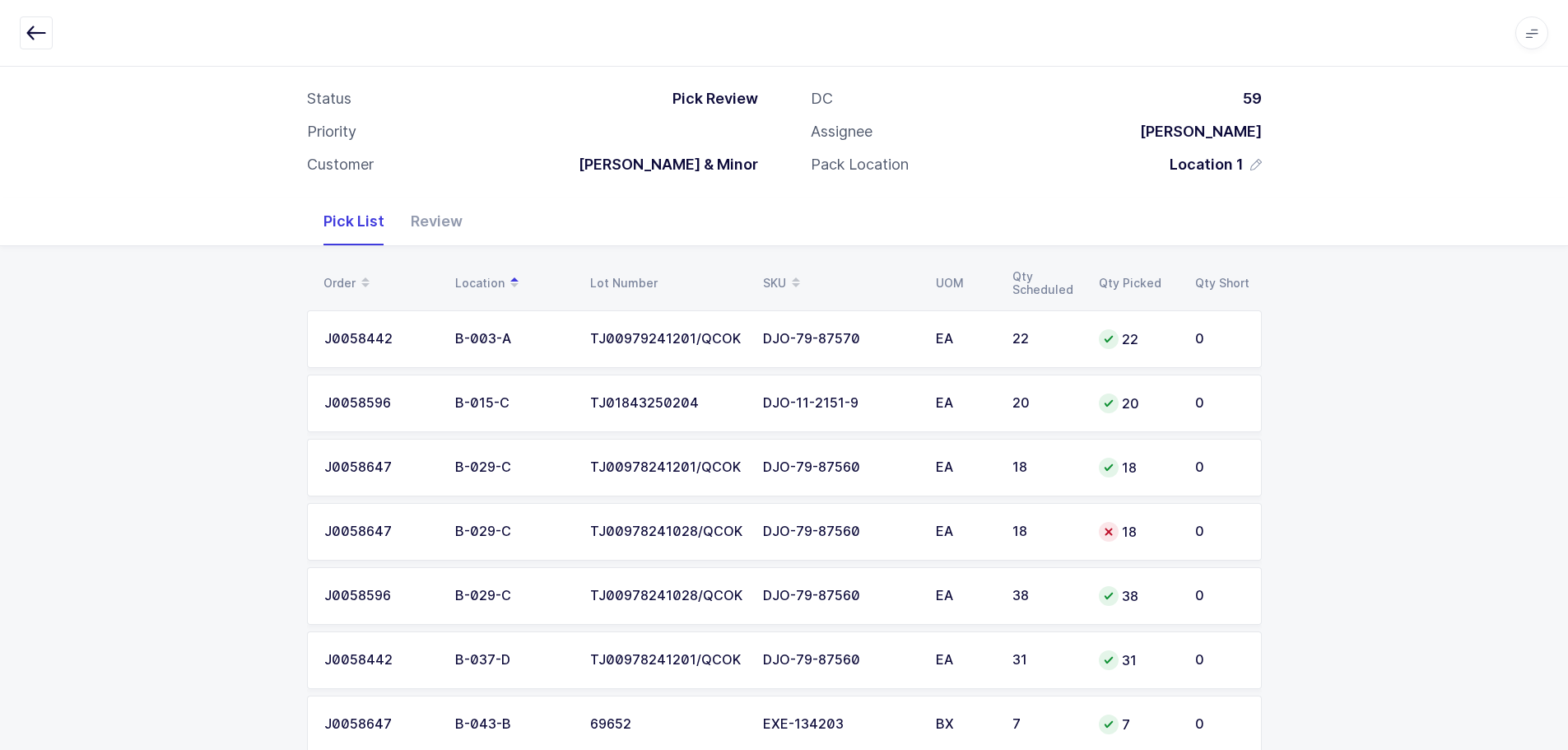
click at [1061, 540] on td "18" at bounding box center [1046, 532] width 87 height 58
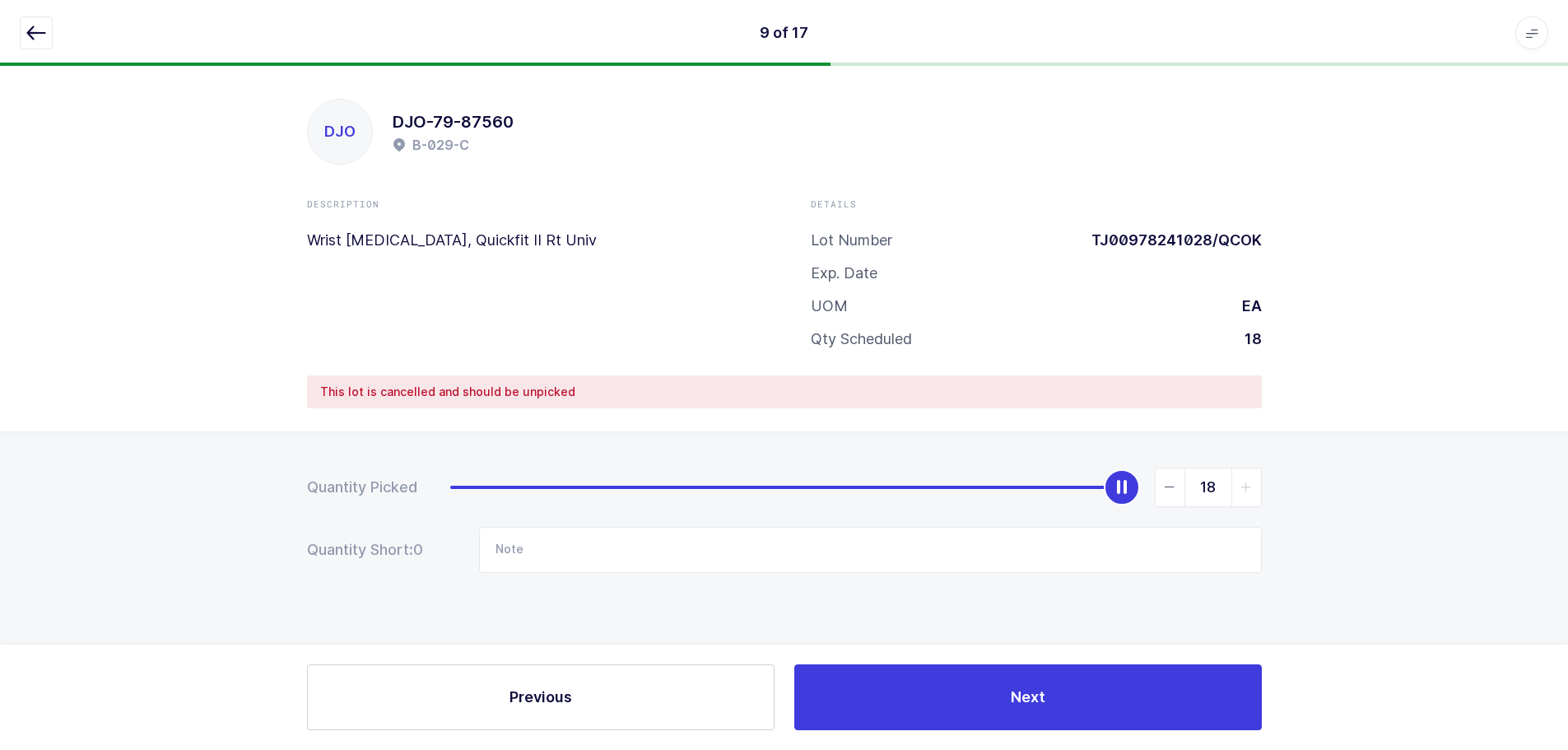
scroll to position [0, 0]
type input "0"
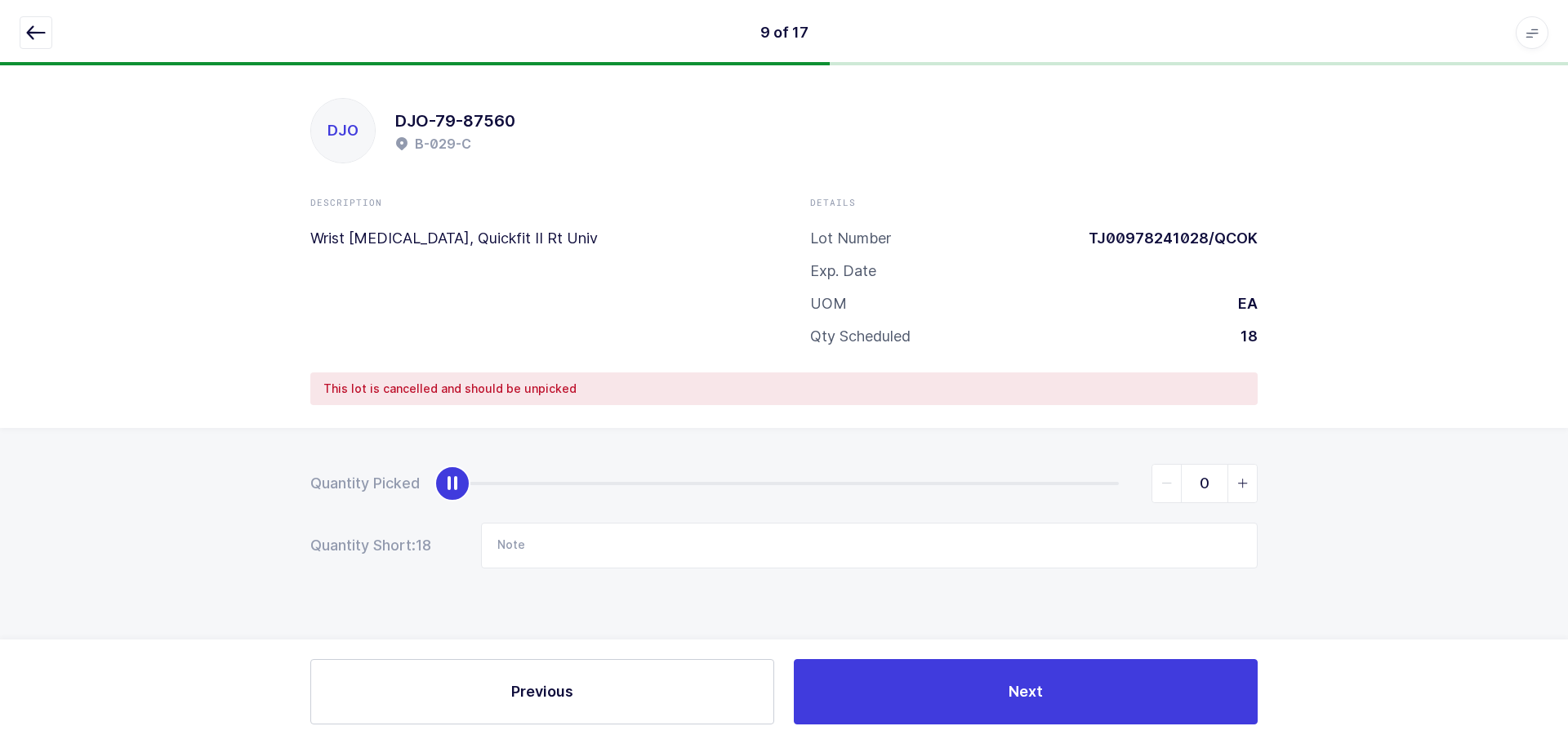
drag, startPoint x: 1127, startPoint y: 471, endPoint x: 125, endPoint y: 429, distance: 1002.9
click at [41, 421] on div "DJO DJO-79-87560 B-029-C Description Wrist Splint, Quickfit II Rt Univ Details …" at bounding box center [784, 404] width 1568 height 679
click at [42, 36] on icon "button" at bounding box center [36, 33] width 20 height 20
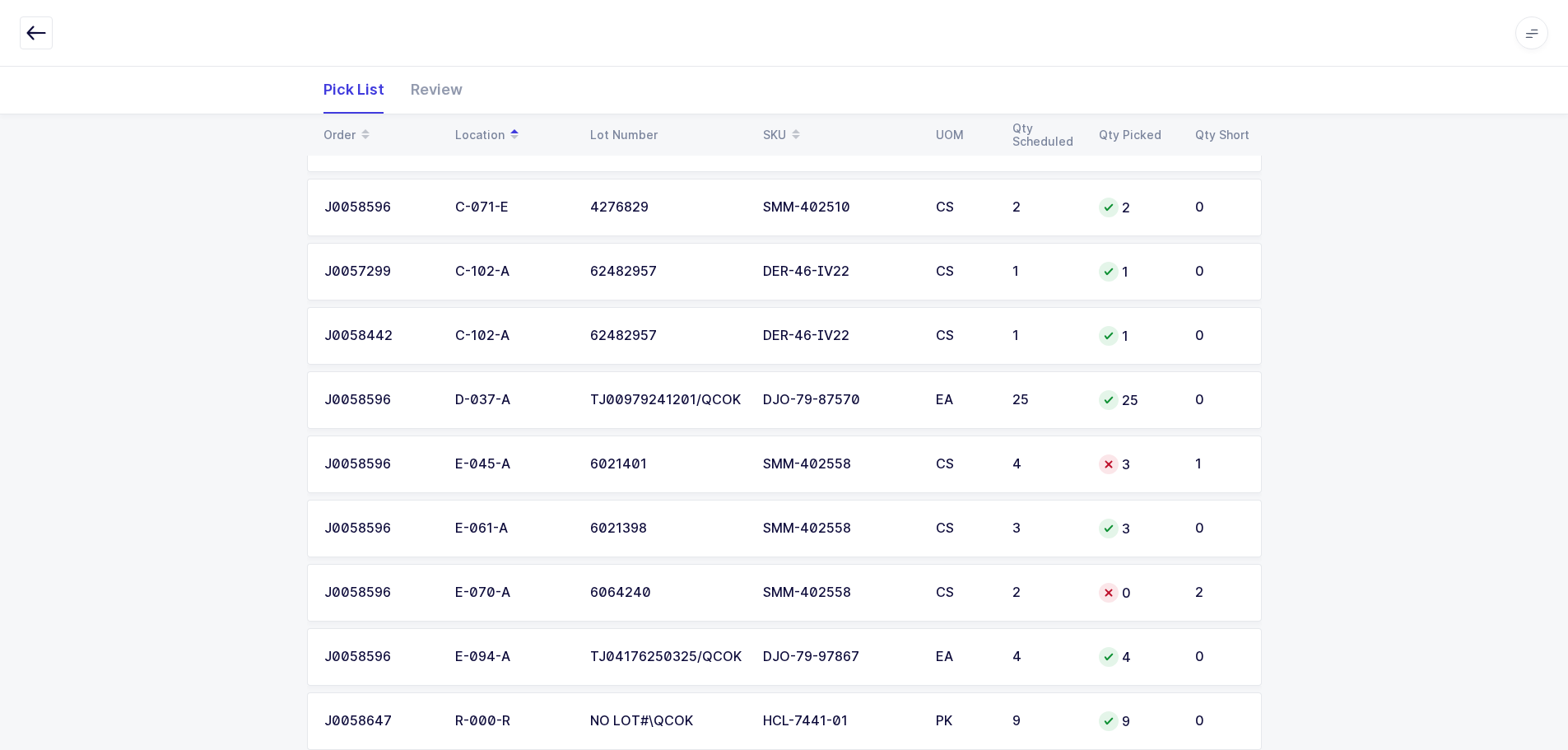
scroll to position [767, 0]
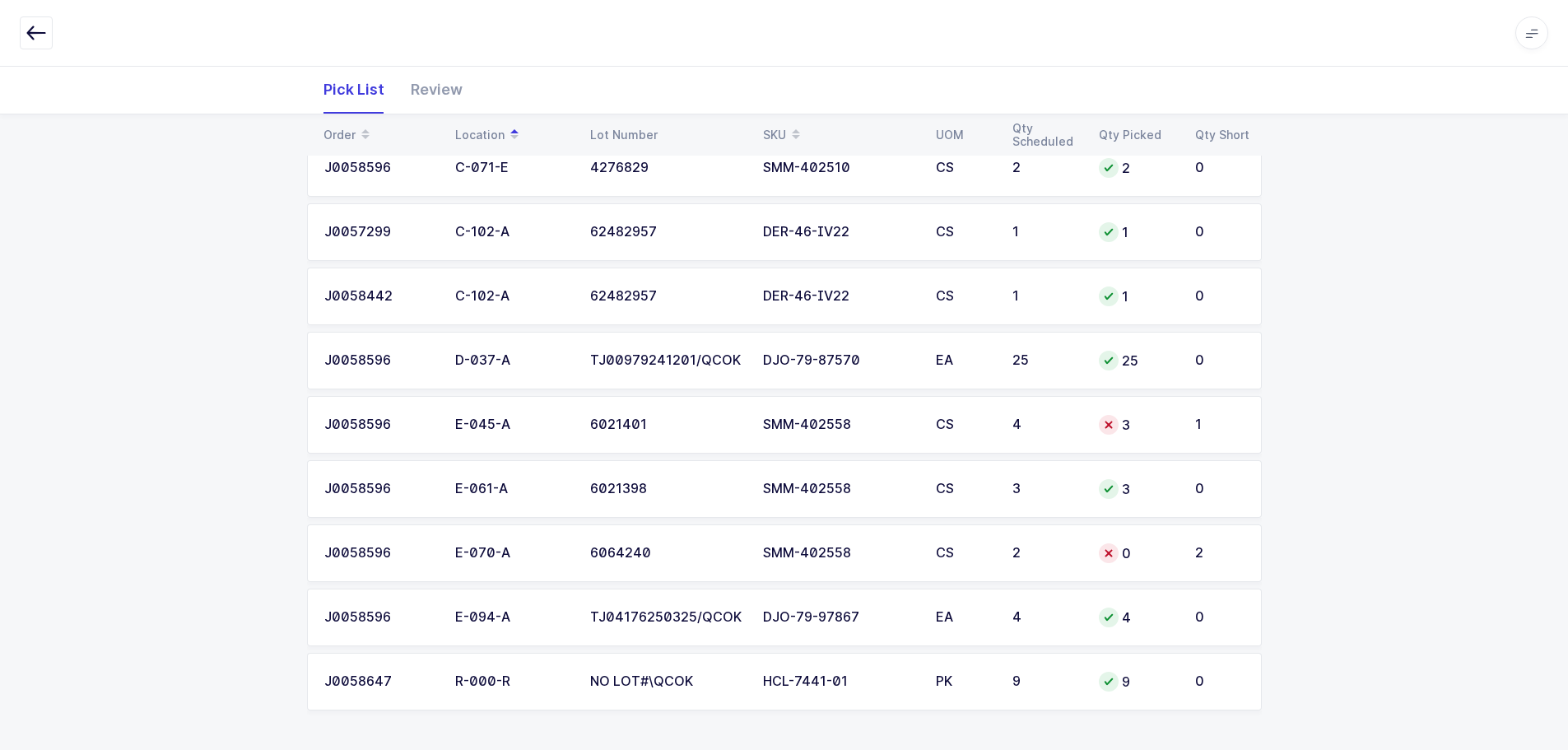
click at [1119, 417] on div "3" at bounding box center [1136, 425] width 77 height 20
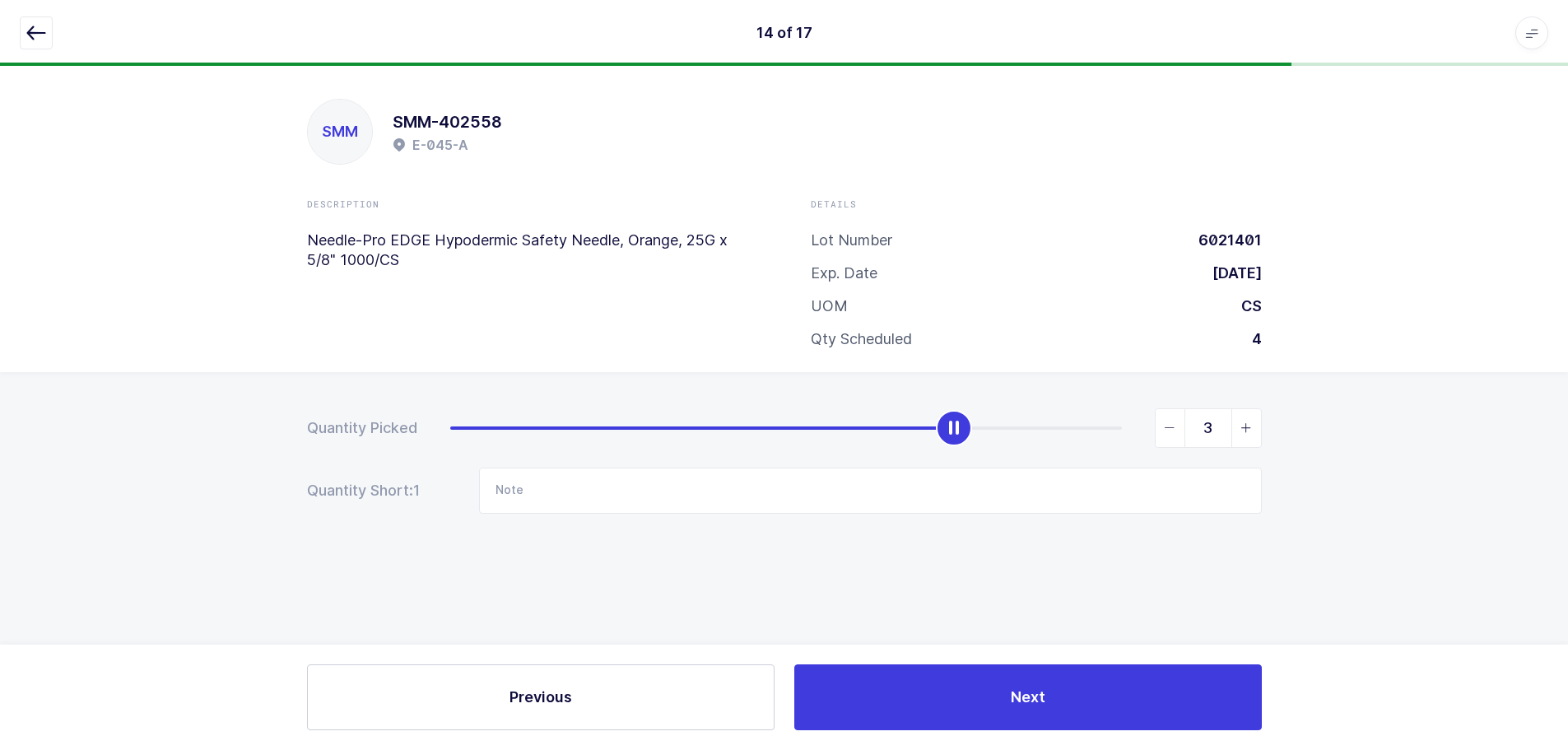
scroll to position [0, 0]
click at [1263, 424] on span "slider between 0 and 4" at bounding box center [1252, 428] width 30 height 38
type input "4"
drag, startPoint x: 28, startPoint y: 29, endPoint x: 83, endPoint y: 79, distance: 74.3
click at [28, 30] on icon "button" at bounding box center [36, 33] width 20 height 20
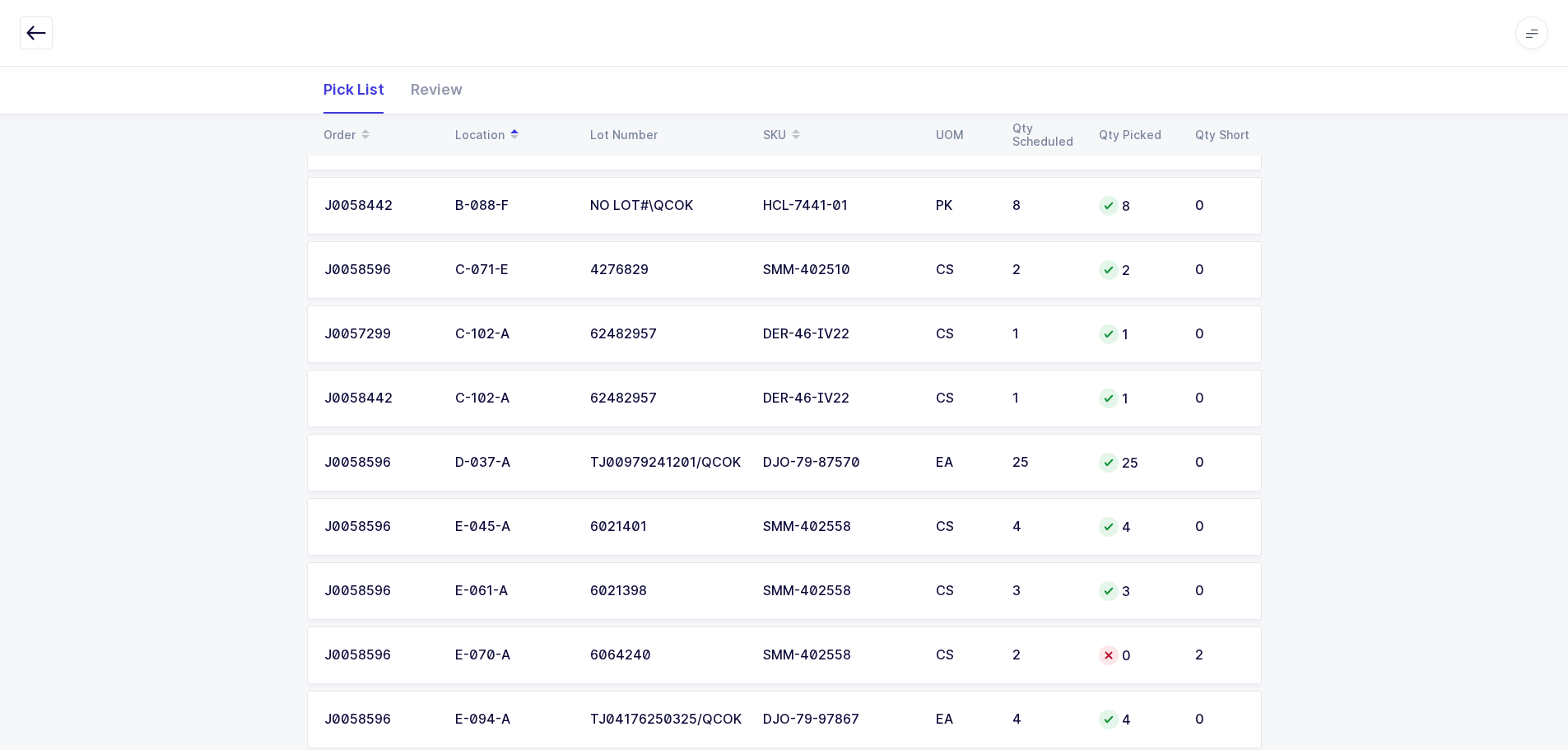
scroll to position [767, 0]
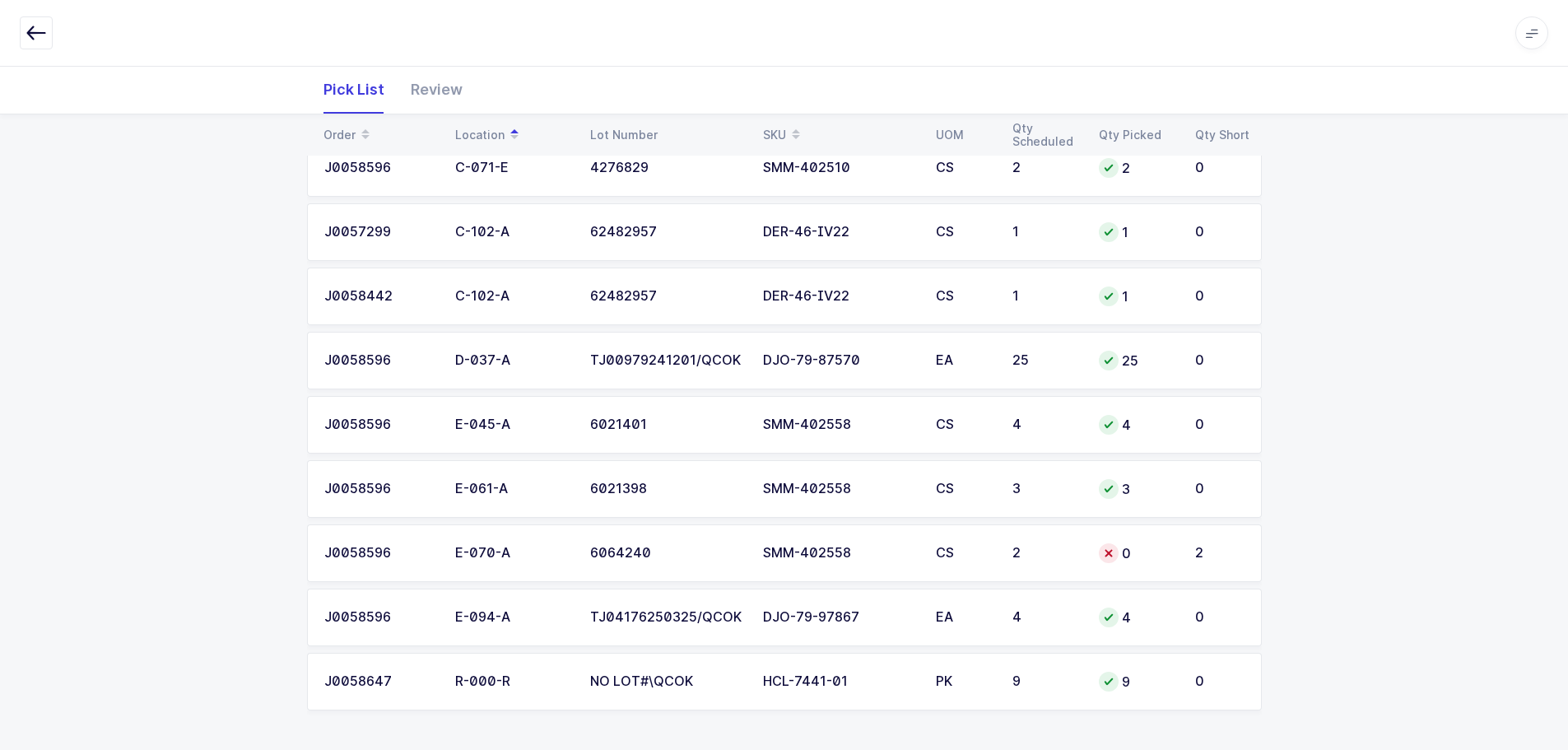
click at [1035, 562] on td "2" at bounding box center [1046, 553] width 87 height 58
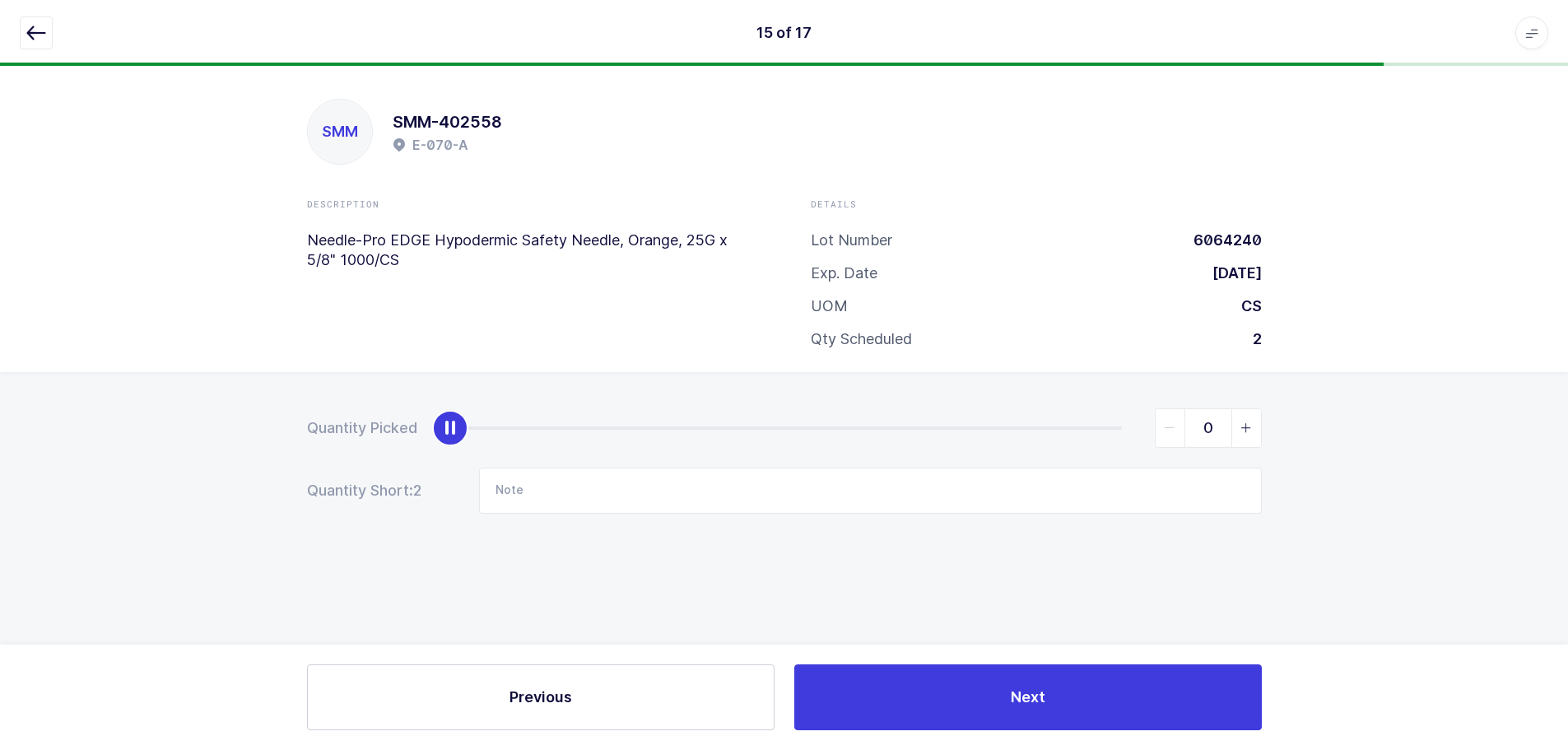
scroll to position [0, 0]
click at [1276, 433] on div "Quantity Picked 0 Quantity Short: 2 Note" at bounding box center [790, 518] width 1581 height 293
type input "2"
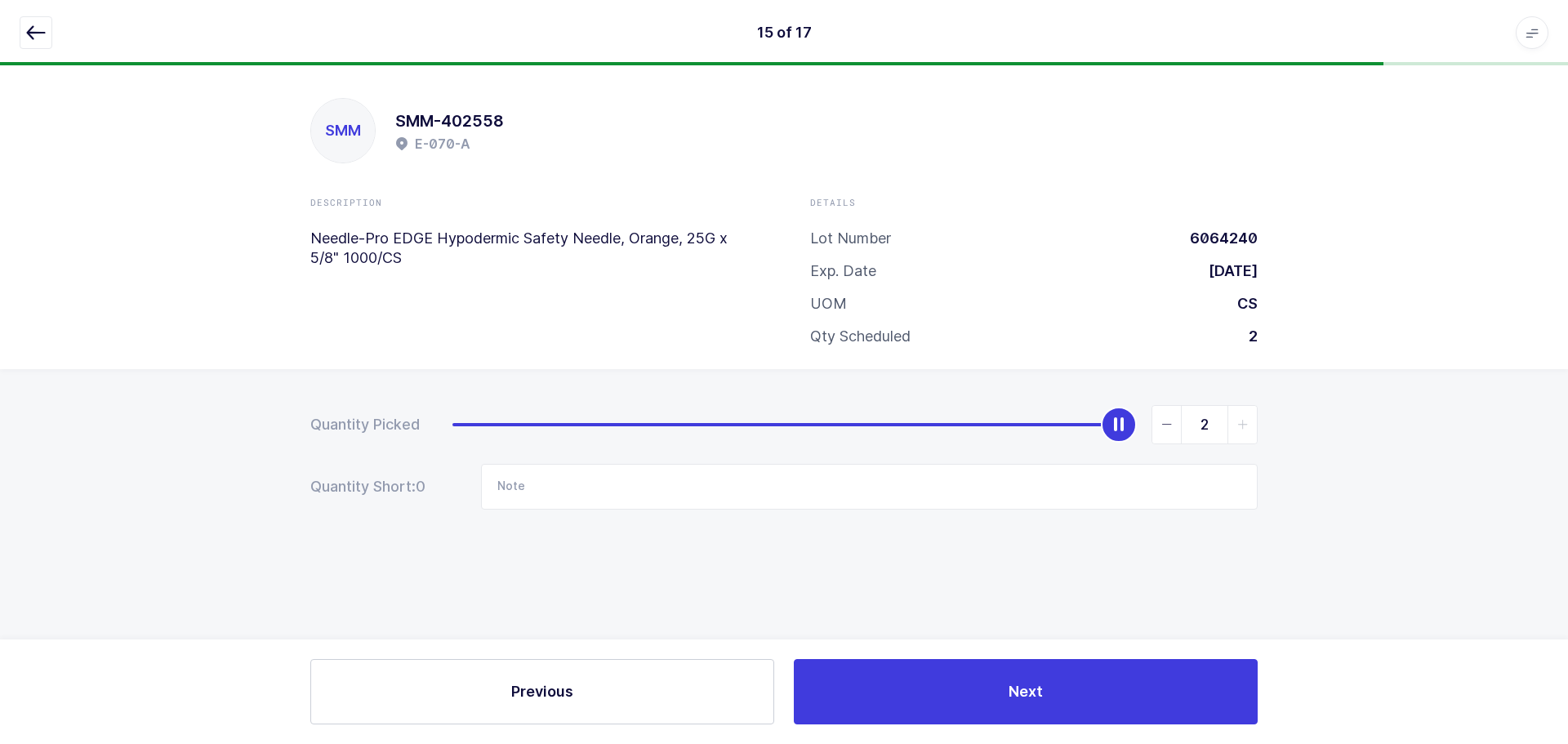
click at [1252, 424] on span "slider between 0 and 2" at bounding box center [1242, 425] width 30 height 38
click at [35, 31] on icon "button" at bounding box center [36, 33] width 20 height 20
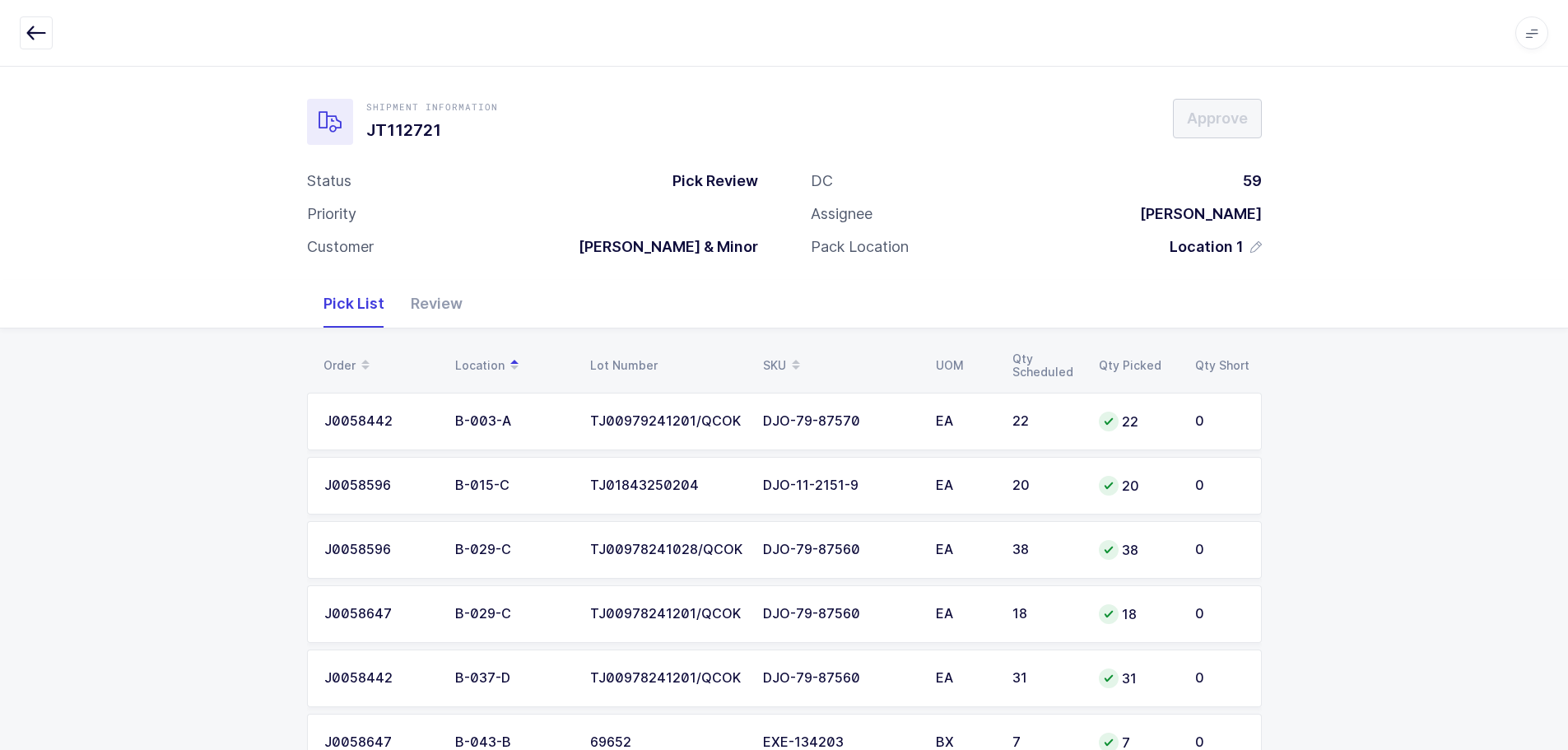
click at [458, 307] on div "Review" at bounding box center [436, 304] width 78 height 48
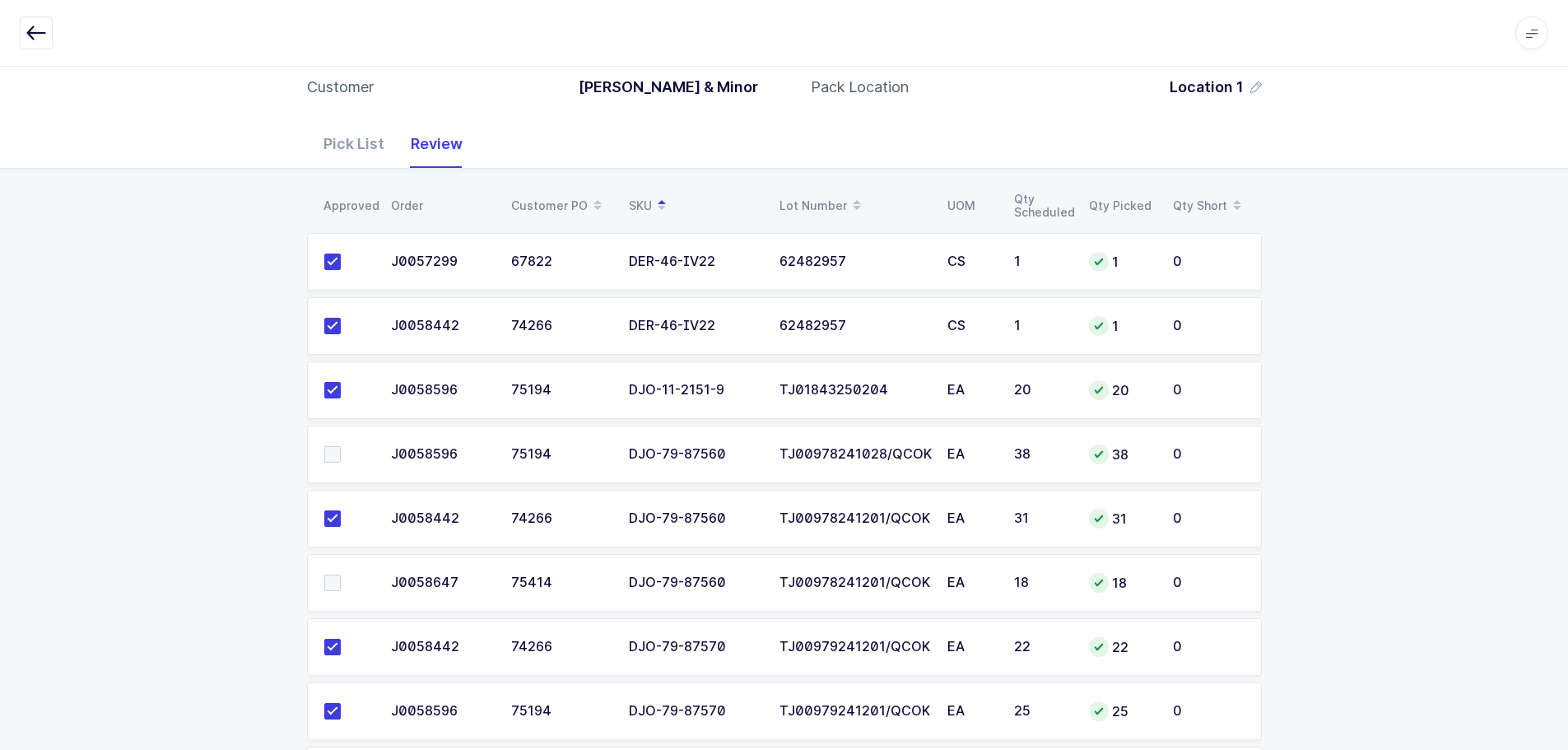
scroll to position [82, 0]
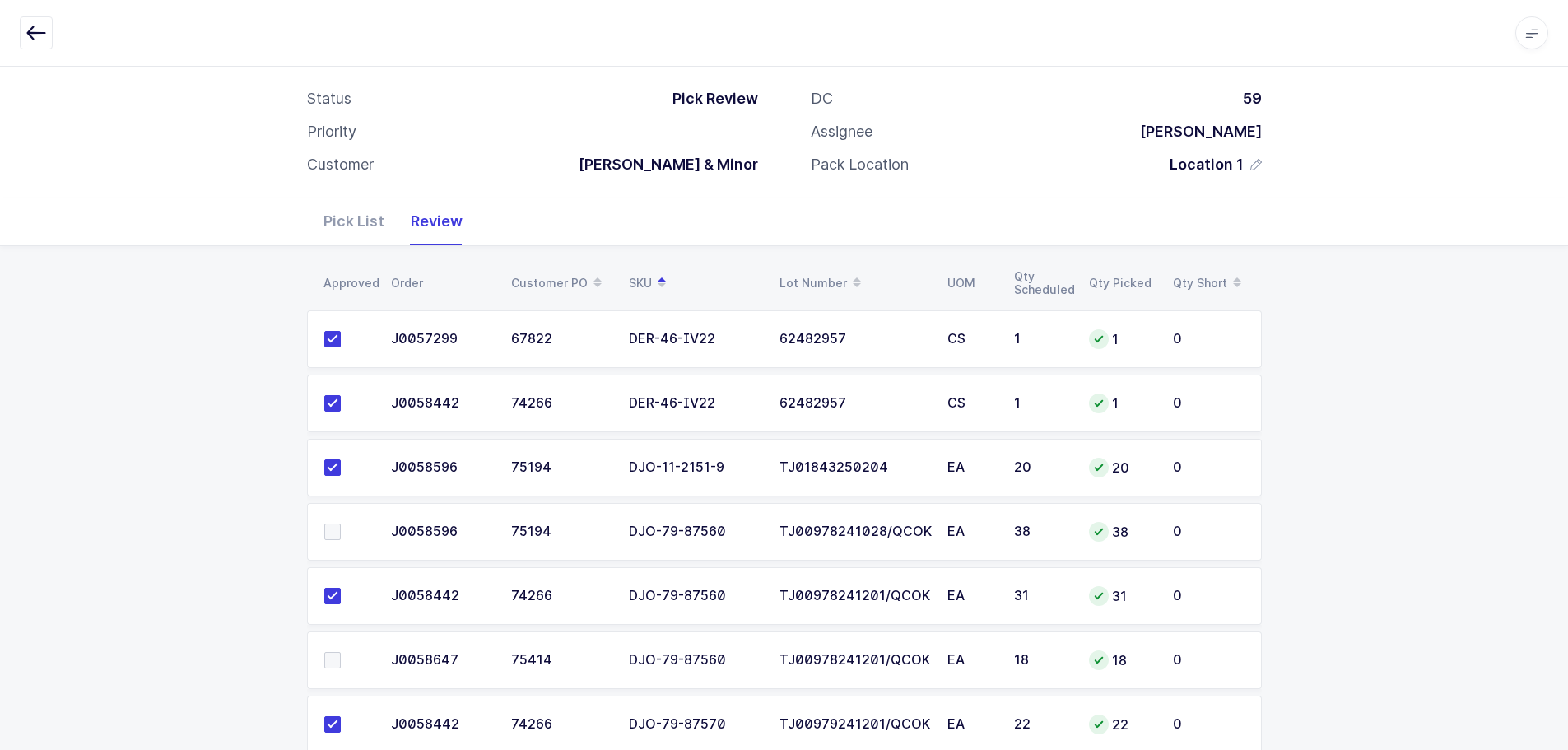
click at [332, 533] on span at bounding box center [333, 532] width 16 height 16
click at [341, 524] on input "checkbox" at bounding box center [341, 524] width 0 height 0
click at [335, 662] on span at bounding box center [333, 660] width 16 height 16
click at [341, 652] on input "checkbox" at bounding box center [341, 652] width 0 height 0
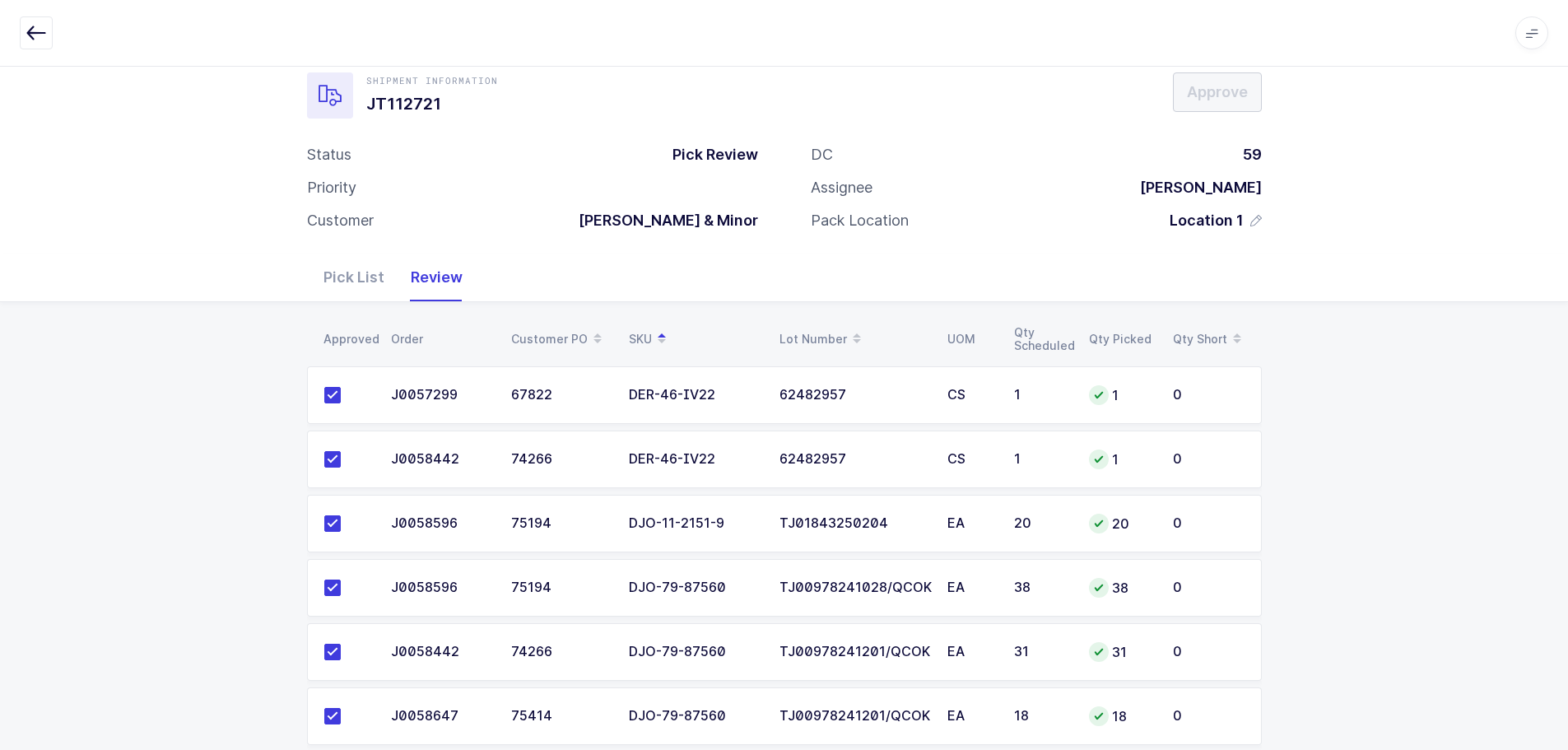
scroll to position [0, 0]
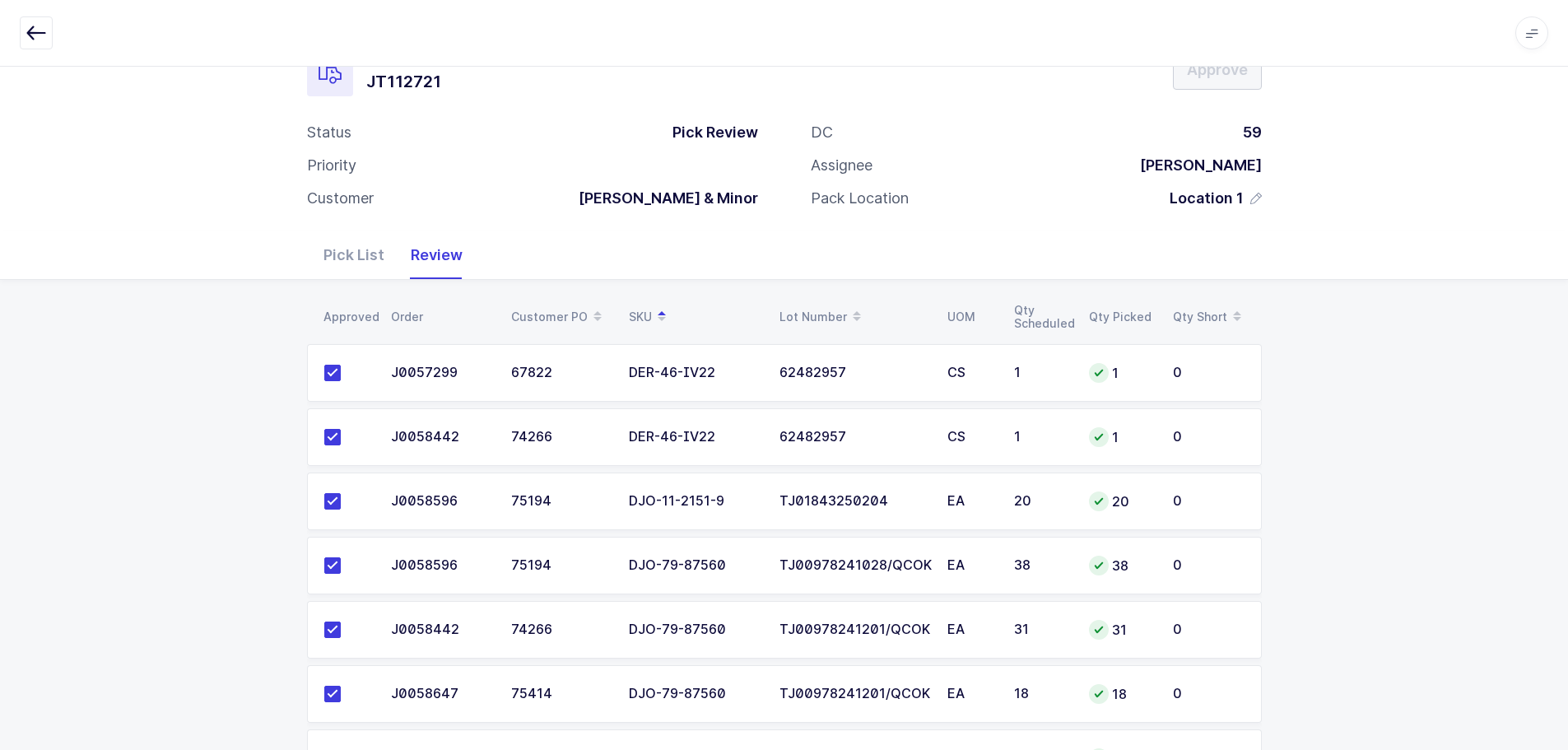
scroll to position [44, 0]
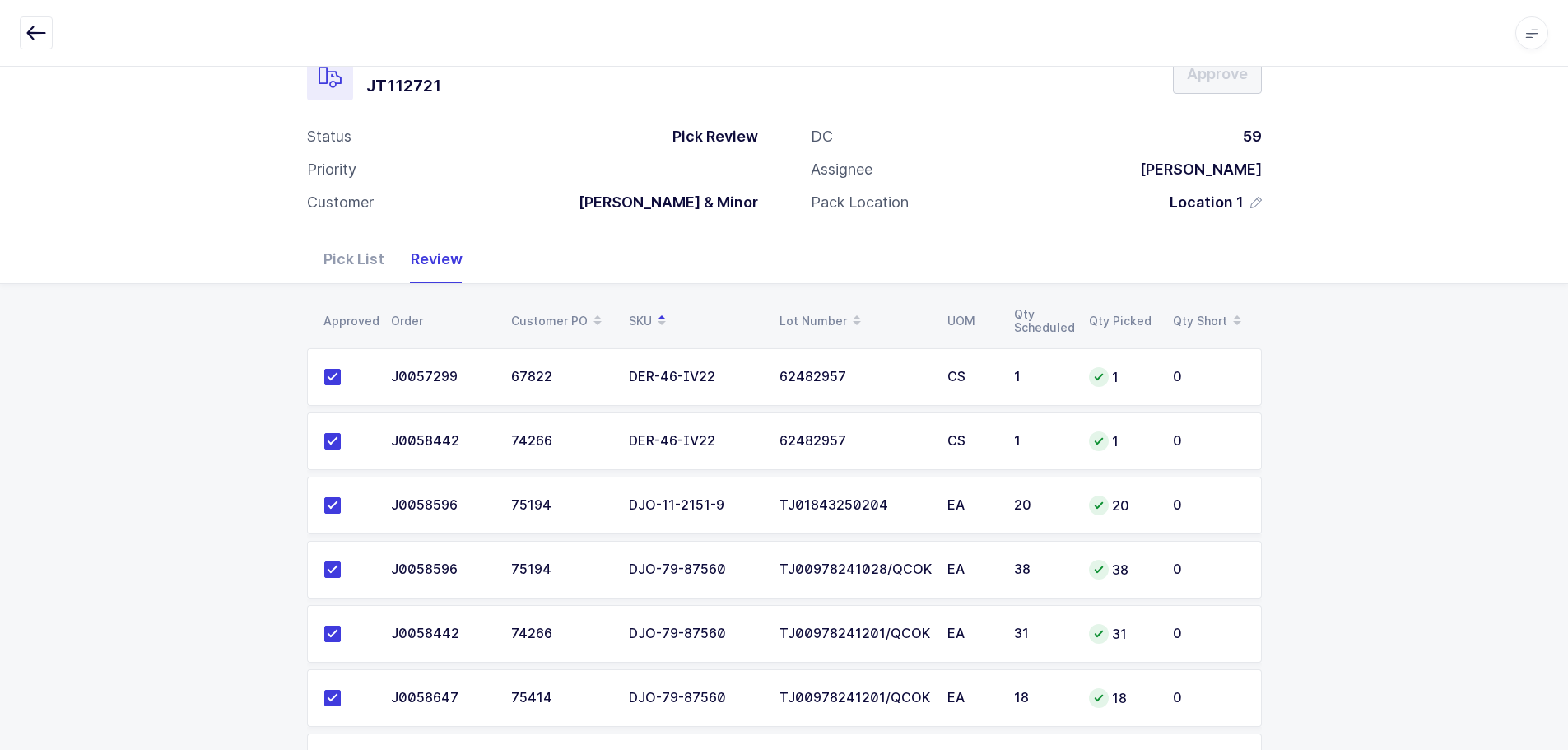
click at [367, 259] on div "Pick List" at bounding box center [353, 259] width 87 height 48
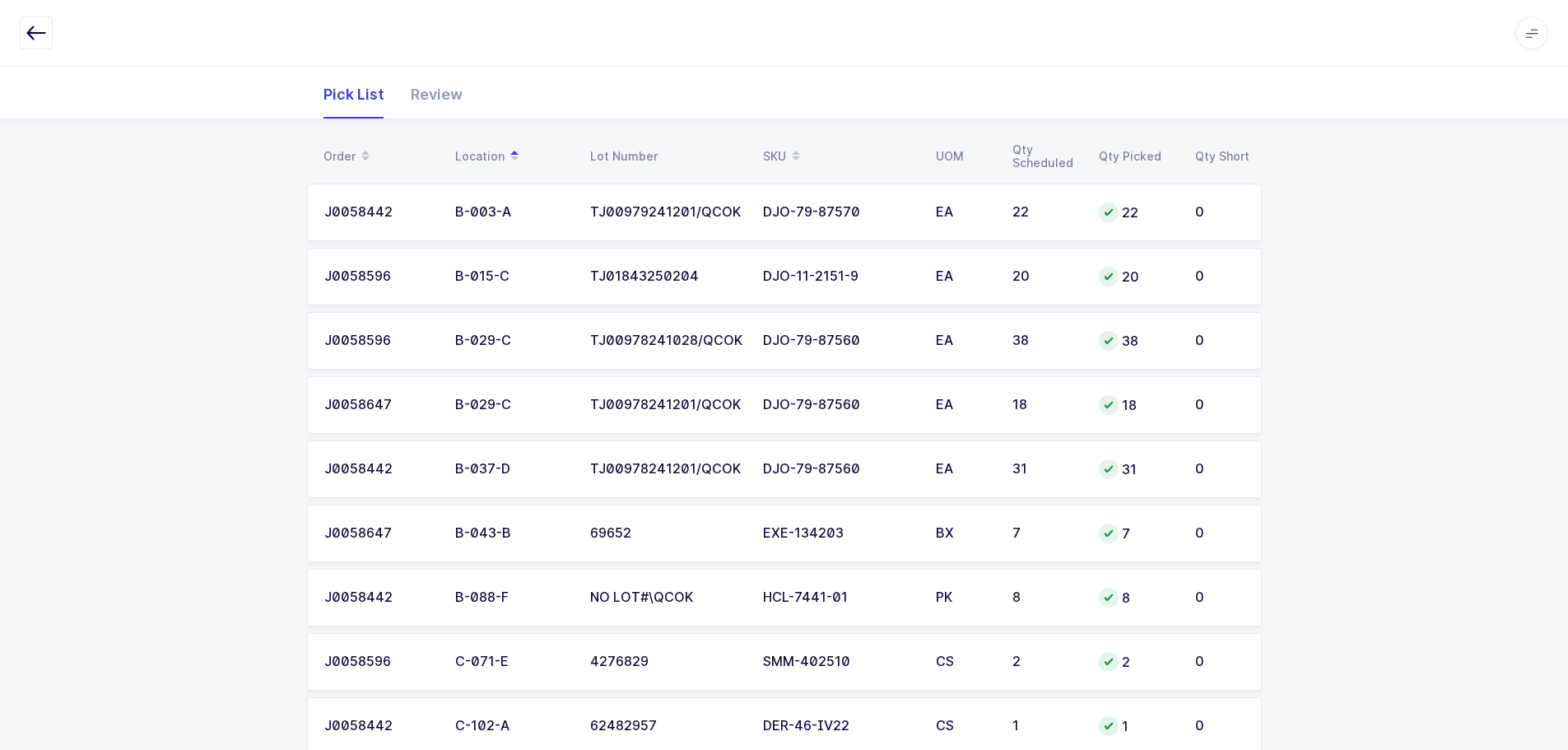
scroll to position [0, 0]
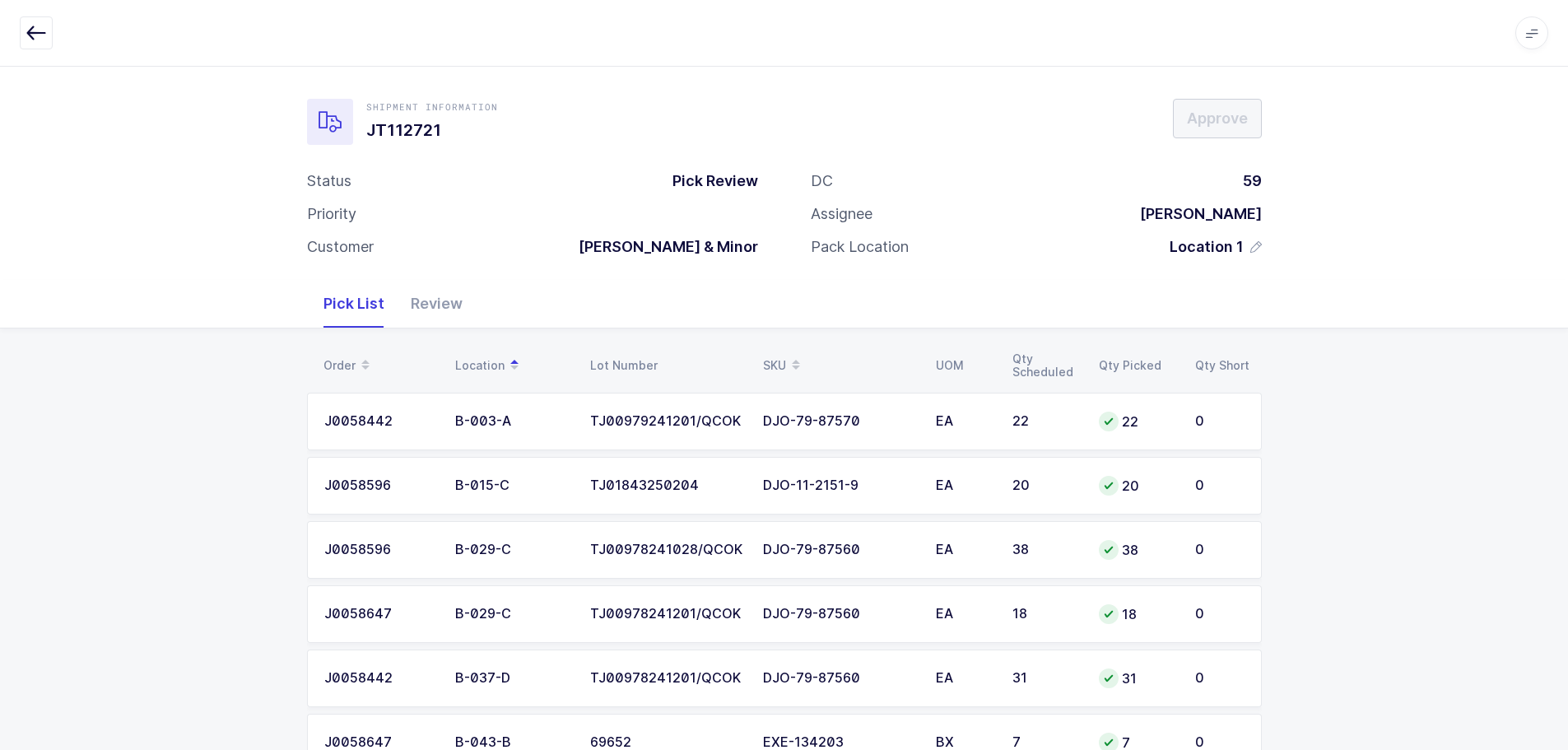
click at [434, 304] on div "Review" at bounding box center [436, 304] width 78 height 48
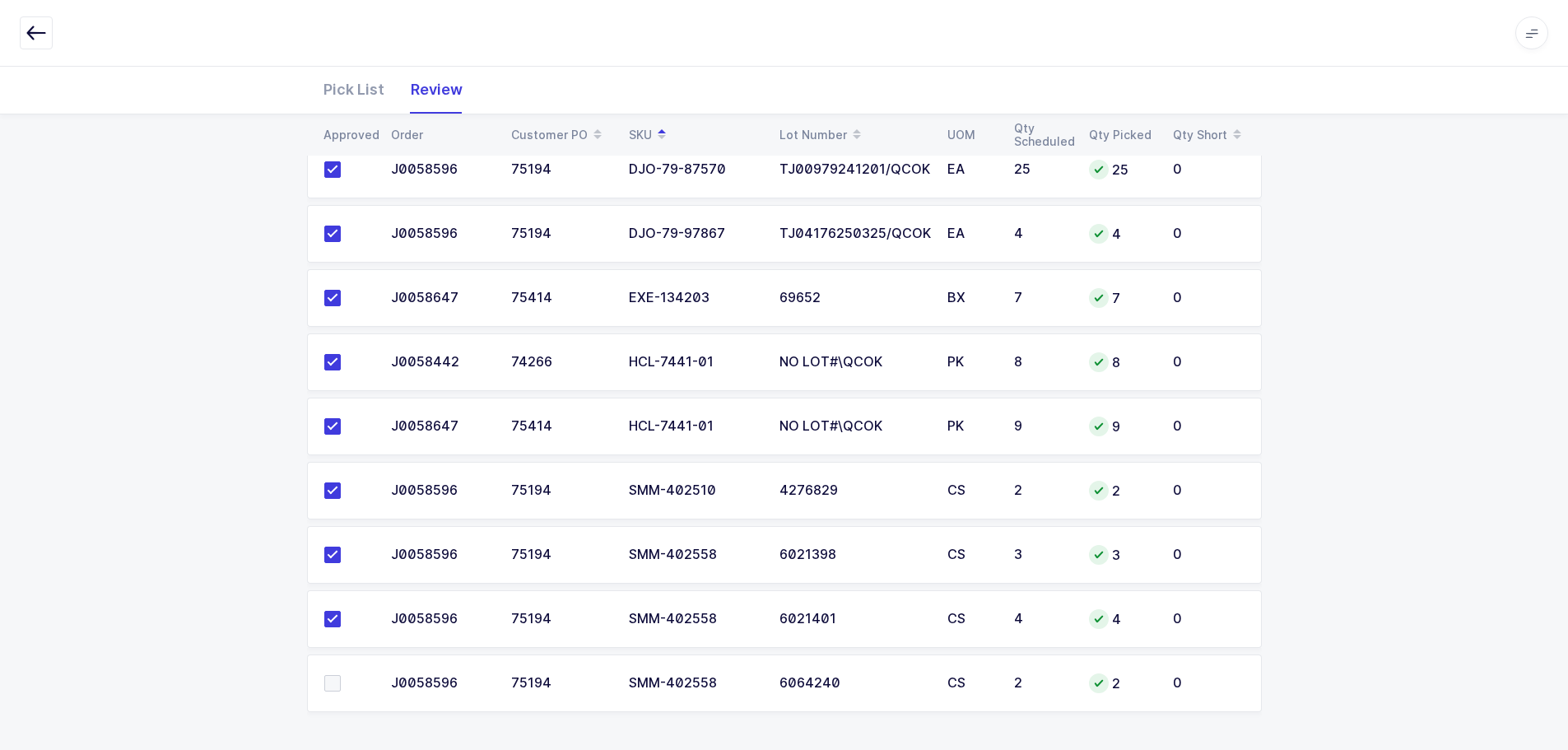
scroll to position [703, 0]
click at [334, 680] on span at bounding box center [333, 681] width 16 height 16
click at [341, 673] on input "checkbox" at bounding box center [341, 673] width 0 height 0
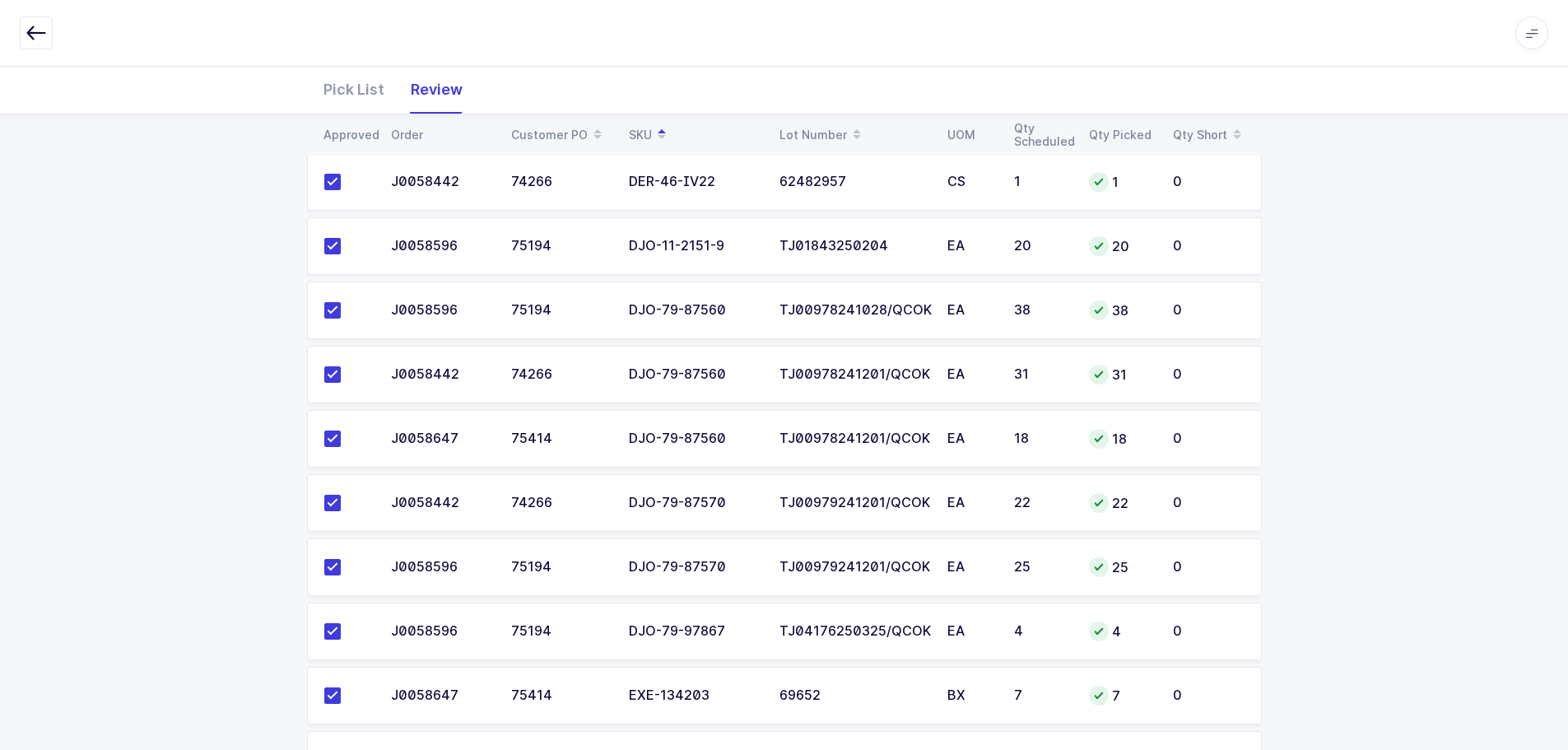
scroll to position [0, 0]
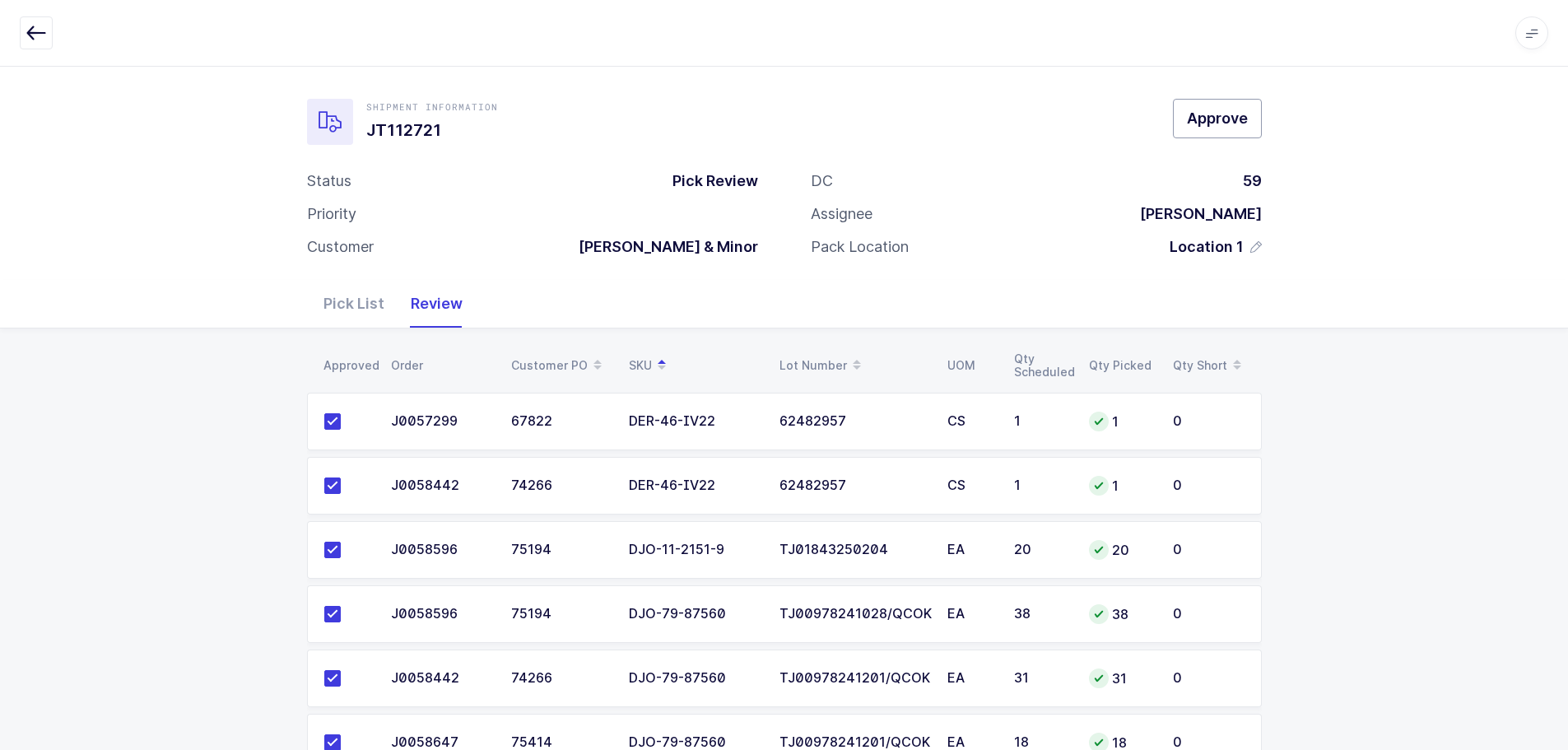
click at [1198, 110] on span "Approve" at bounding box center [1217, 118] width 61 height 21
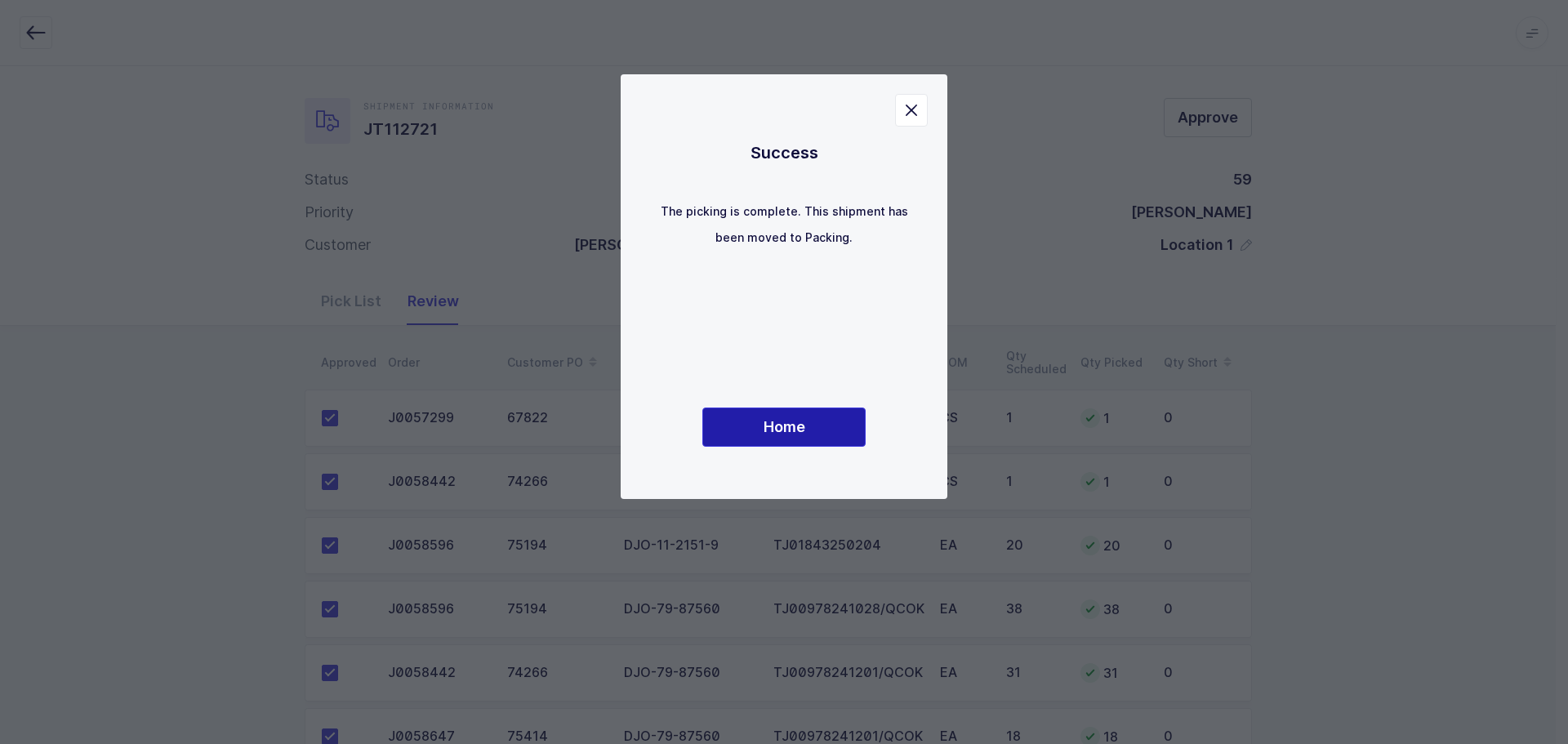
click at [785, 417] on span "Home" at bounding box center [784, 427] width 42 height 21
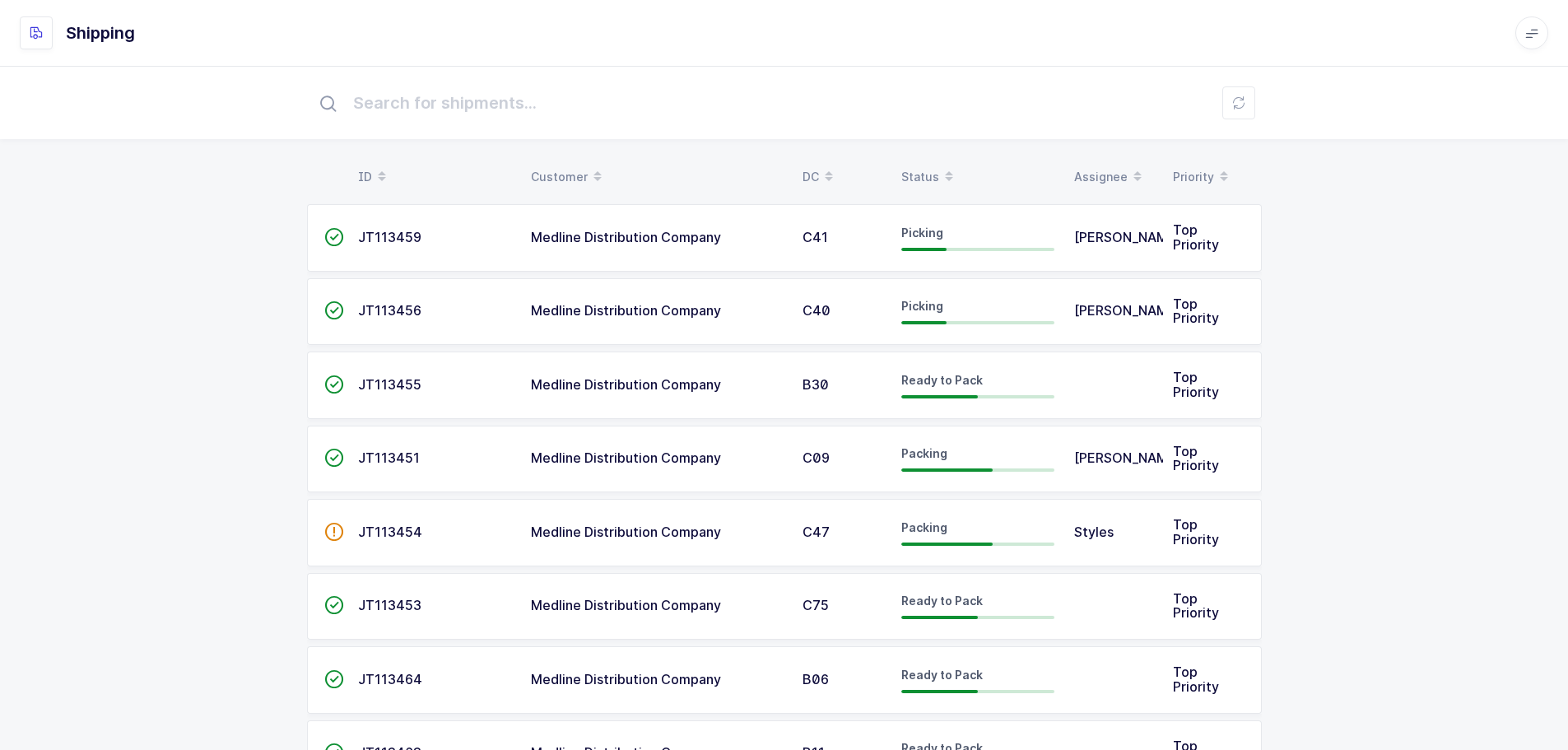
click at [953, 176] on span at bounding box center [949, 177] width 20 height 28
click at [945, 170] on icon at bounding box center [949, 170] width 8 height 8
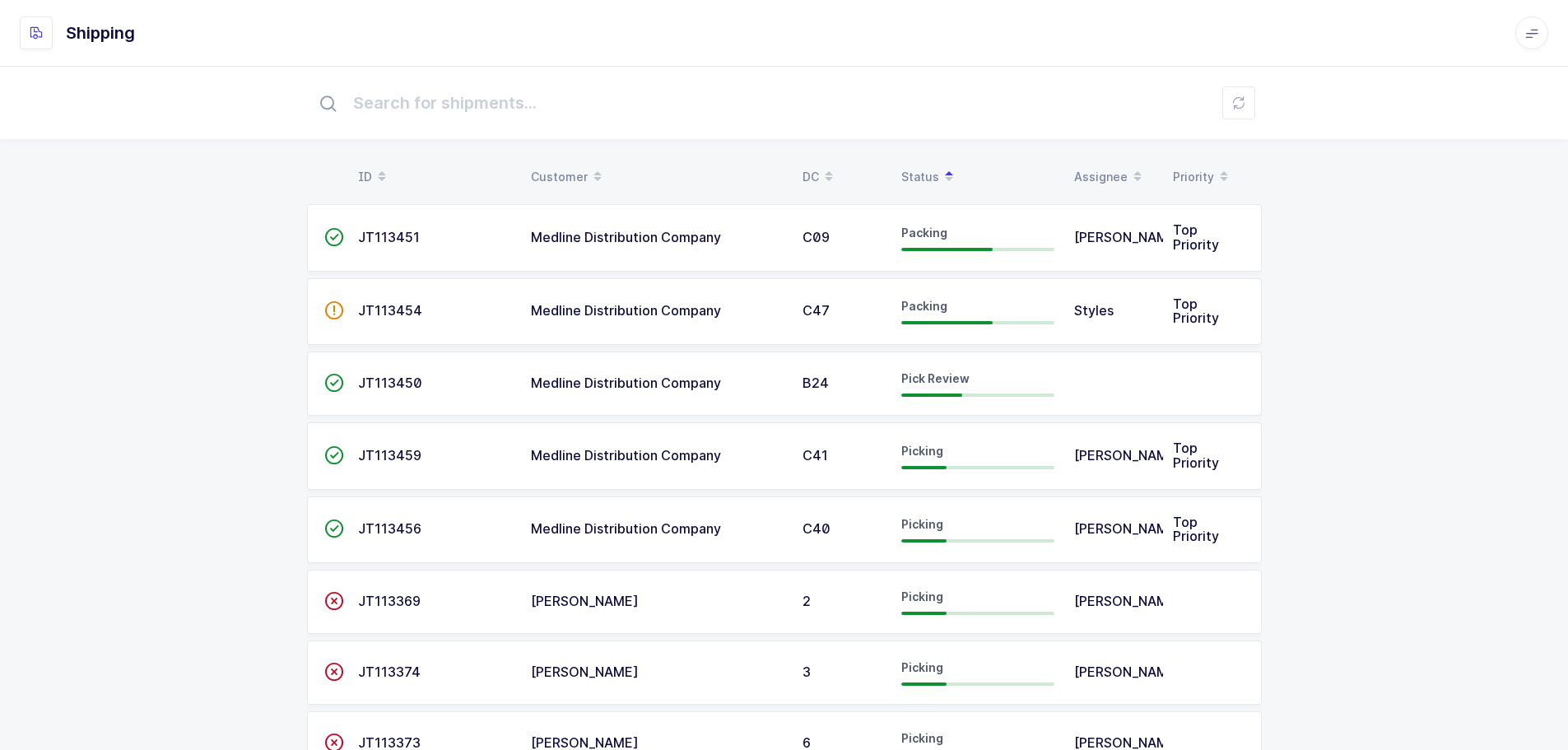
click at [988, 388] on div "Pick Review" at bounding box center [978, 383] width 153 height 26
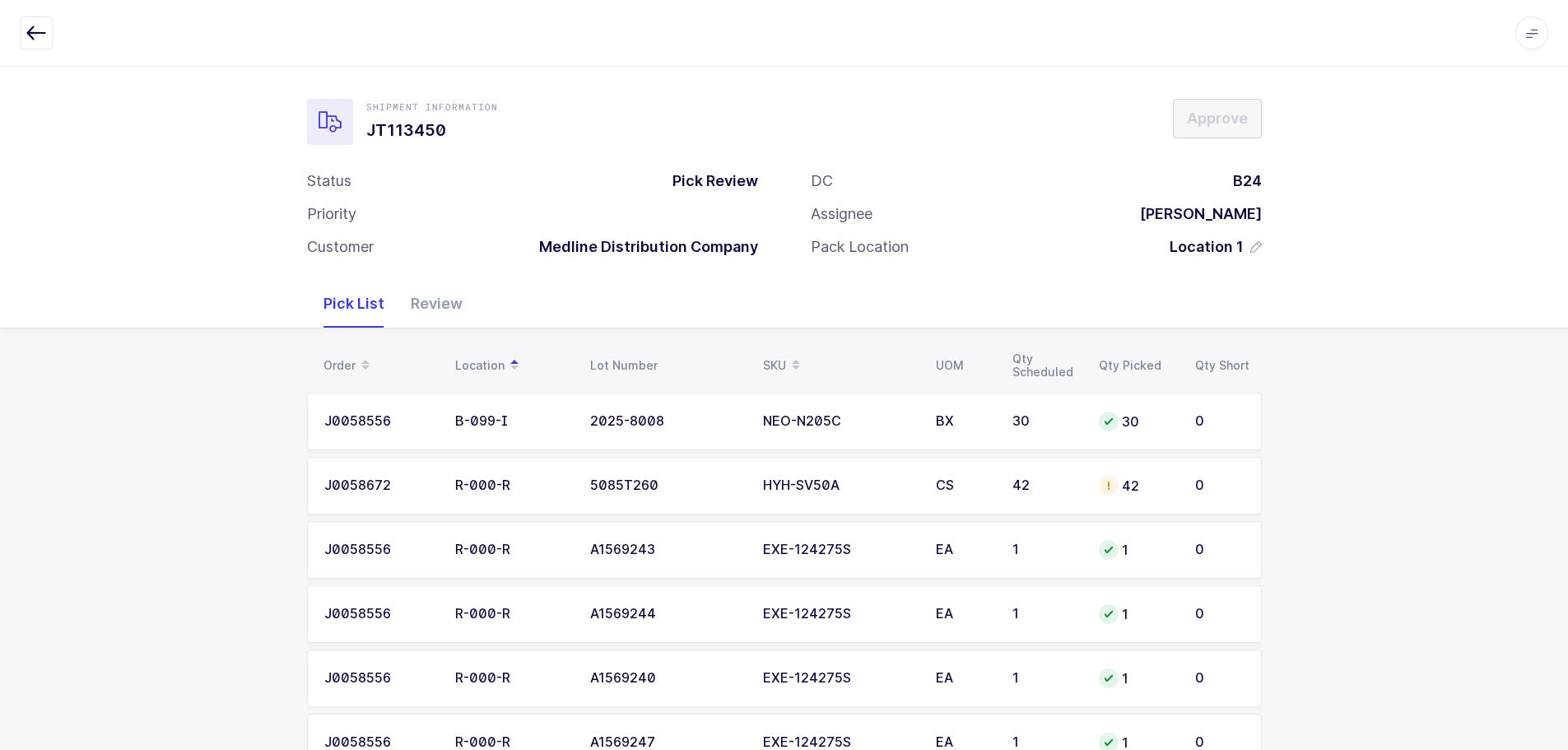
click at [38, 30] on icon "button" at bounding box center [36, 33] width 20 height 20
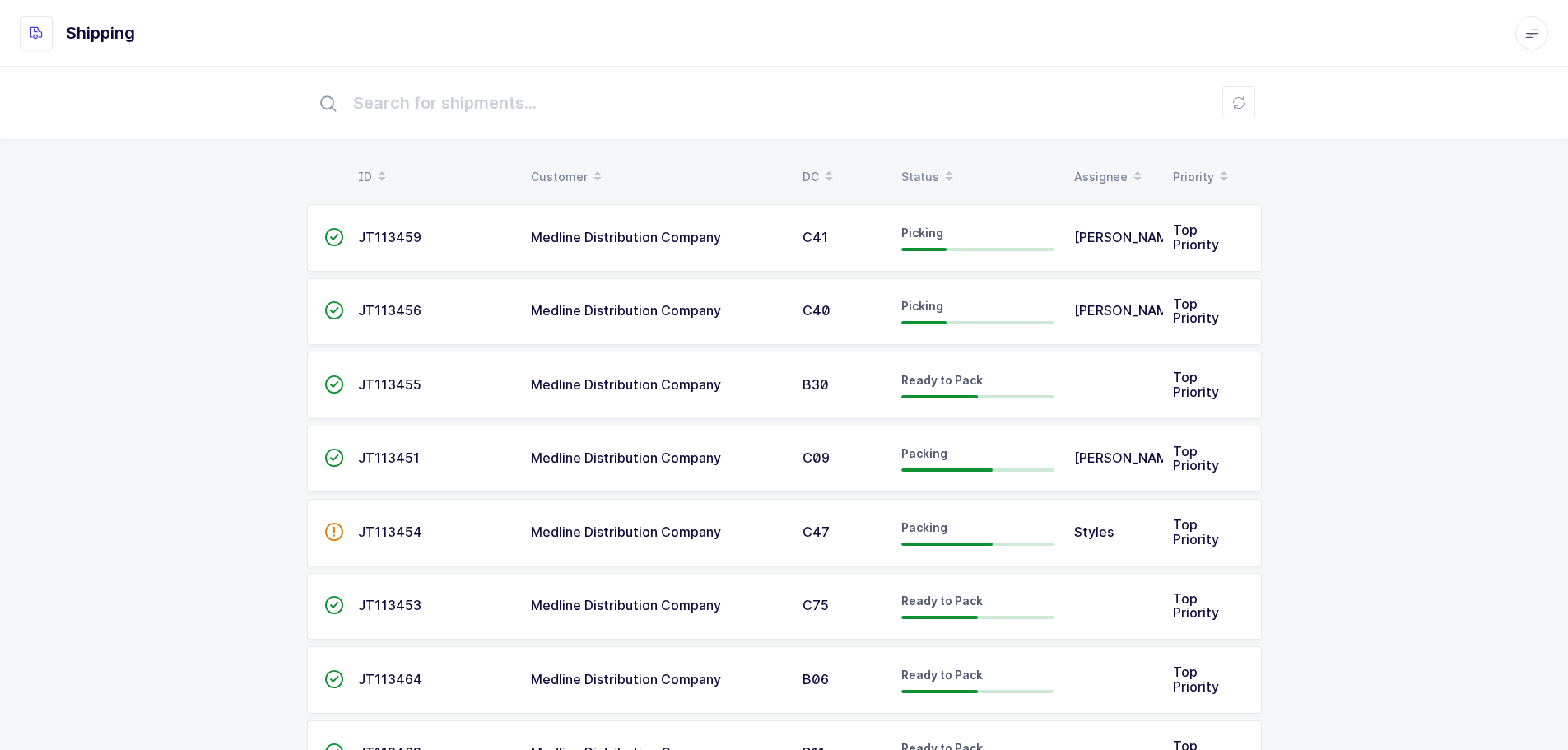
click at [926, 160] on table "ID Customer DC Status Assignee Priority" at bounding box center [785, 178] width 955 height 41
click at [927, 164] on div "Status" at bounding box center [978, 177] width 153 height 28
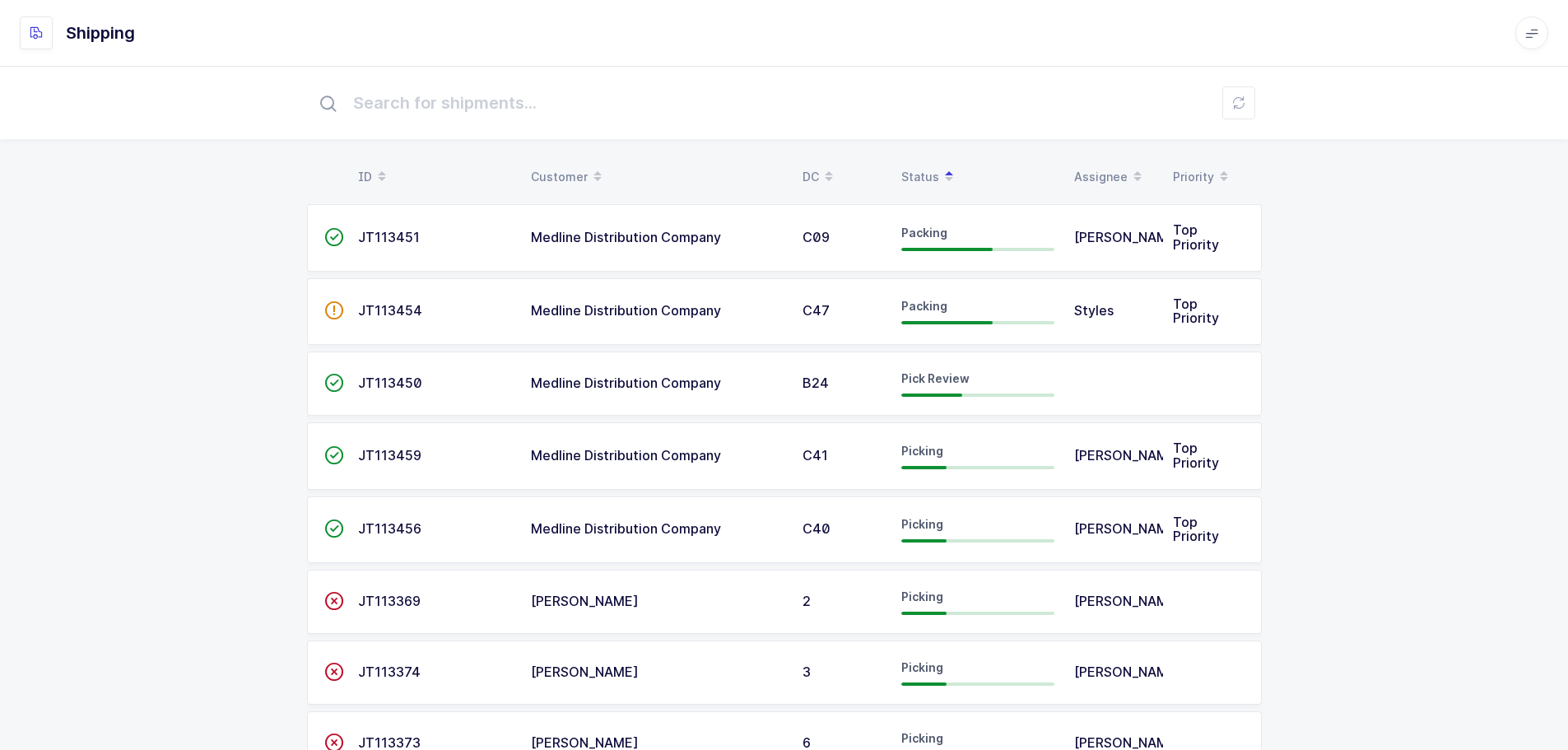
click at [381, 373] on td "JT113450" at bounding box center [434, 383] width 173 height 64
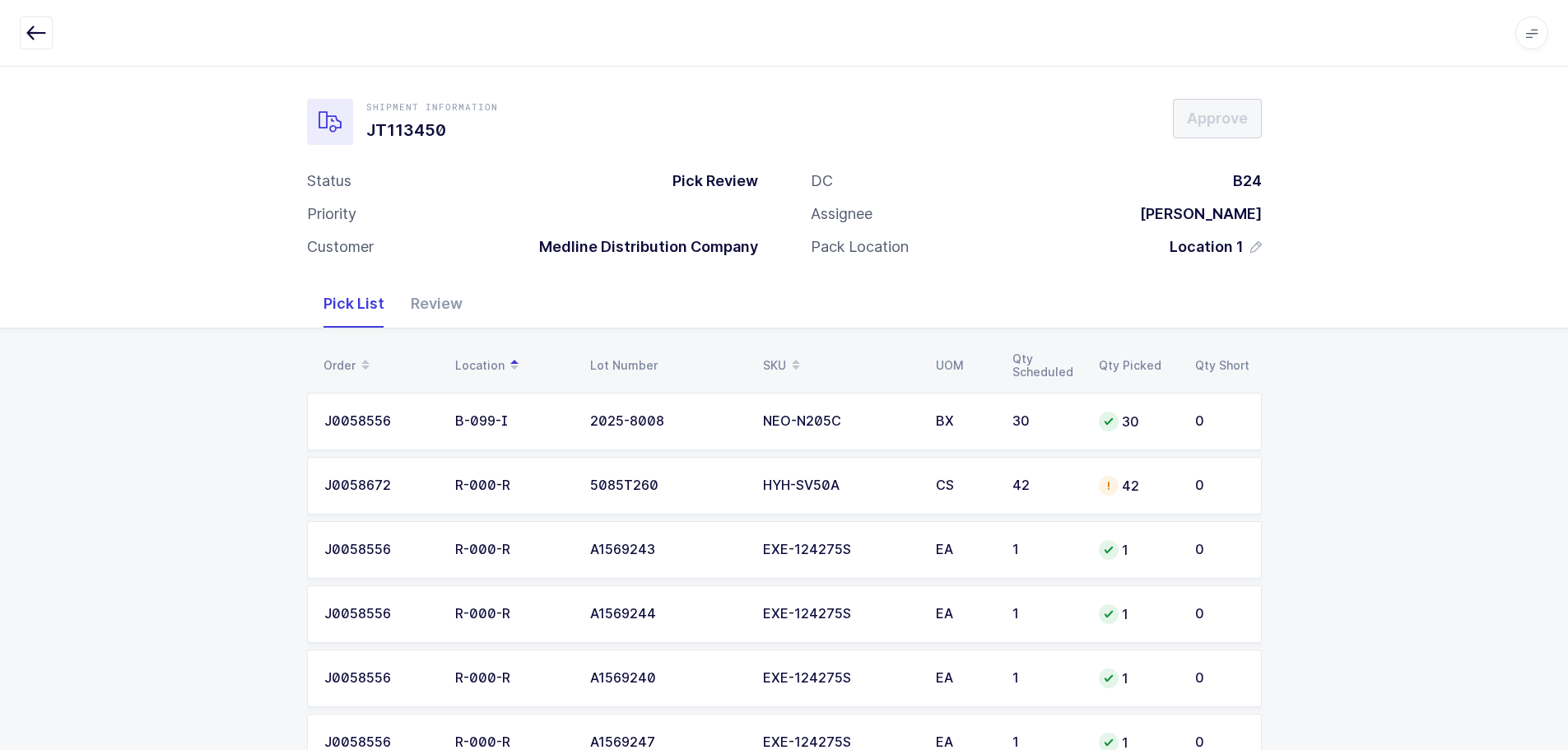
click at [1004, 487] on td "42" at bounding box center [1046, 486] width 87 height 58
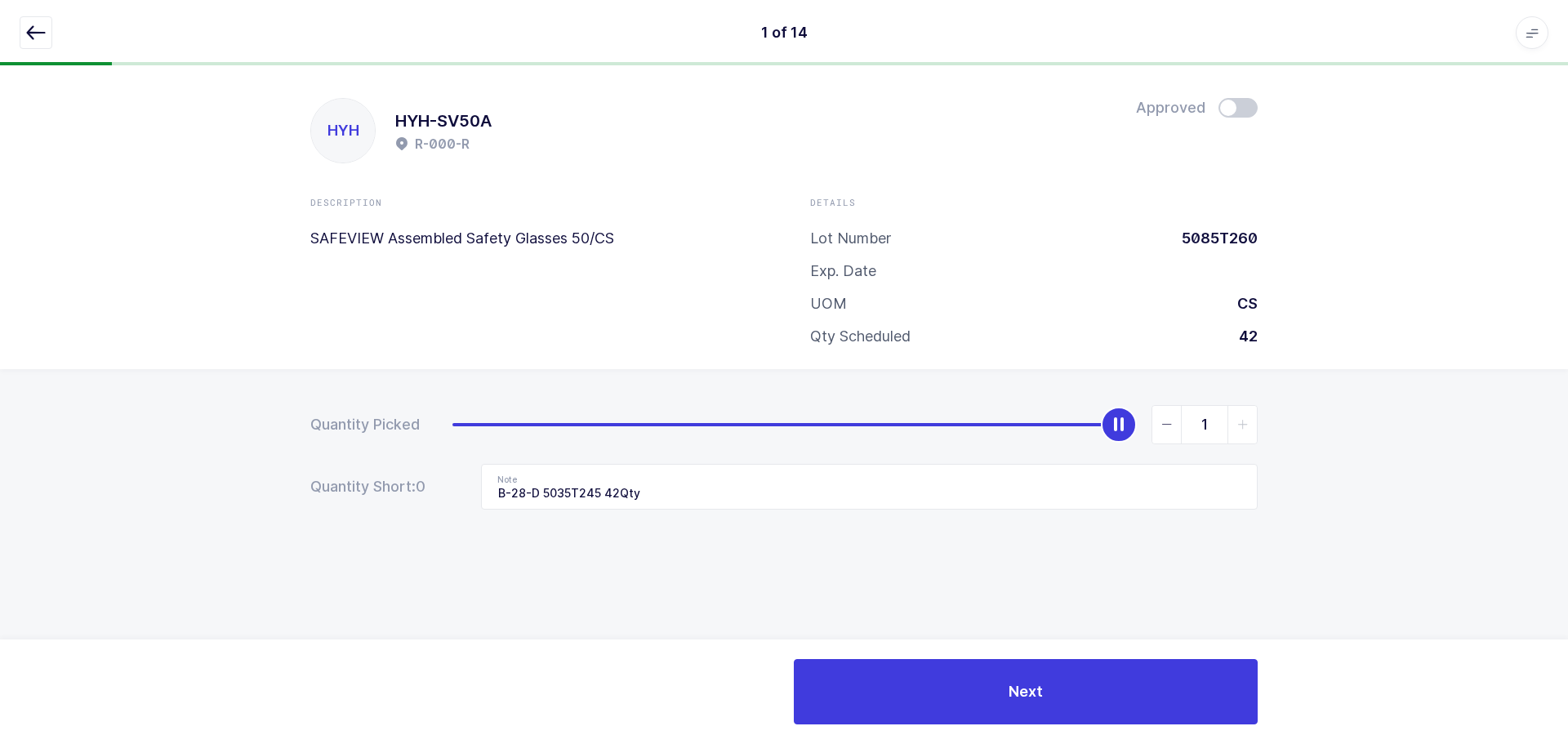
type input "0"
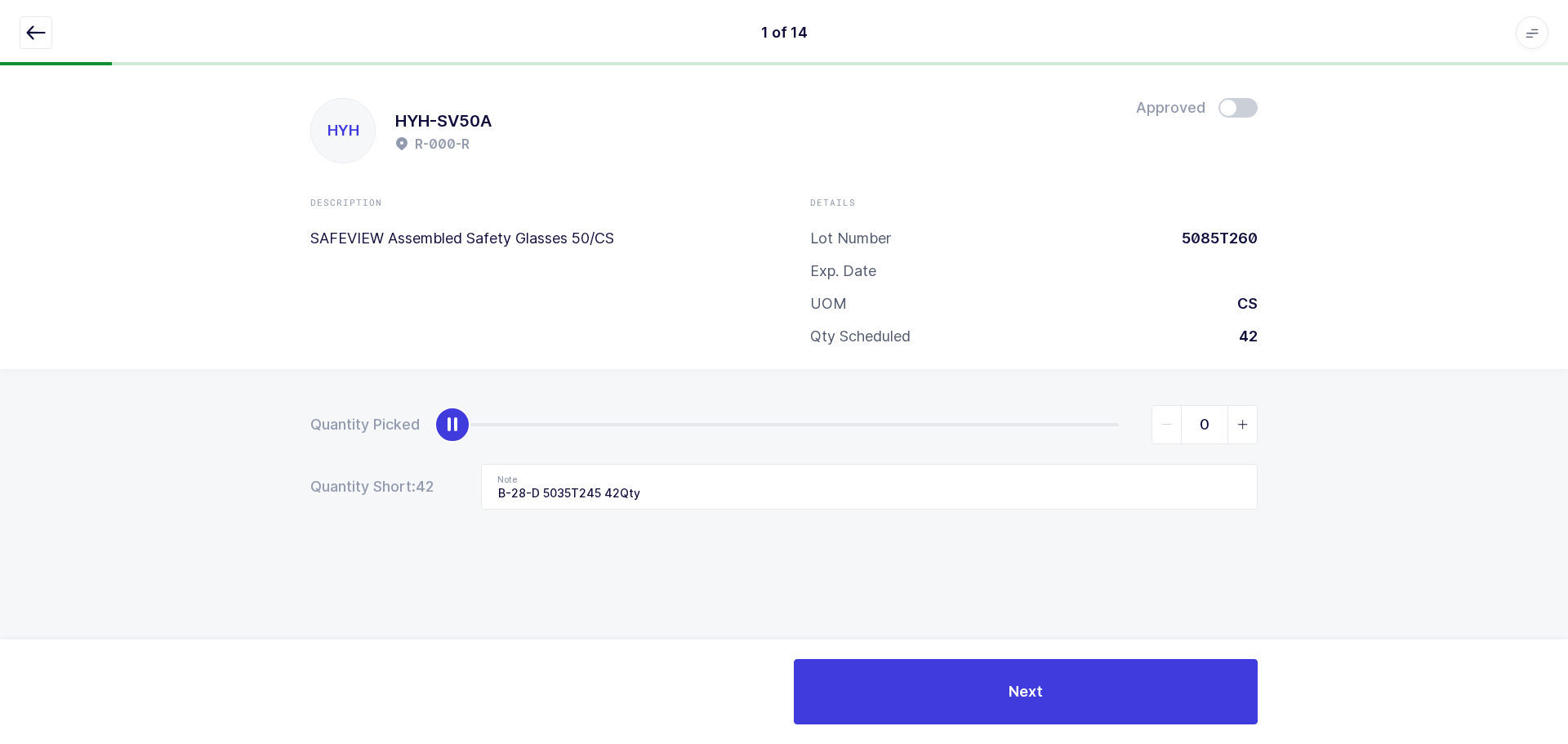
drag, startPoint x: 1115, startPoint y: 433, endPoint x: -46, endPoint y: 376, distance: 1162.4
click at [0, 376] on html "1 of 14 Apps Core [GEOGRAPHIC_DATA] Admin Mission Control Purchasing [PERSON_NA…" at bounding box center [784, 372] width 1568 height 744
drag, startPoint x: 680, startPoint y: 495, endPoint x: 404, endPoint y: 486, distance: 276.1
click at [404, 486] on div "Quantity Short: 42 Note B-28-D 5035T245 42Qty" at bounding box center [784, 486] width 948 height 46
click at [35, 25] on icon "button" at bounding box center [36, 33] width 20 height 20
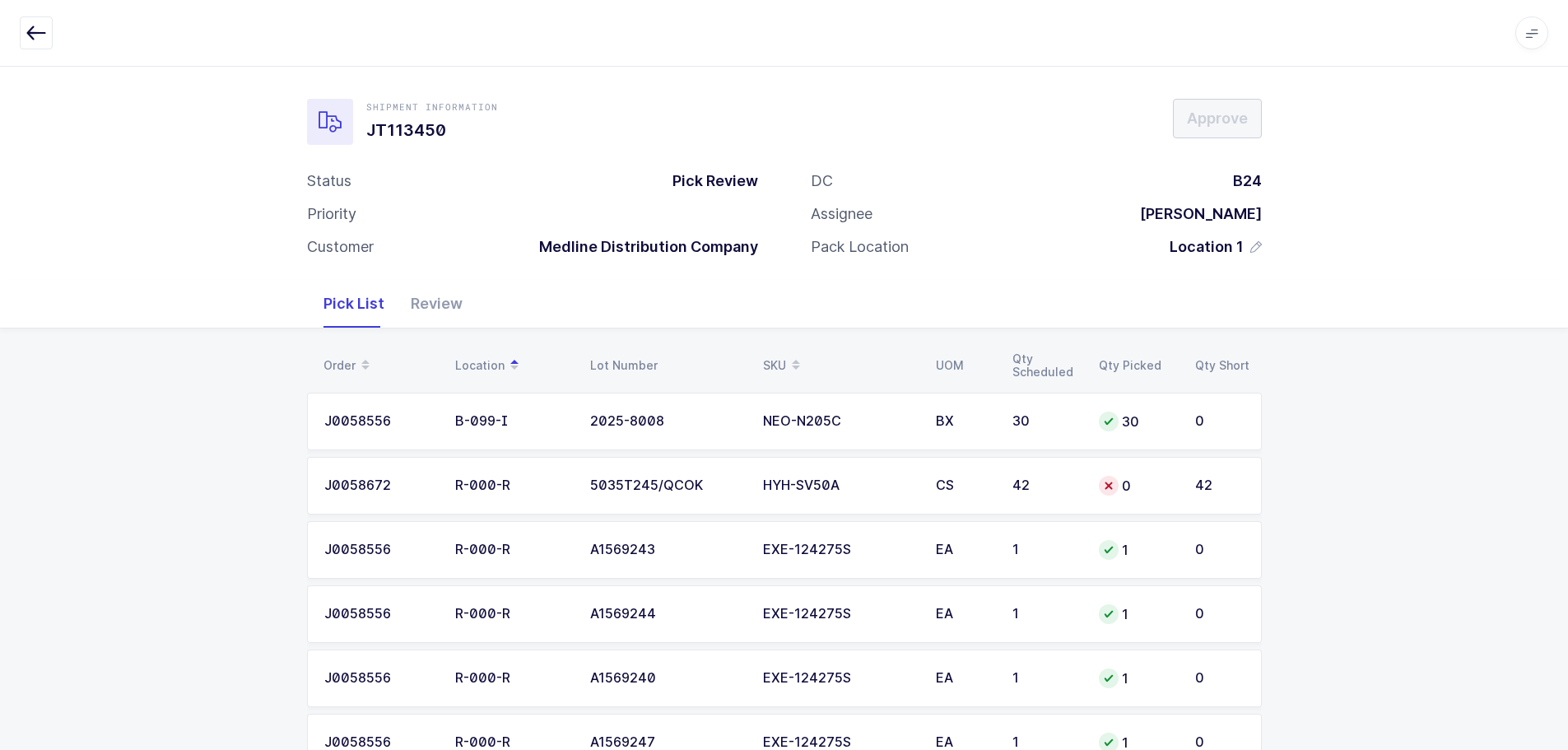
click at [1139, 492] on div "0" at bounding box center [1136, 486] width 77 height 20
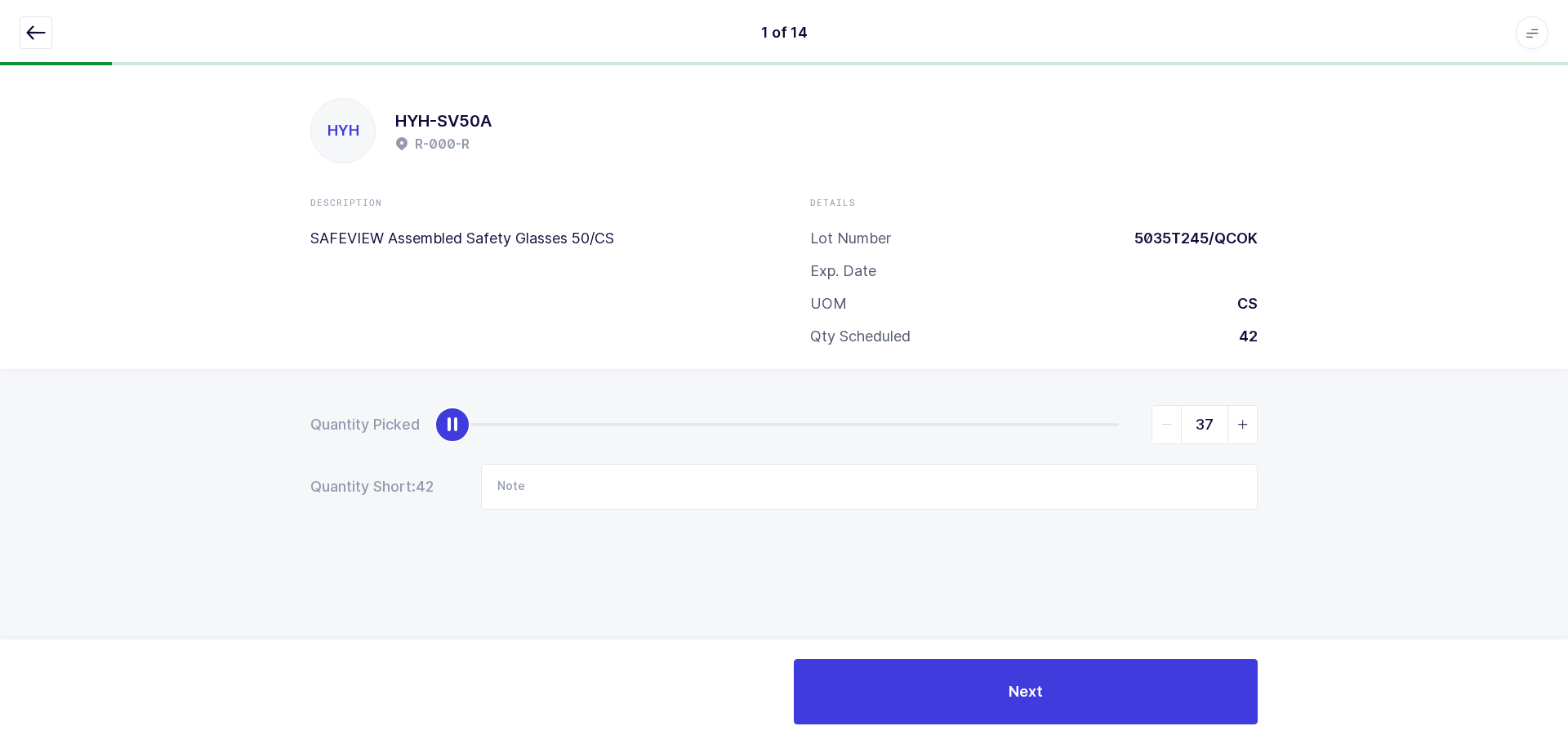
type input "42"
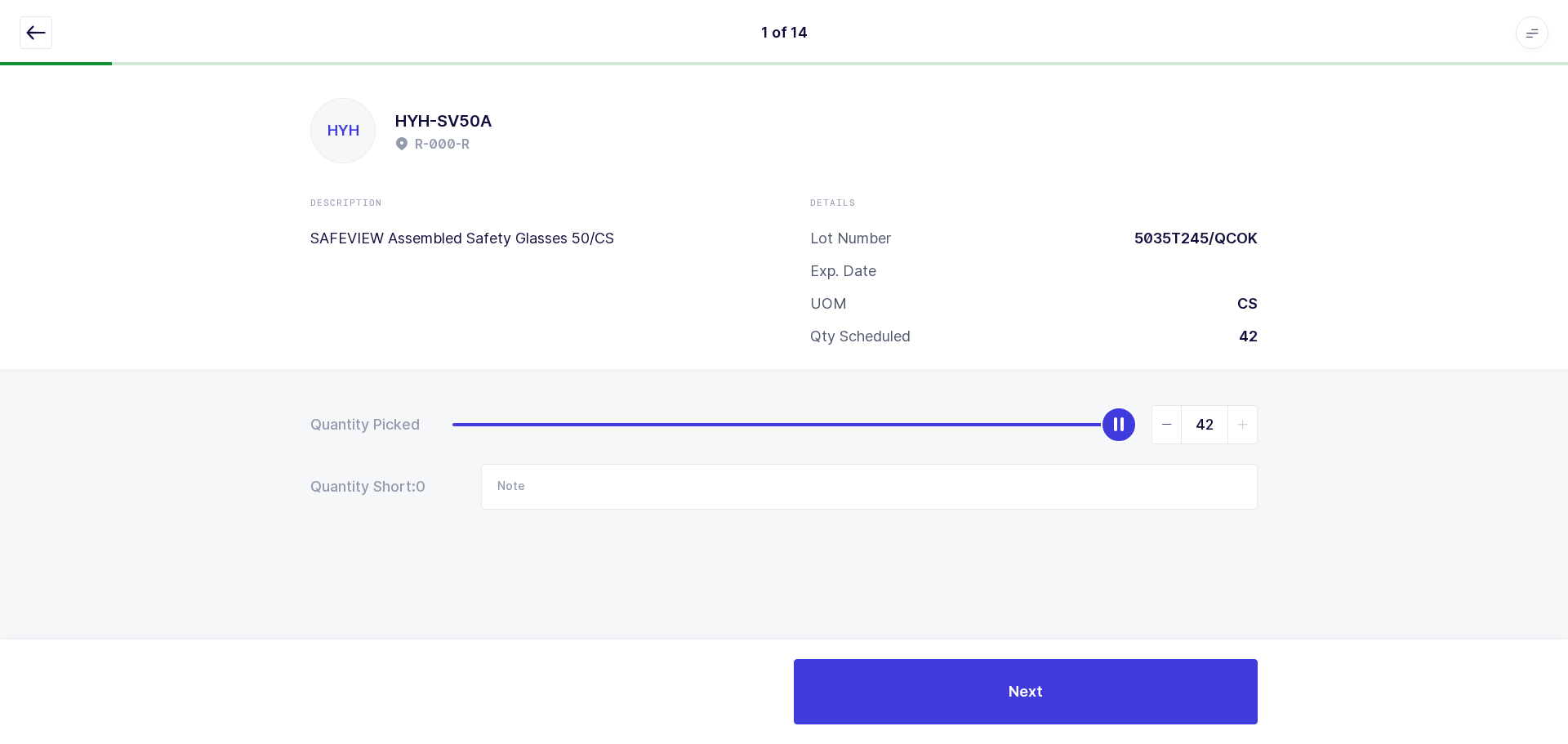
drag, startPoint x: 453, startPoint y: 423, endPoint x: 1269, endPoint y: 435, distance: 816.1
click at [1269, 435] on div "Quantity Picked 42 Quantity Short: 0 Note" at bounding box center [784, 514] width 1568 height 291
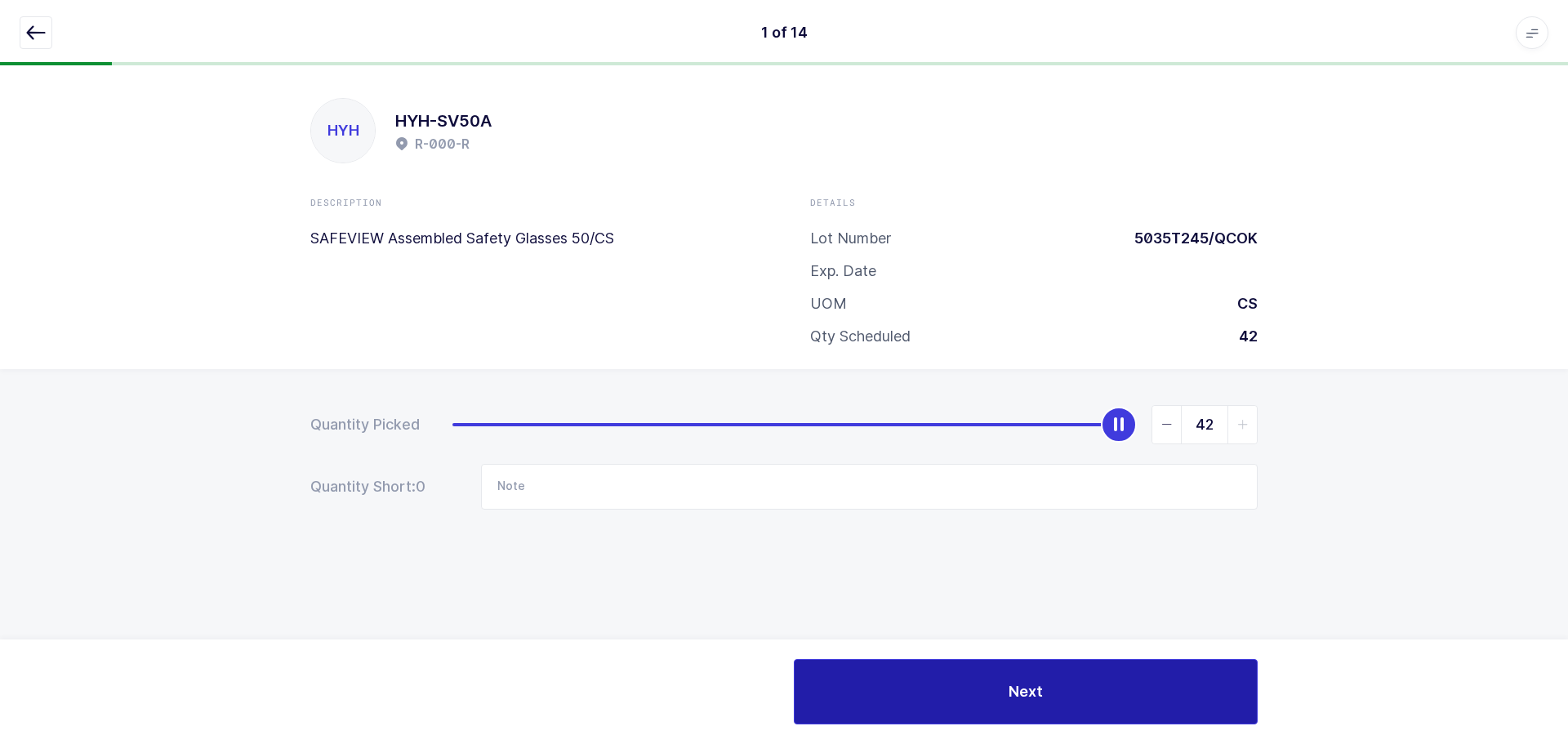
click at [1027, 683] on span "Next" at bounding box center [1025, 691] width 34 height 21
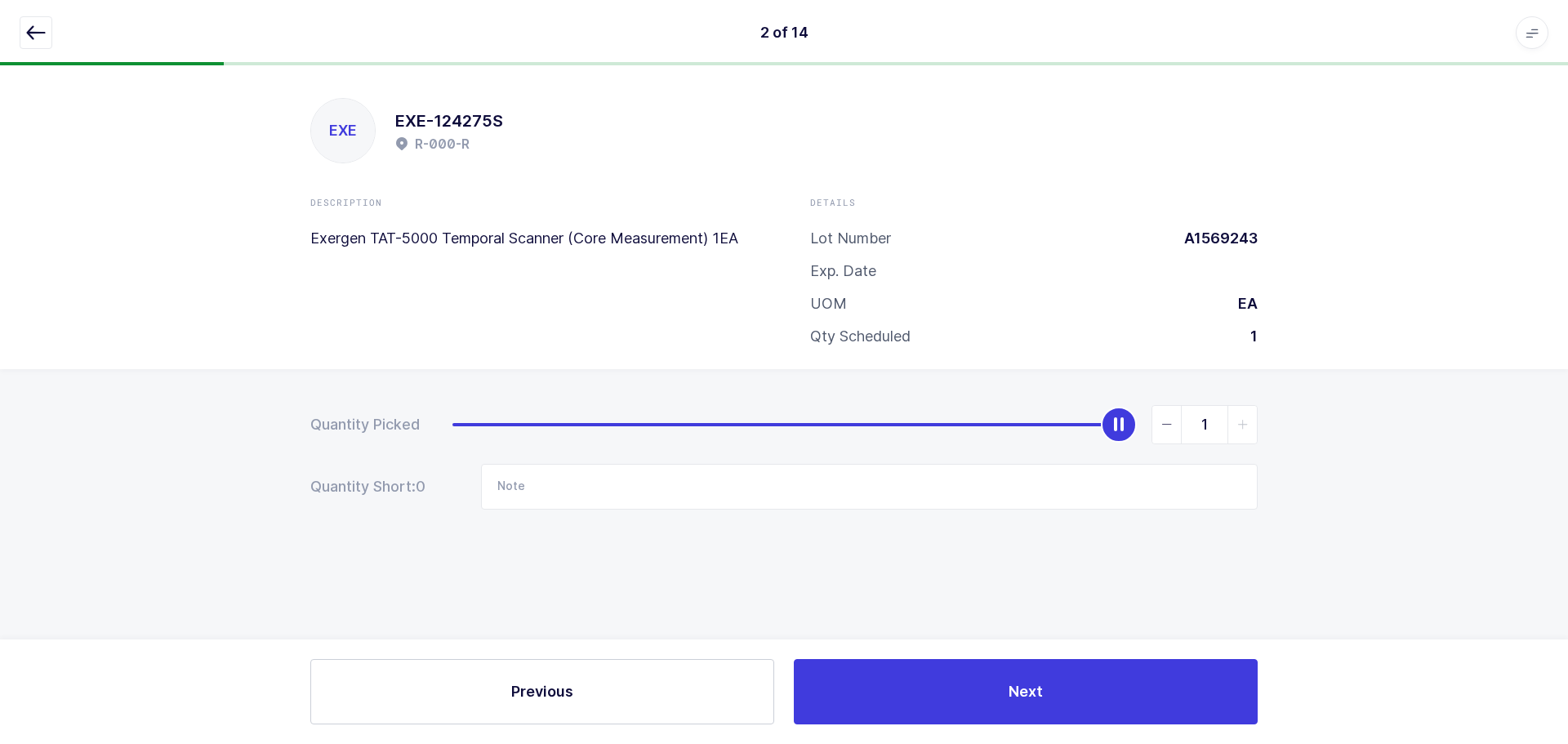
click at [42, 32] on icon "button" at bounding box center [36, 33] width 20 height 20
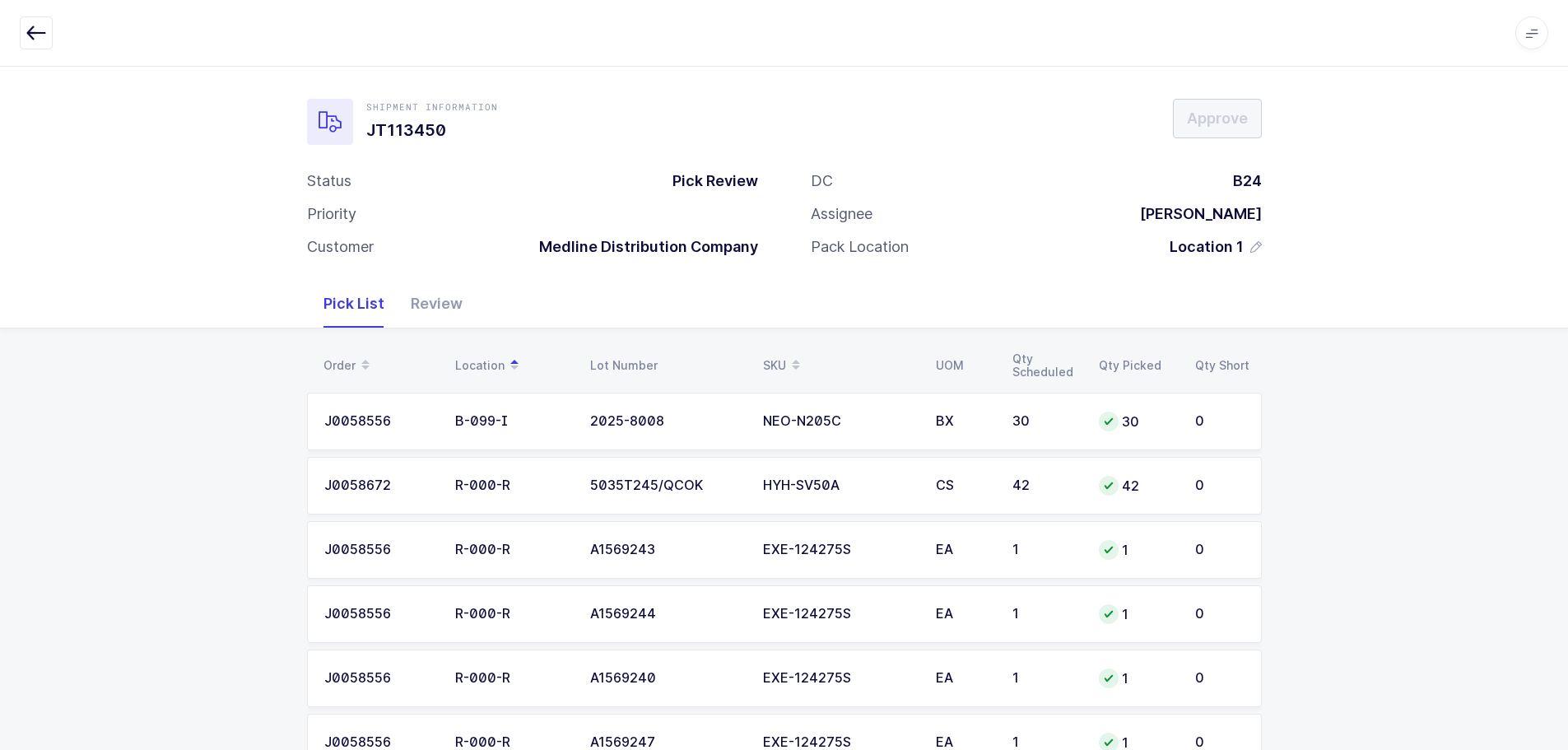
click at [447, 325] on div "Review" at bounding box center [436, 304] width 78 height 48
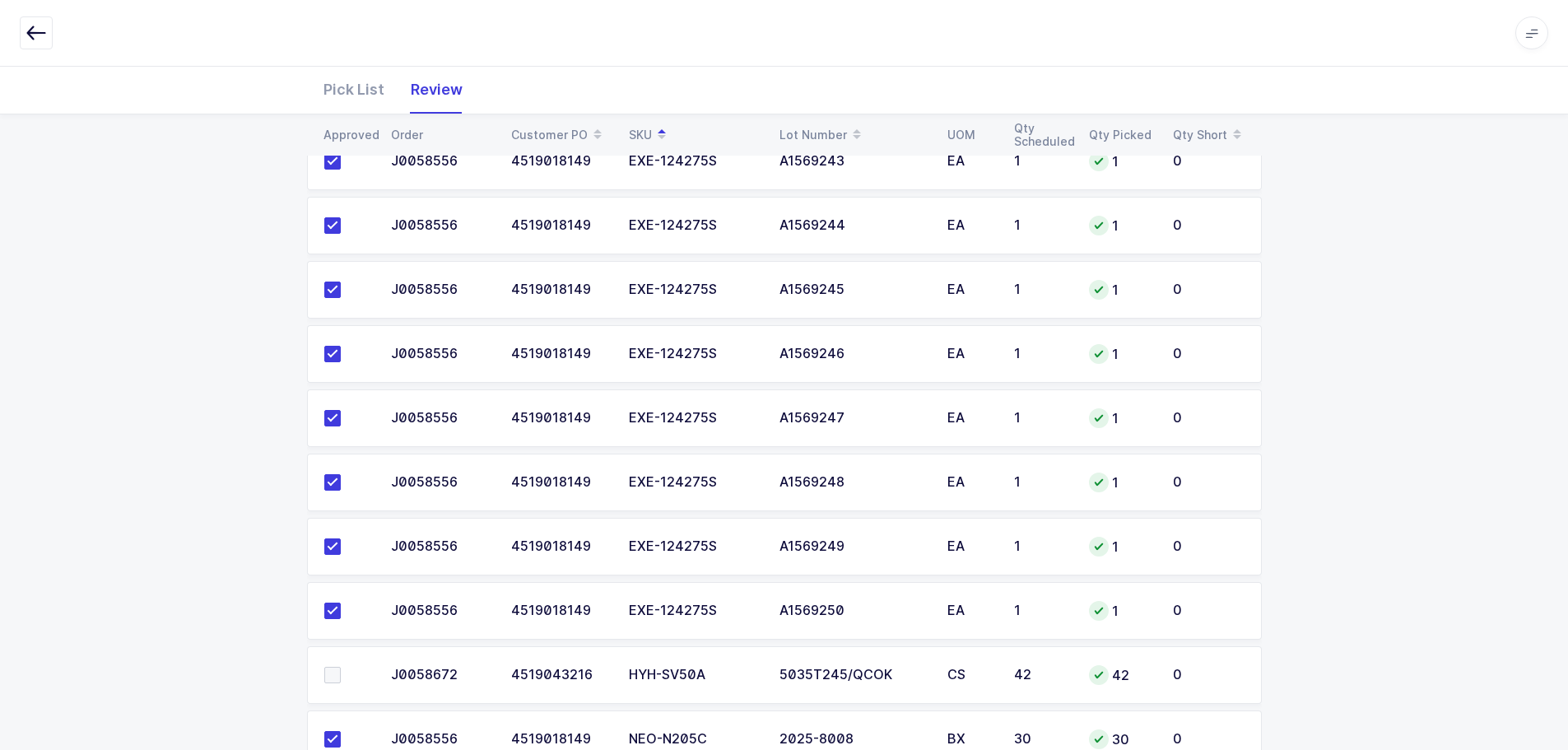
scroll to position [575, 0]
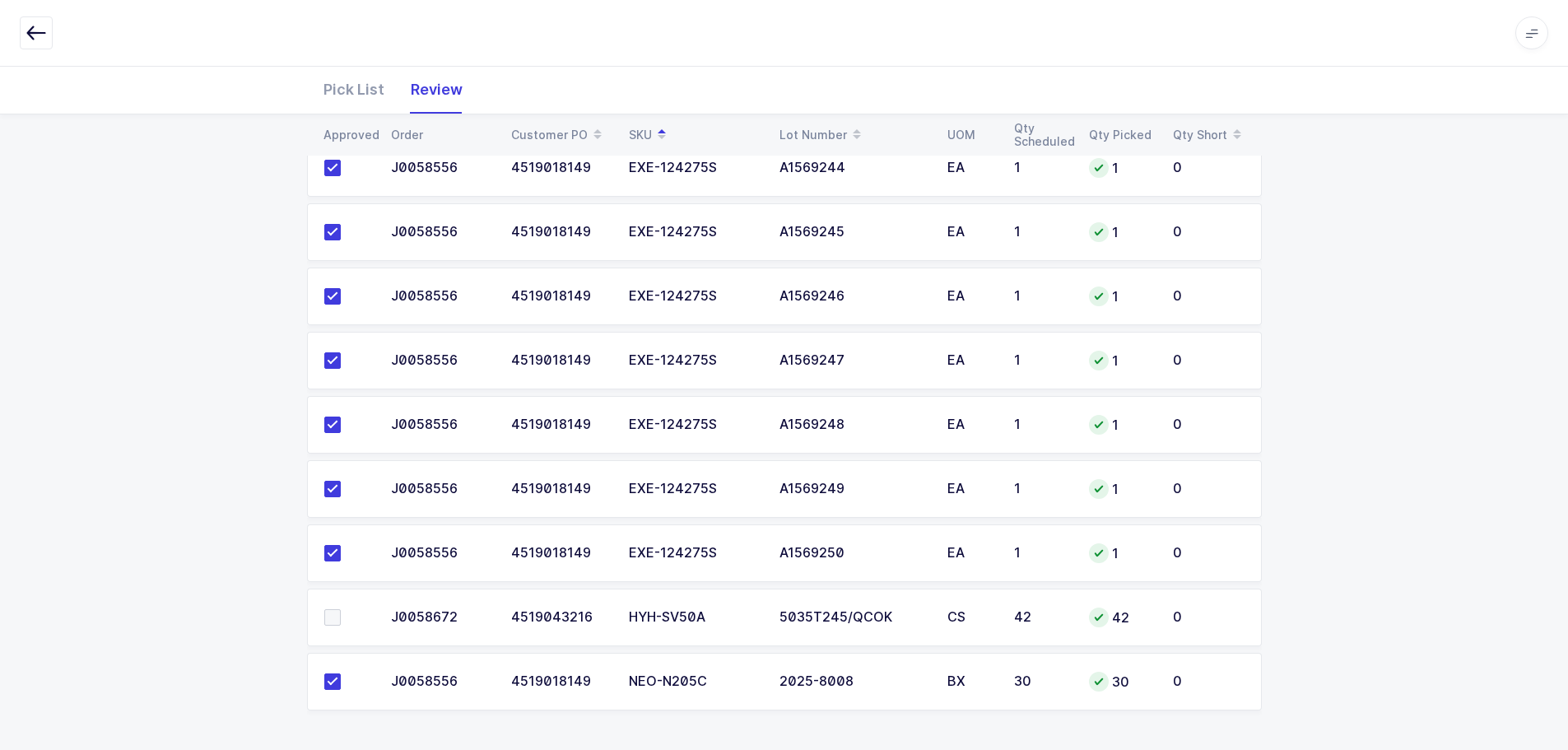
click at [329, 613] on span at bounding box center [333, 617] width 16 height 16
click at [341, 609] on input "checkbox" at bounding box center [341, 609] width 0 height 0
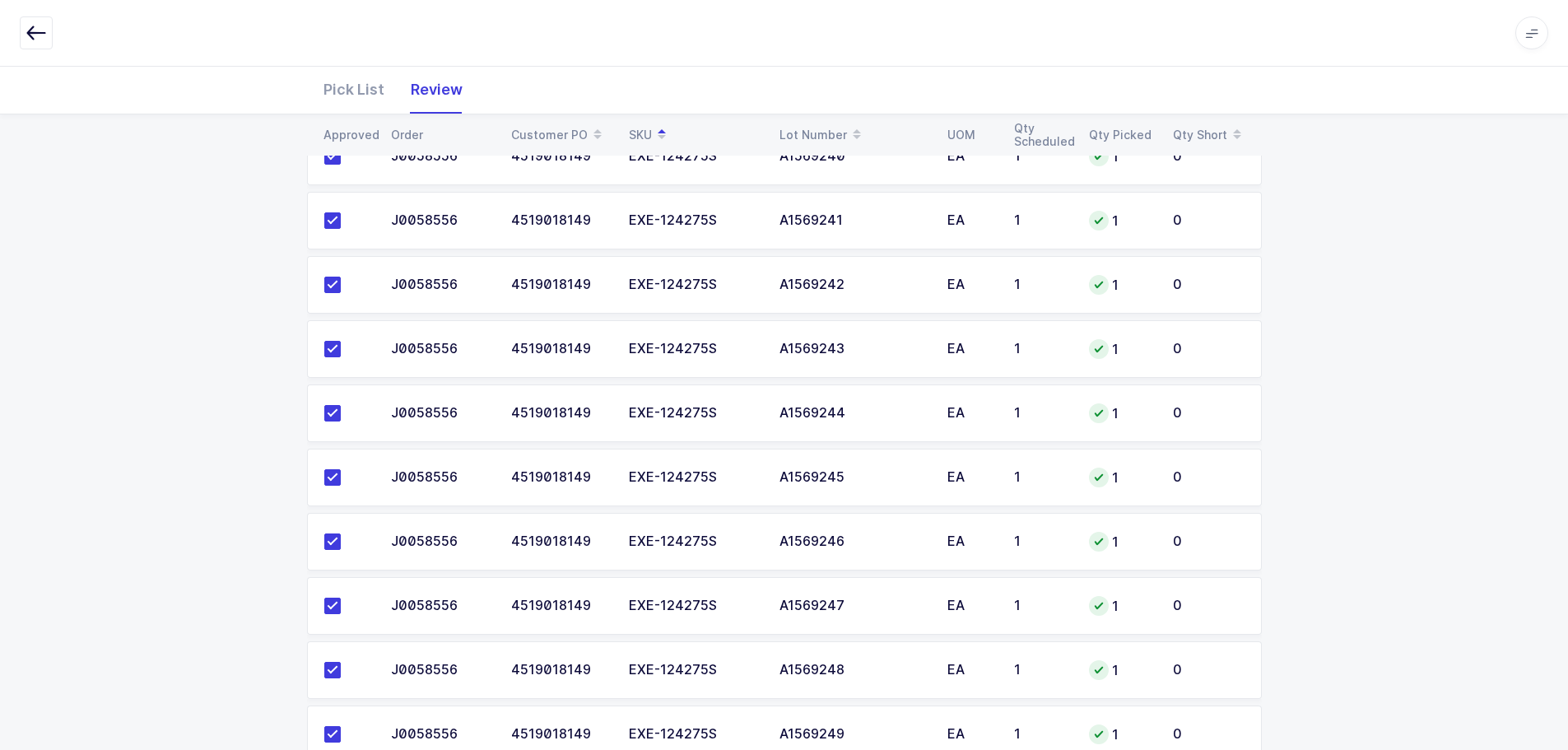
scroll to position [0, 0]
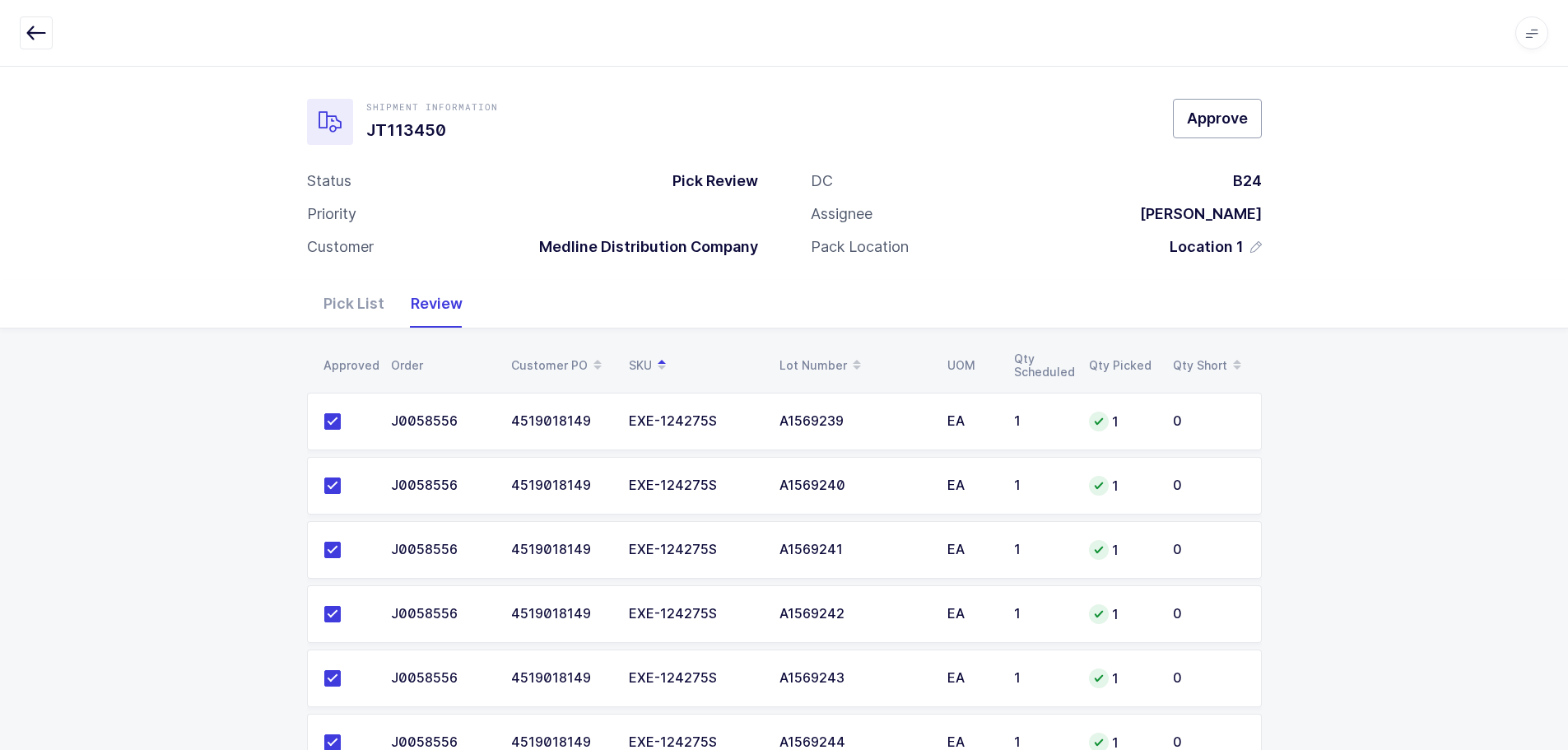
click at [1223, 114] on span "Approve" at bounding box center [1217, 118] width 61 height 21
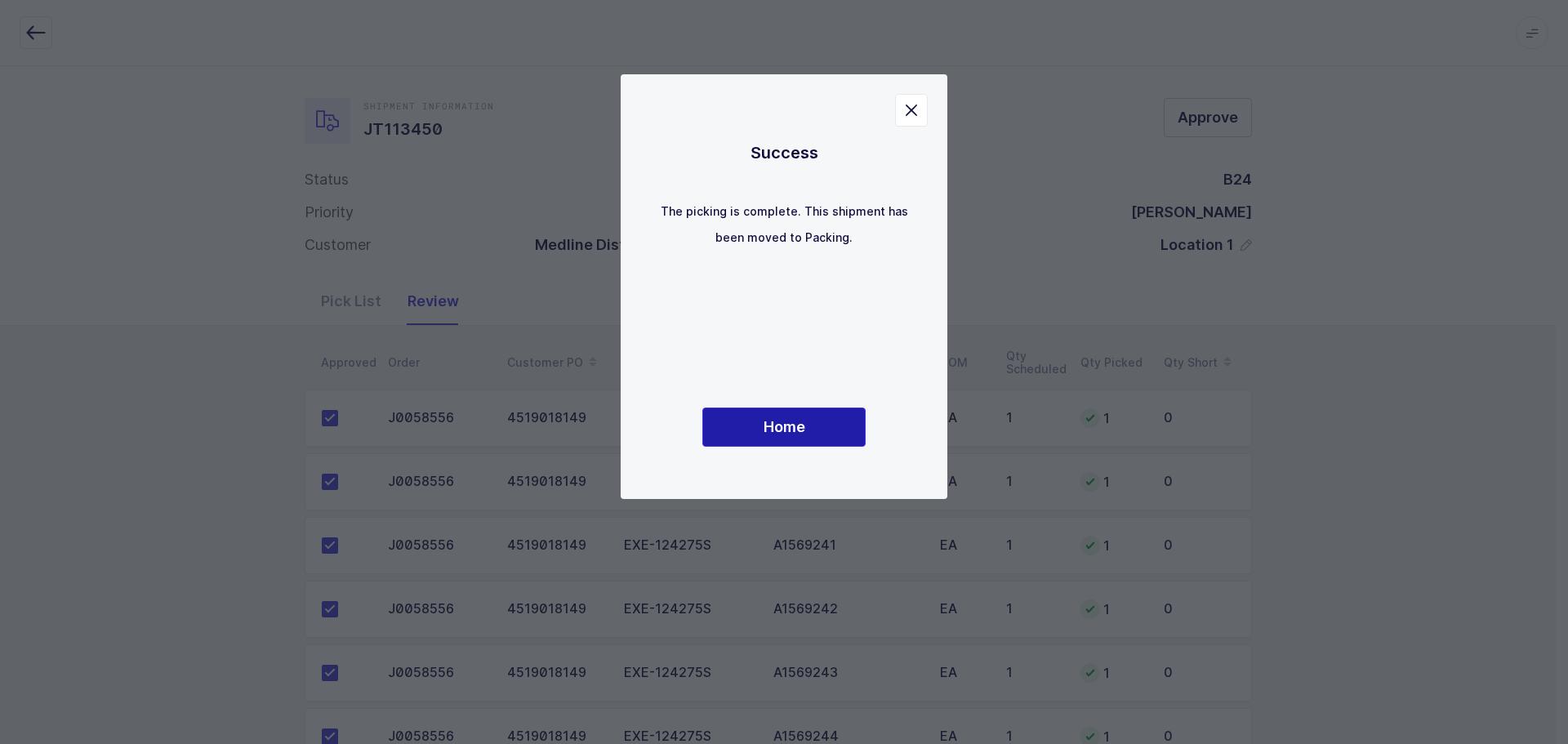
drag, startPoint x: 790, startPoint y: 425, endPoint x: 794, endPoint y: 433, distance: 8.9
click at [794, 433] on span "Home" at bounding box center [784, 427] width 42 height 21
